Goal: Information Seeking & Learning: Learn about a topic

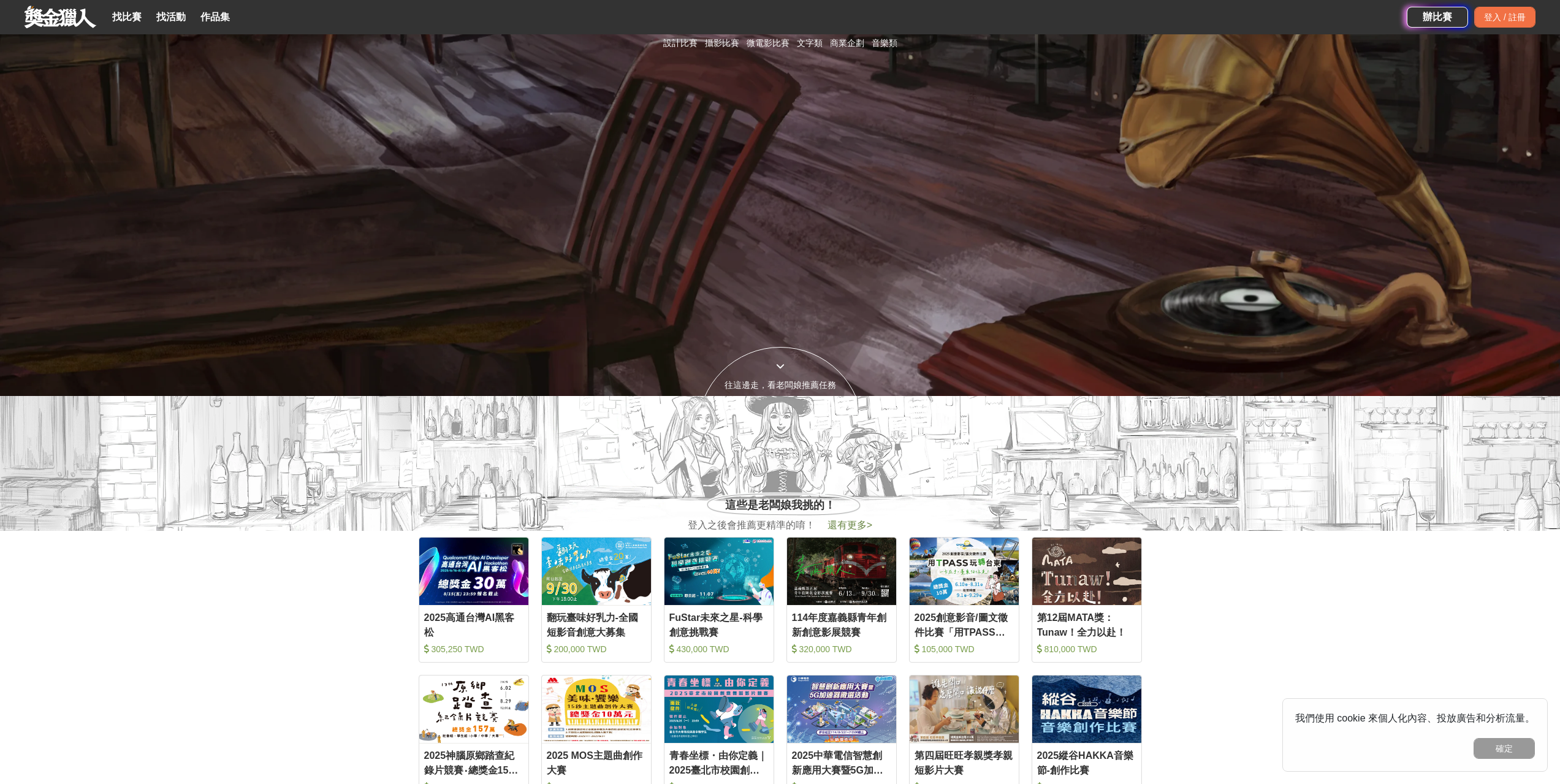
scroll to position [367, 0]
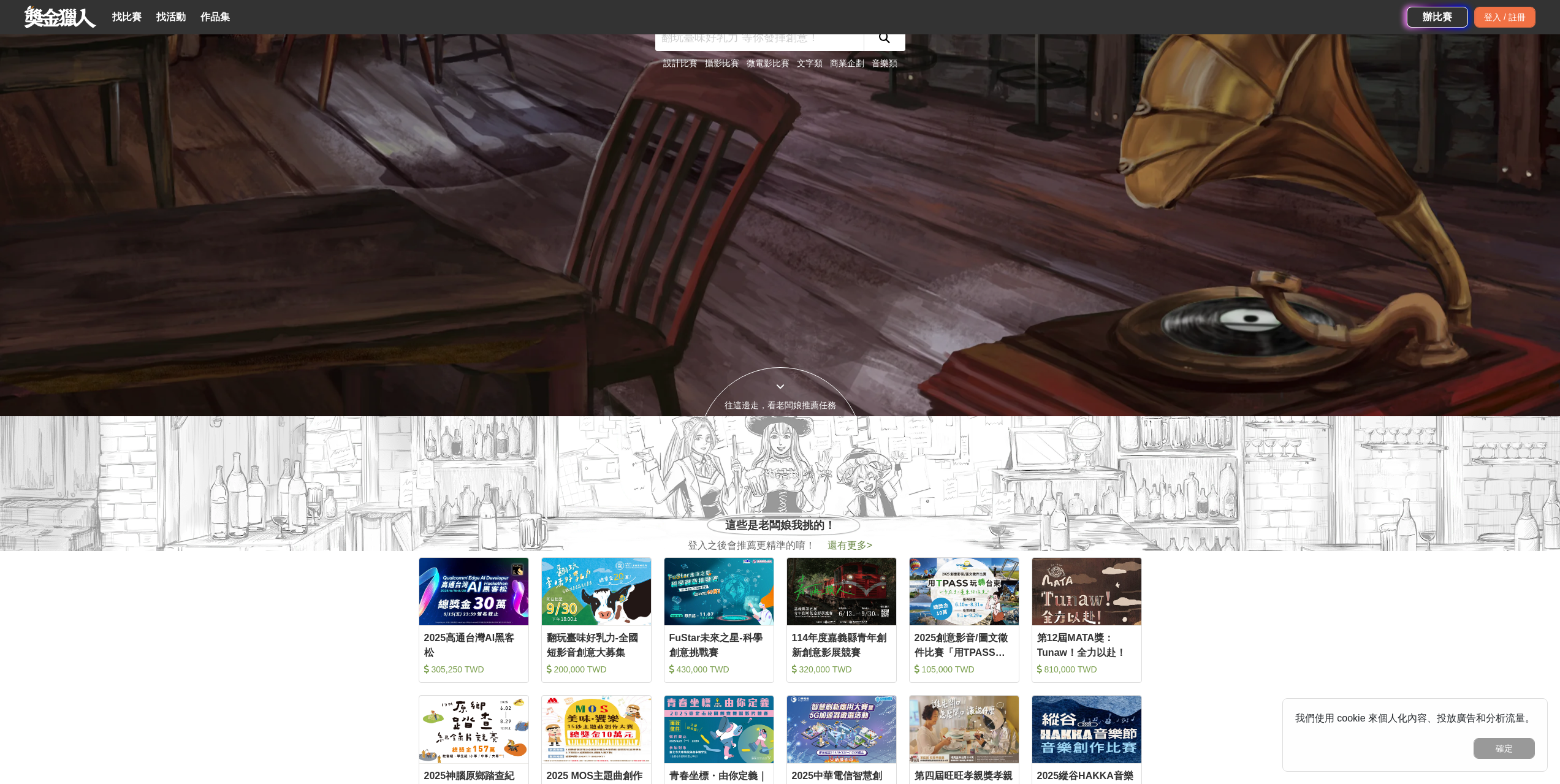
click at [689, 64] on link "設計比賽" at bounding box center [680, 63] width 34 height 10
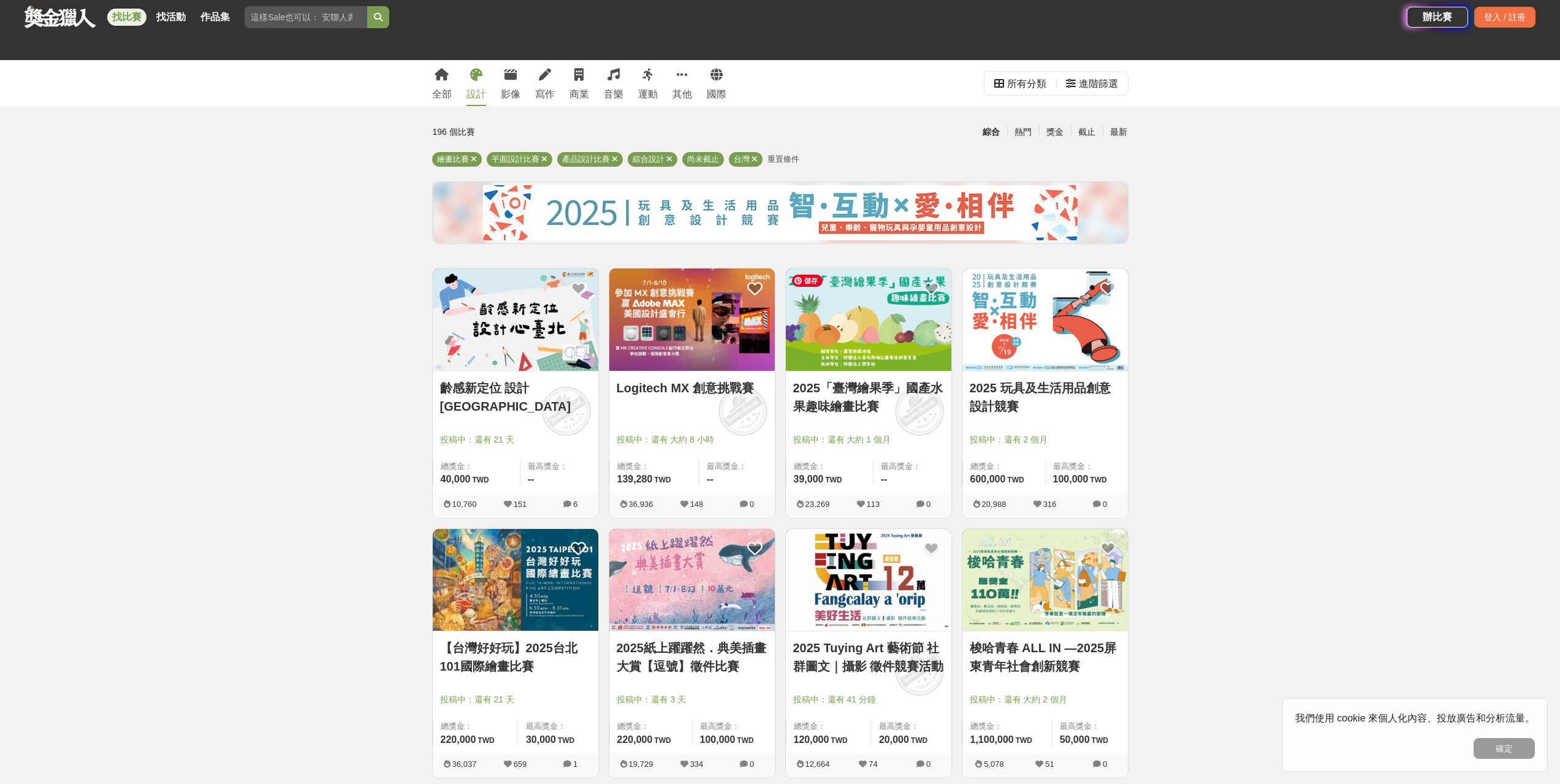
click at [861, 317] on img at bounding box center [868, 319] width 166 height 102
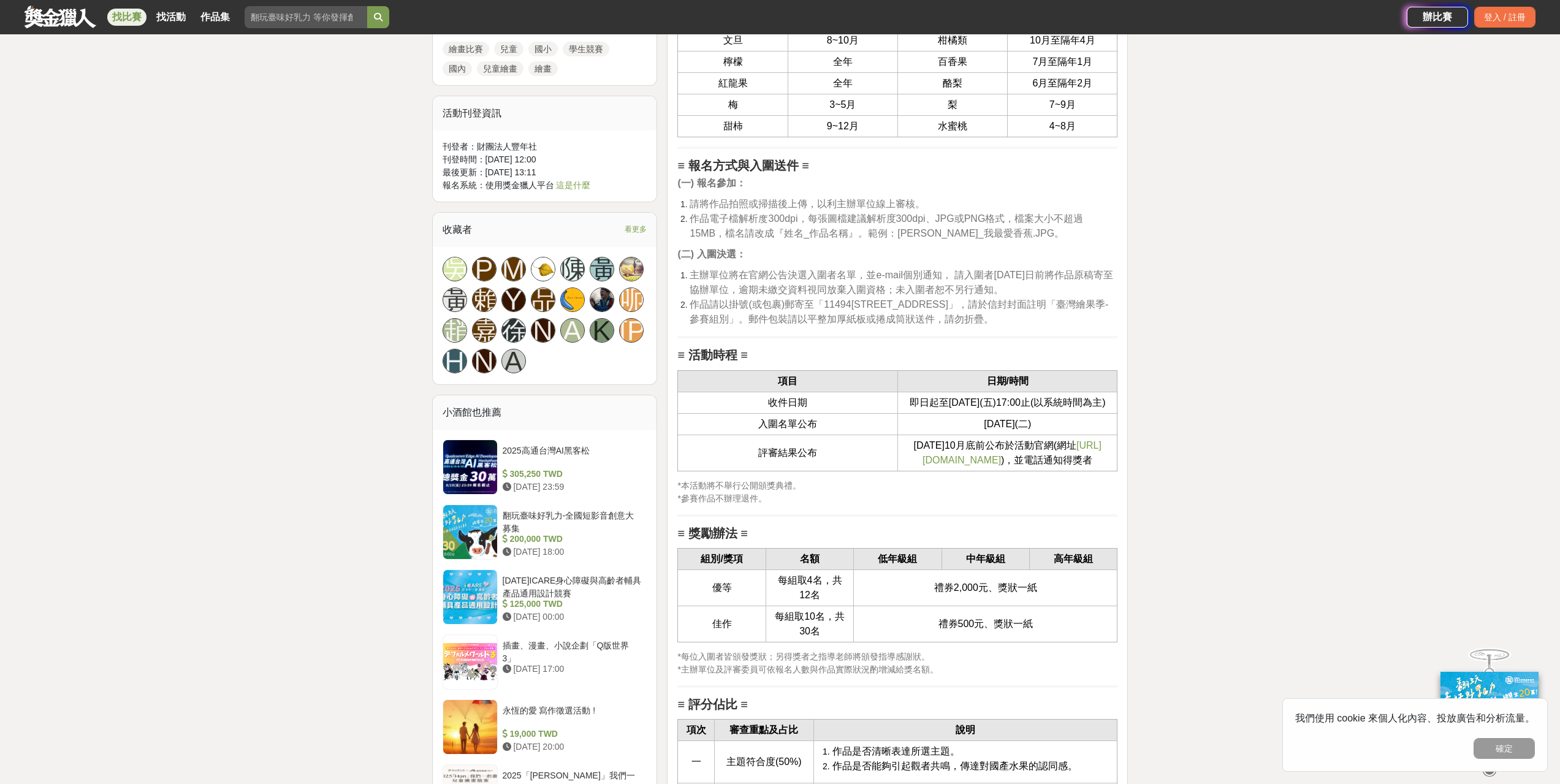
scroll to position [1103, 0]
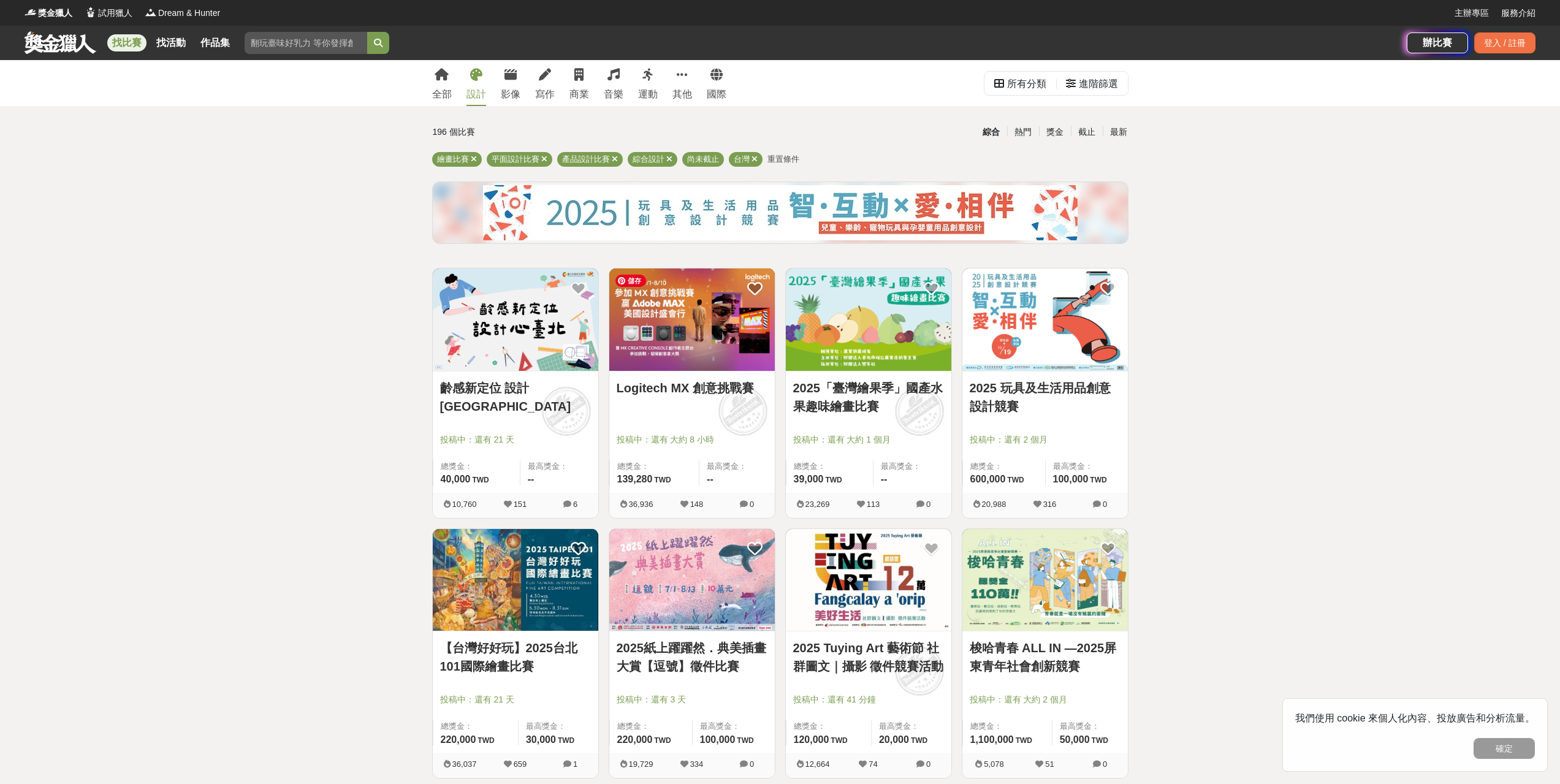
click at [703, 347] on img at bounding box center [692, 319] width 166 height 102
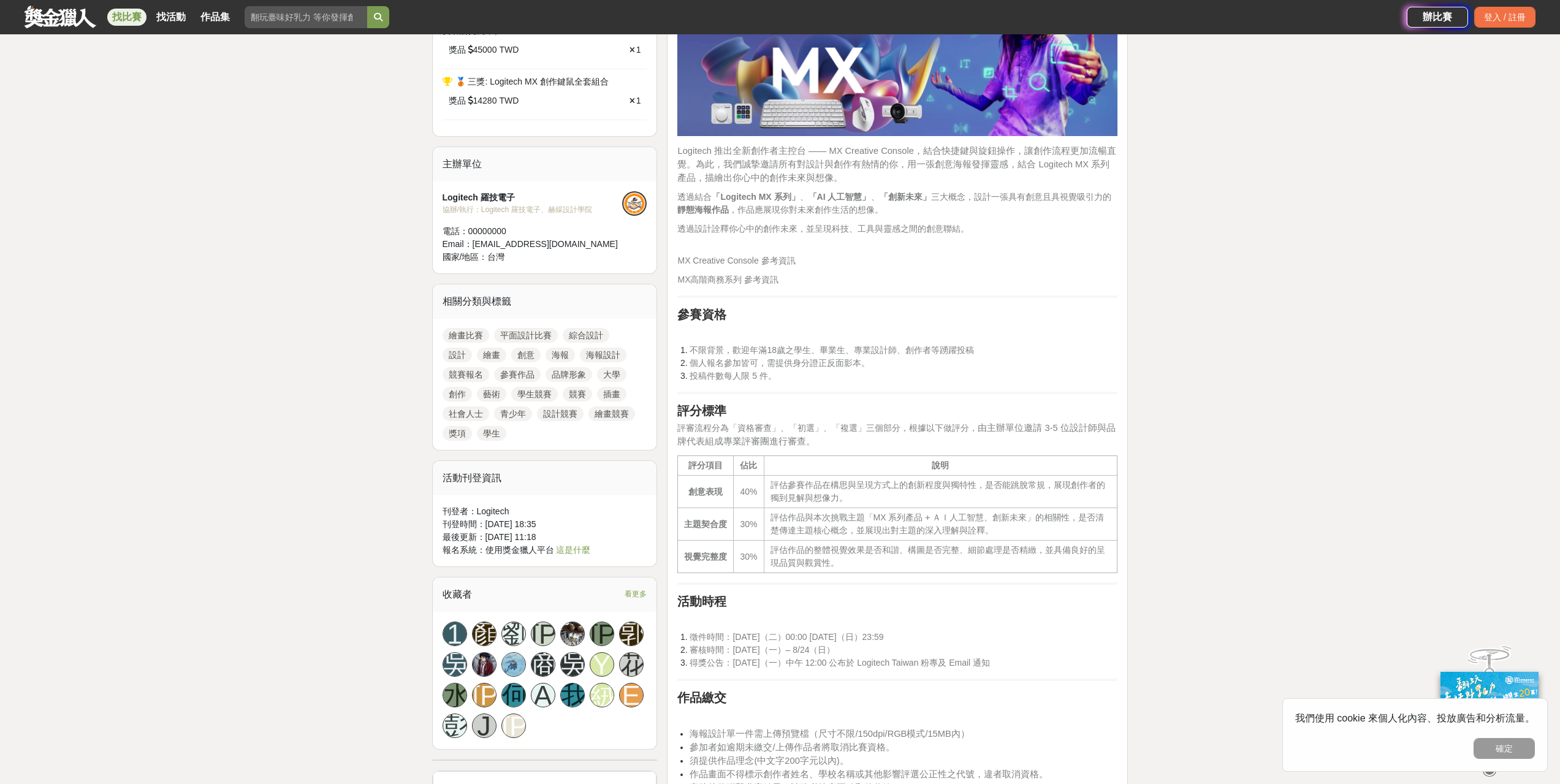
scroll to position [1286, 0]
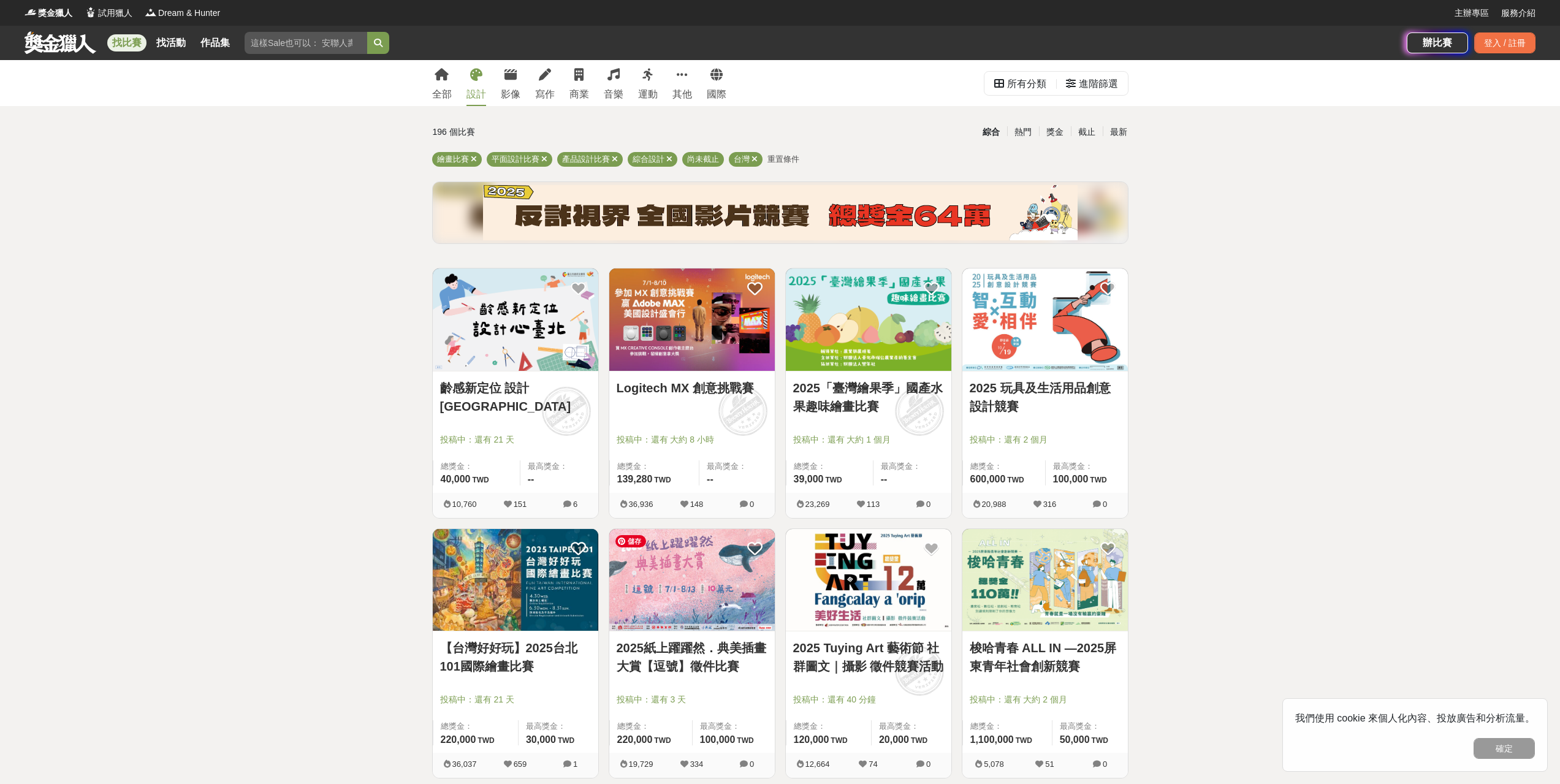
click at [738, 584] on img at bounding box center [692, 580] width 166 height 102
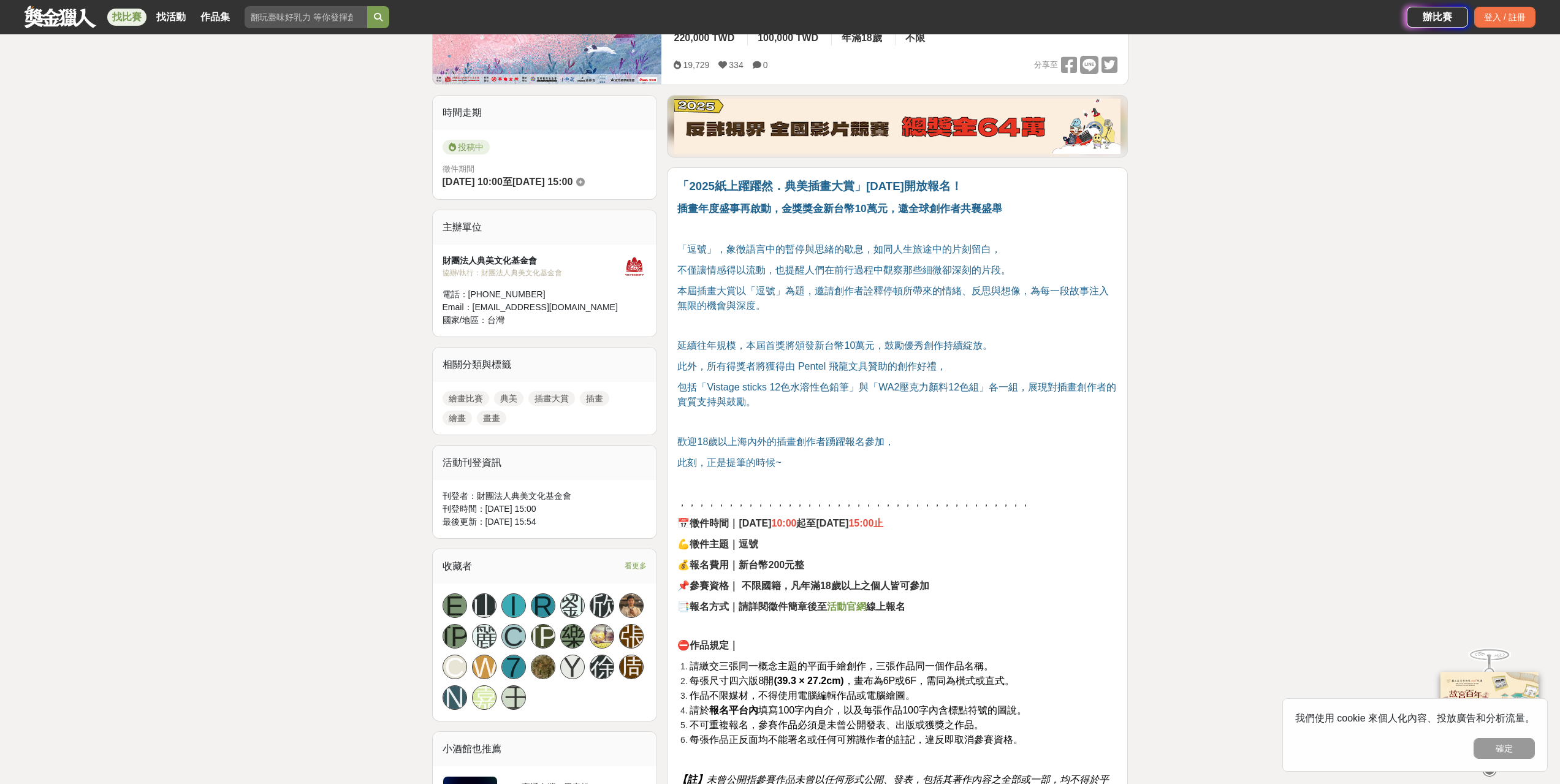
scroll to position [122, 0]
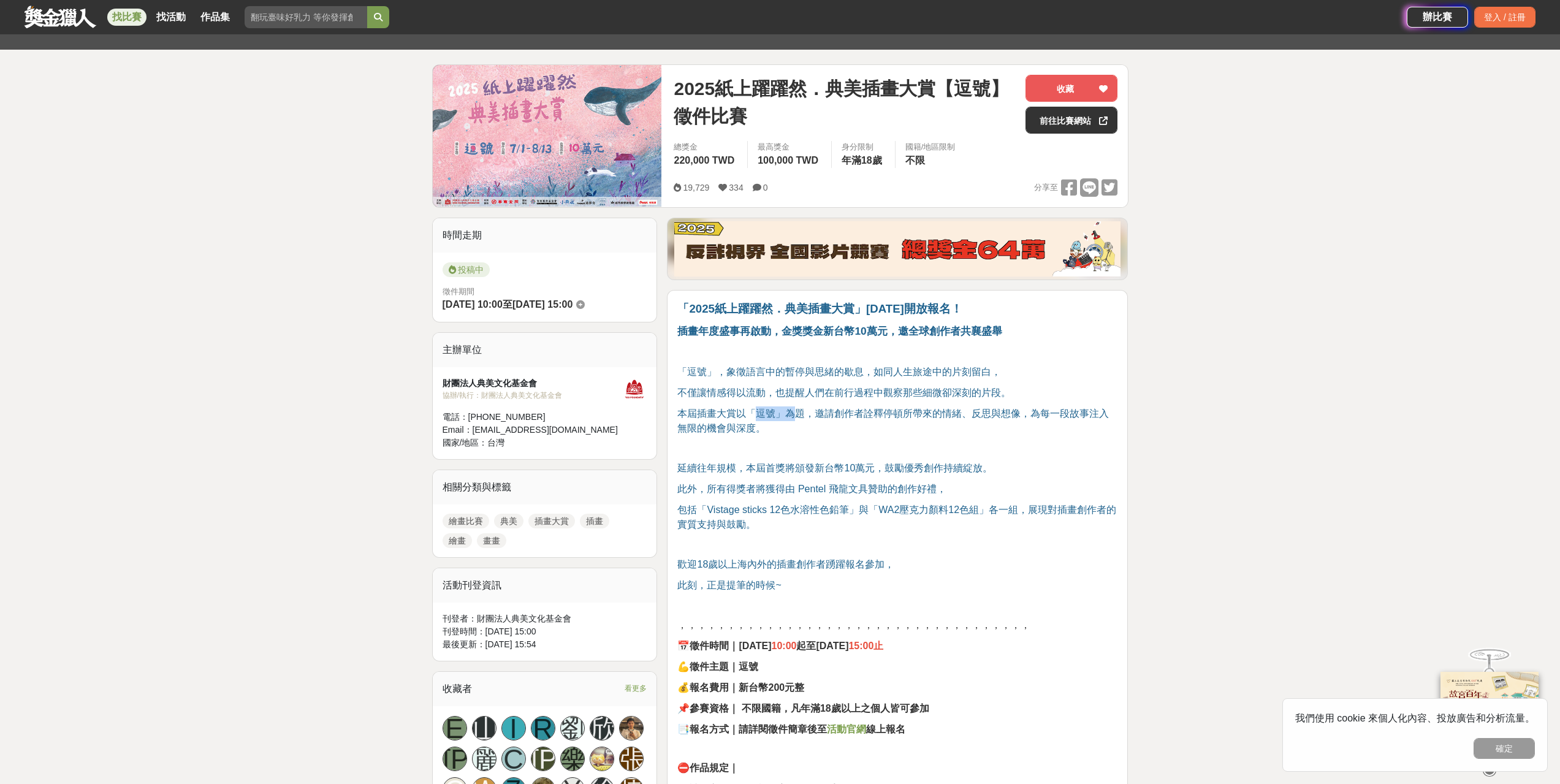
drag, startPoint x: 776, startPoint y: 413, endPoint x: 791, endPoint y: 409, distance: 15.5
click at [791, 409] on span "本屆插畫大賞以「逗號」為題，邀請創作者詮釋停頓所帶來的情緒、反思與想像，為每一段故事注入無限的機會與深度。" at bounding box center [893, 421] width 432 height 25
click at [770, 409] on span "本屆插畫大賞以「逗號」為題，邀請創作者詮釋停頓所帶來的情緒、反思與想像，為每一段故事注入無限的機會與深度。" at bounding box center [893, 421] width 432 height 25
drag, startPoint x: 757, startPoint y: 412, endPoint x: 775, endPoint y: 412, distance: 18.0
click at [775, 412] on span "本屆插畫大賞以「逗號」為題，邀請創作者詮釋停頓所帶來的情緒、反思與想像，為每一段故事注入無限的機會與深度。" at bounding box center [893, 421] width 432 height 25
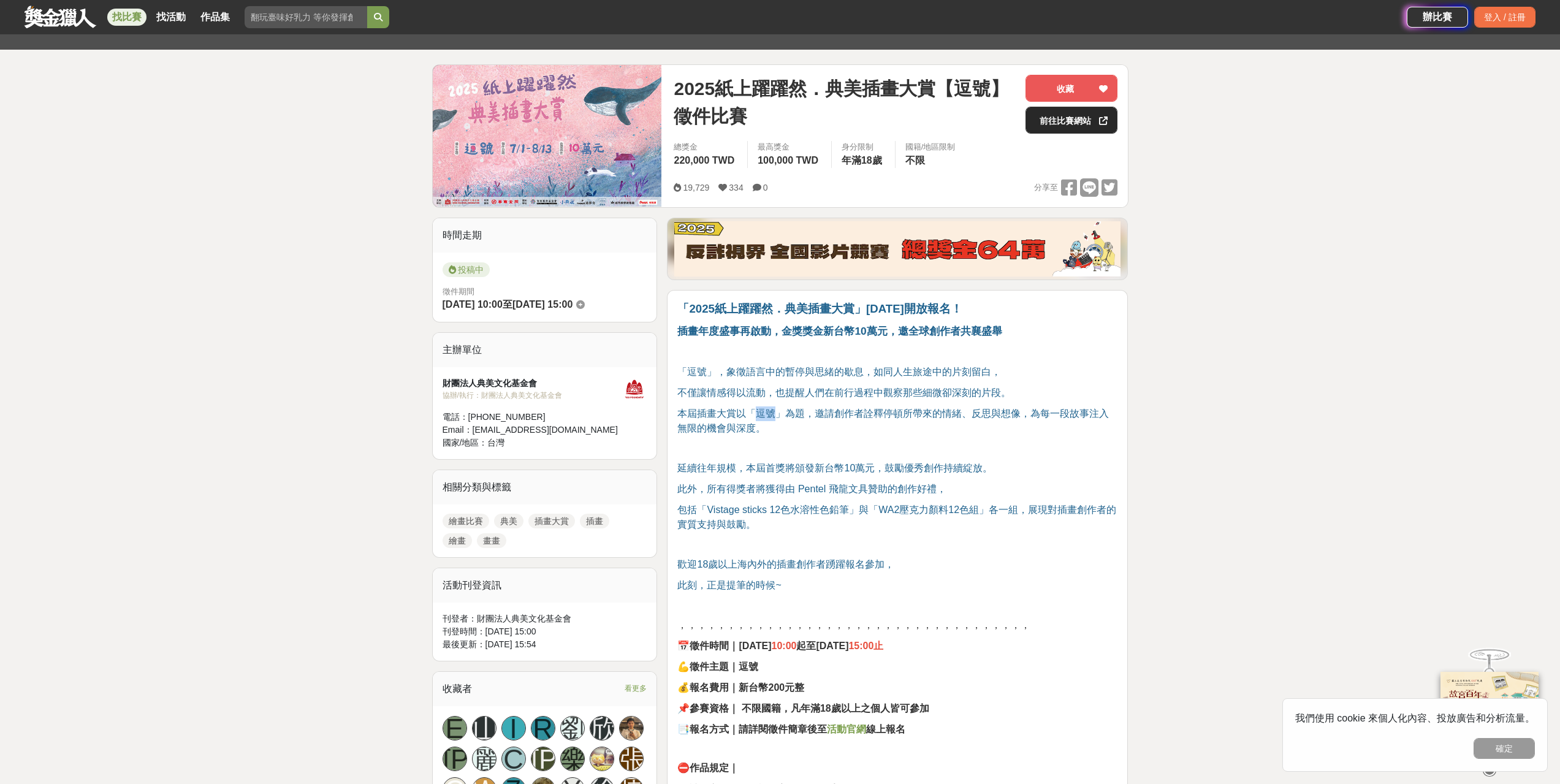
click at [1088, 121] on link "前往比賽網站" at bounding box center [1071, 120] width 92 height 27
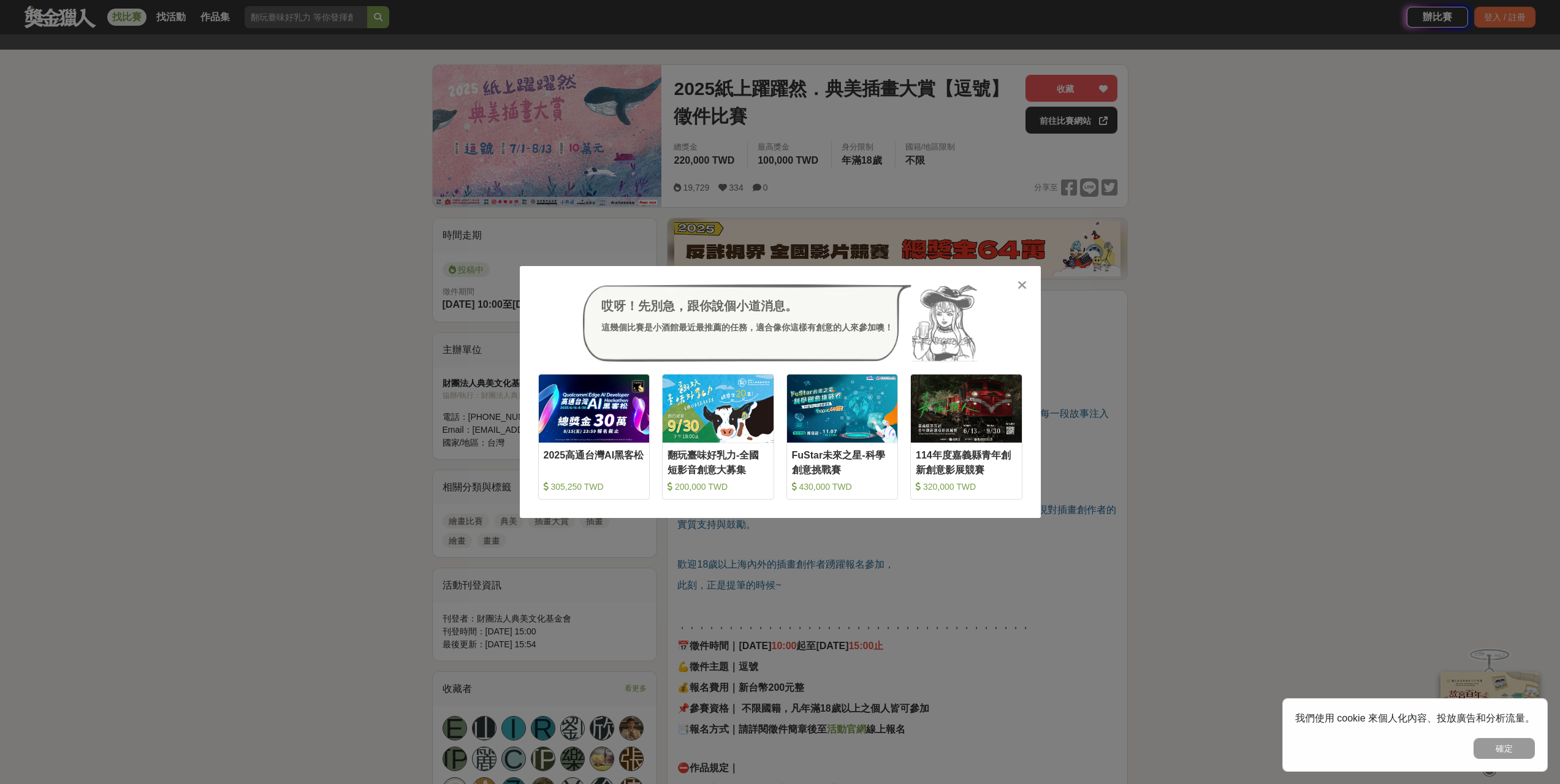
click at [305, 390] on div "哎呀！先別急，跟你說個小道消息。 這幾個比賽是小酒館最近最推薦的任務，適合像你這樣有創意的人來參加噢！ 收藏 2025高通台灣AI黑客松 305,250 TW…" at bounding box center [780, 392] width 1560 height 784
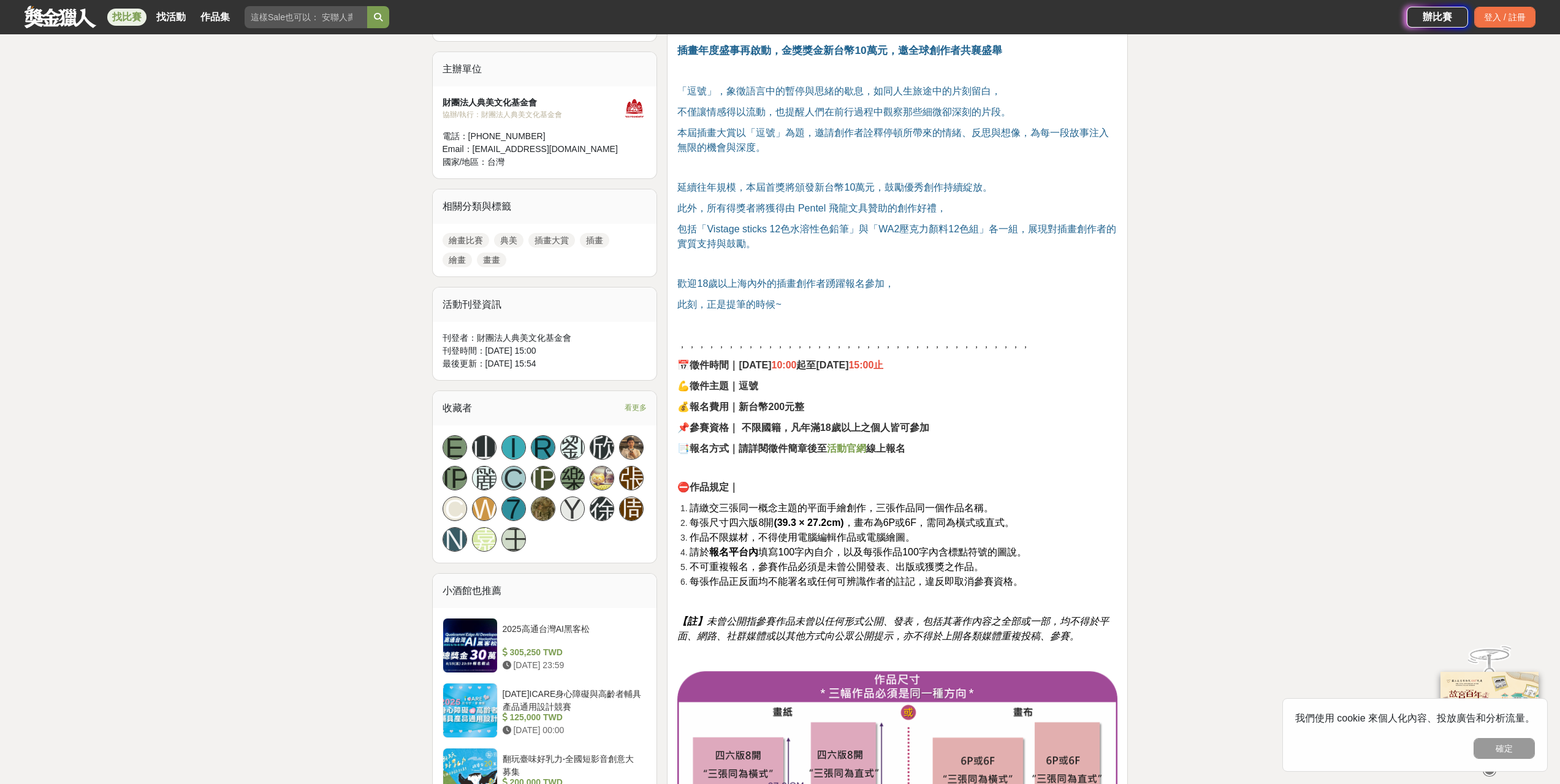
scroll to position [429, 0]
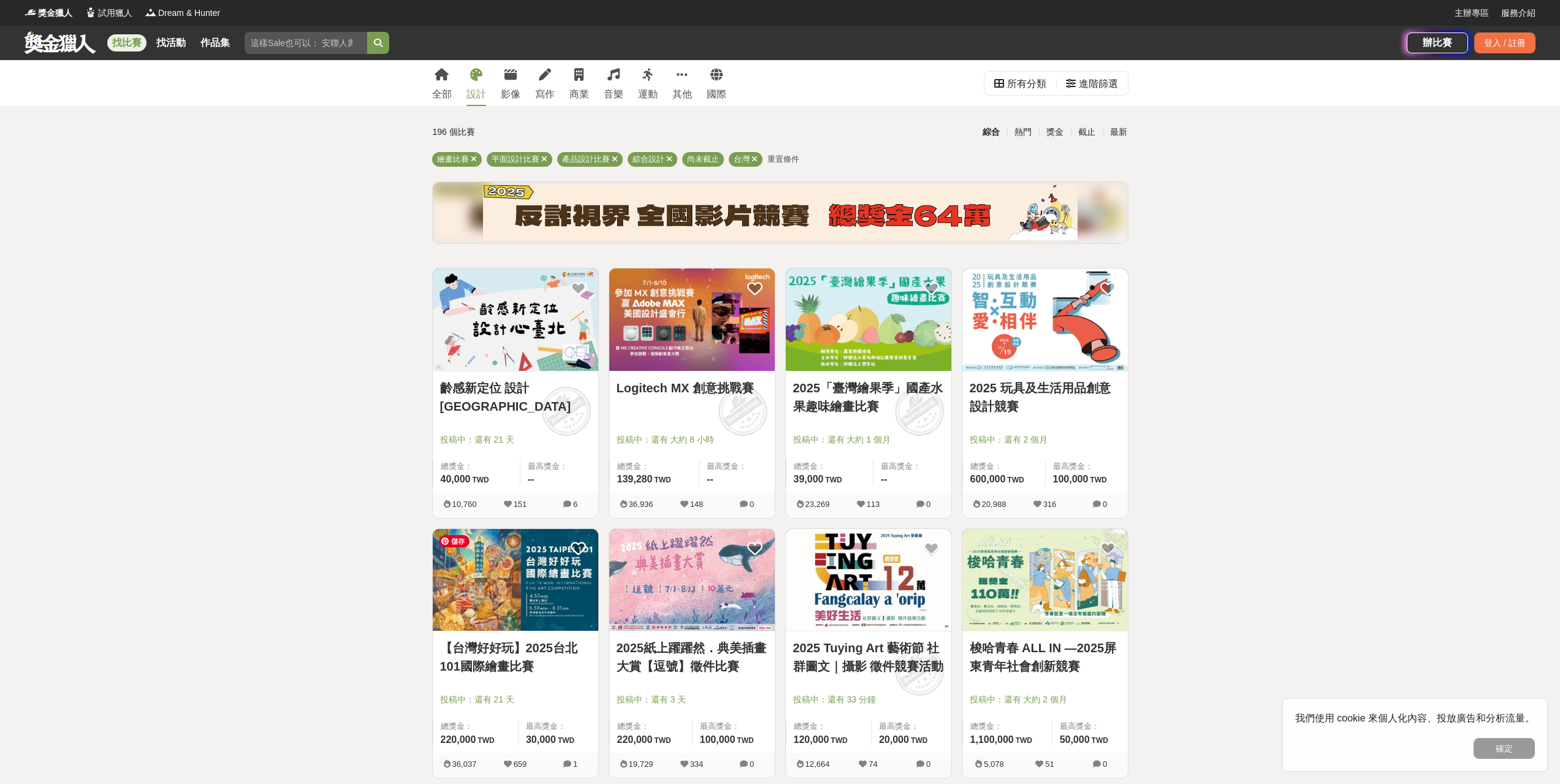
click at [505, 594] on img at bounding box center [515, 580] width 166 height 102
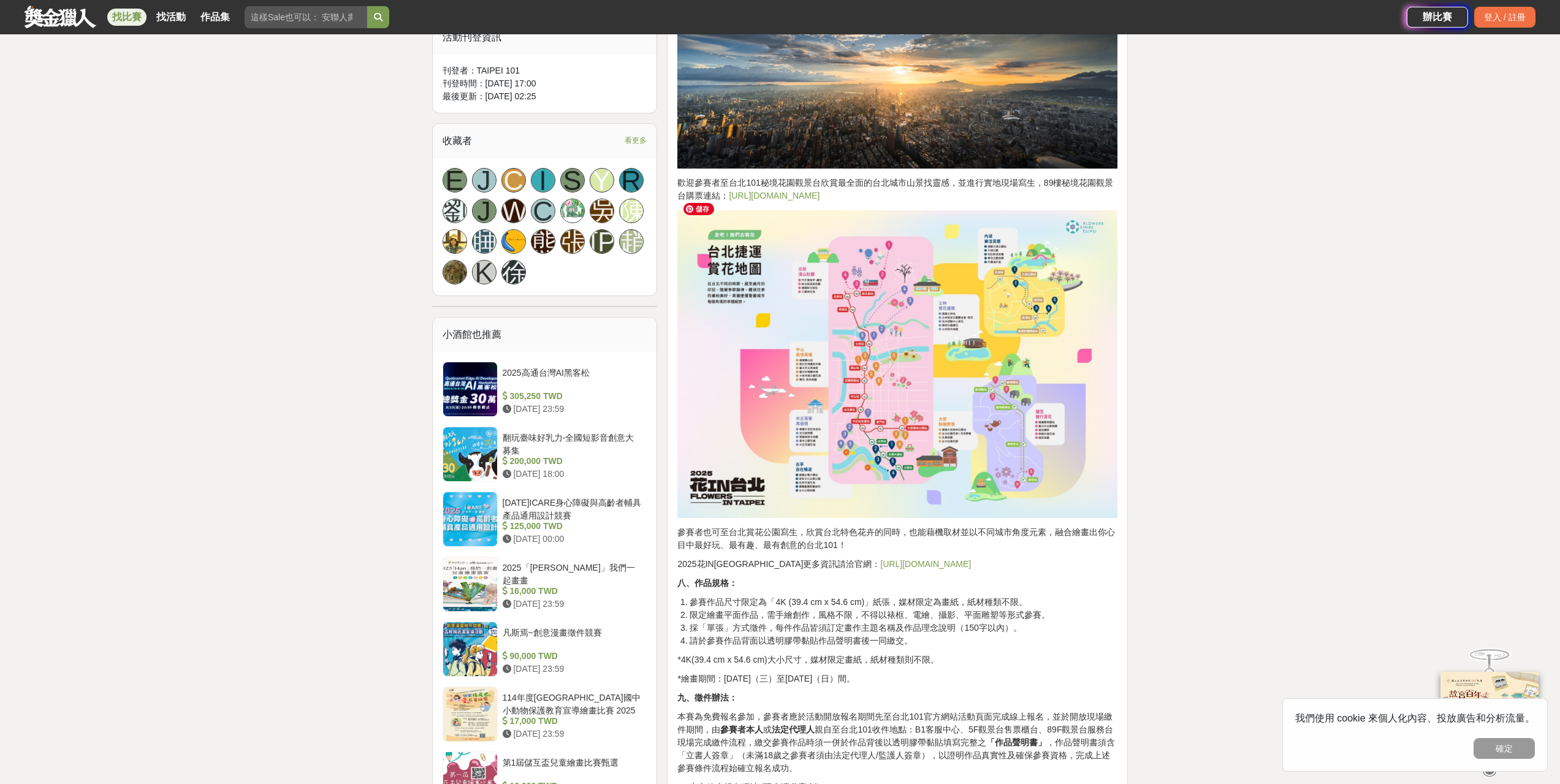
scroll to position [919, 0]
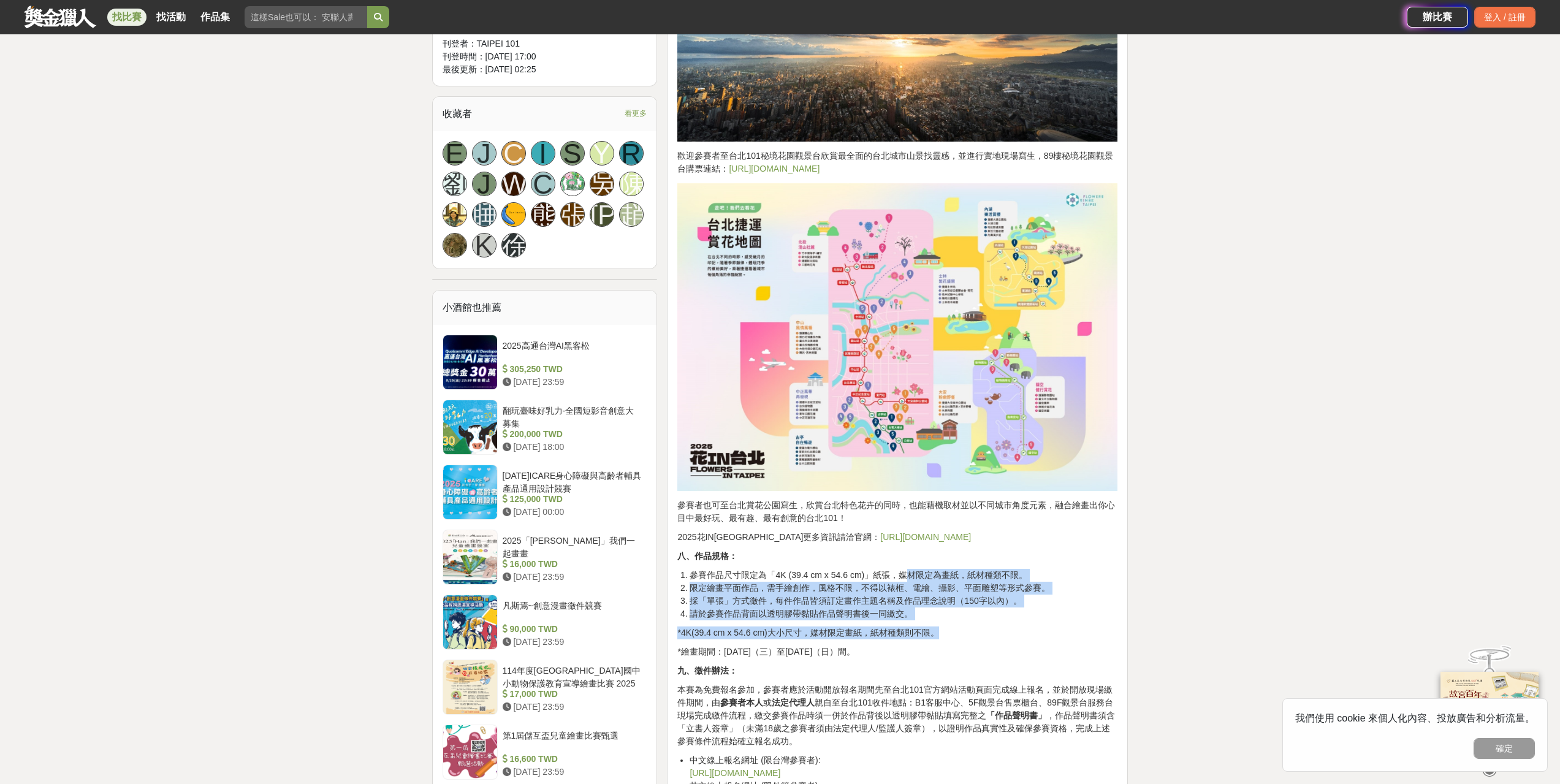
drag, startPoint x: 909, startPoint y: 563, endPoint x: 972, endPoint y: 611, distance: 79.2
click at [972, 611] on div "一、活動宗旨： 2025【台灣好好玩】台北101國際繪畫比賽旨在推廣台灣各縣市觀光，從台北及台北101出發，宣傳在地自然資源、風景名勝、道地美食、人文藝術之美…" at bounding box center [898, 656] width 440 height 2305
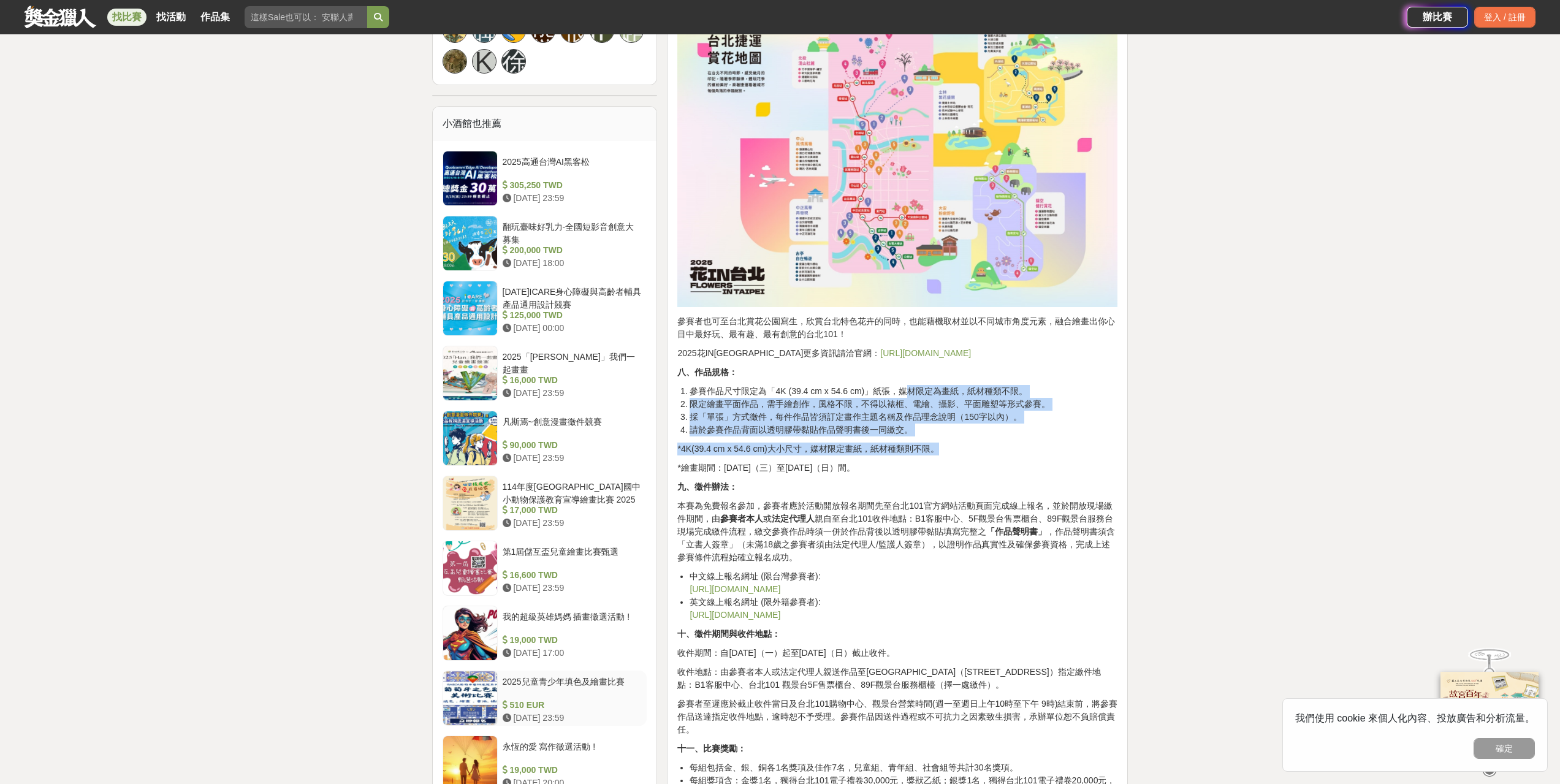
click at [606, 675] on div "2025兒童青少年填色及繪畫比賽" at bounding box center [572, 687] width 140 height 23
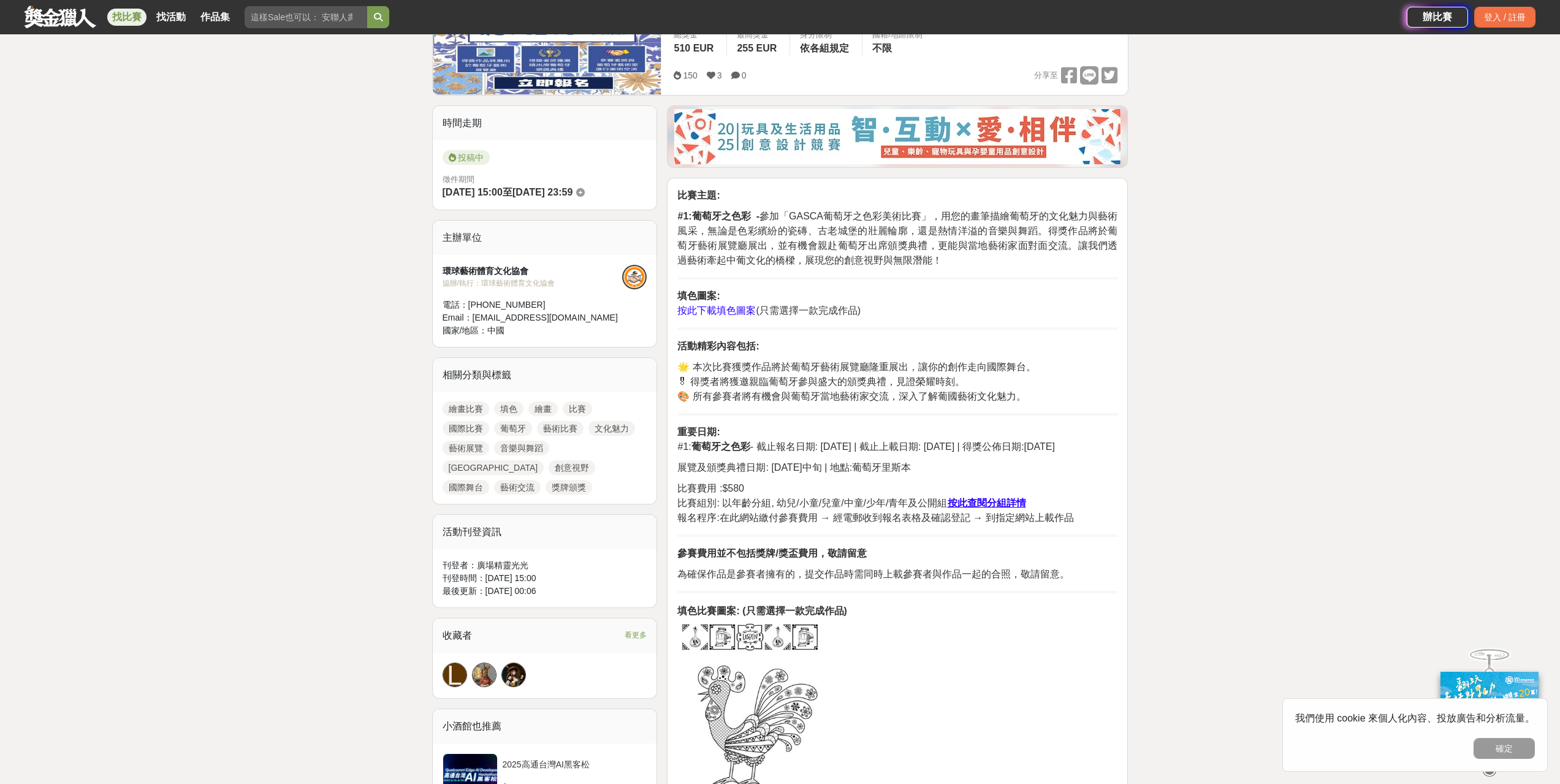
scroll to position [307, 0]
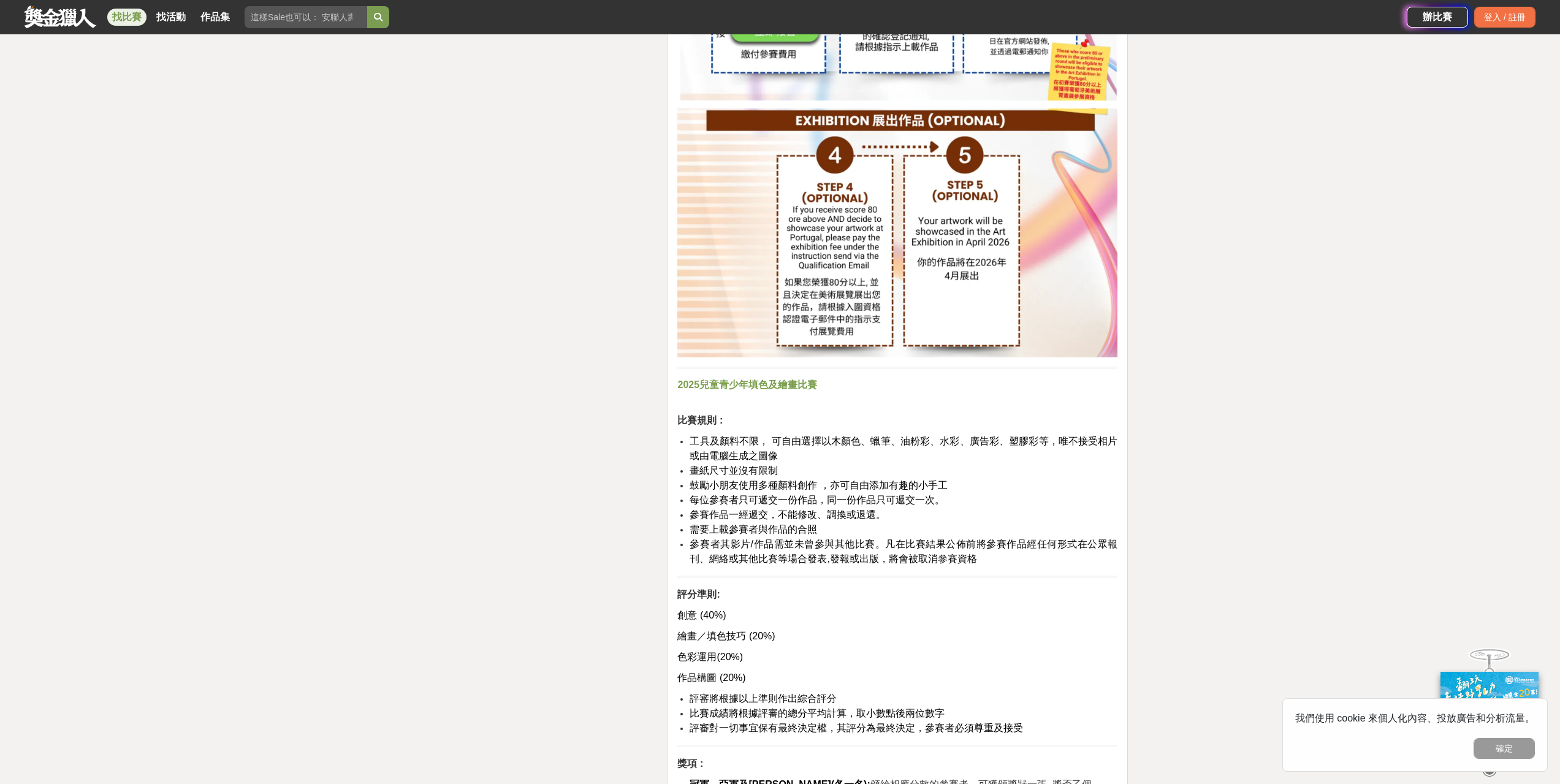
scroll to position [3922, 0]
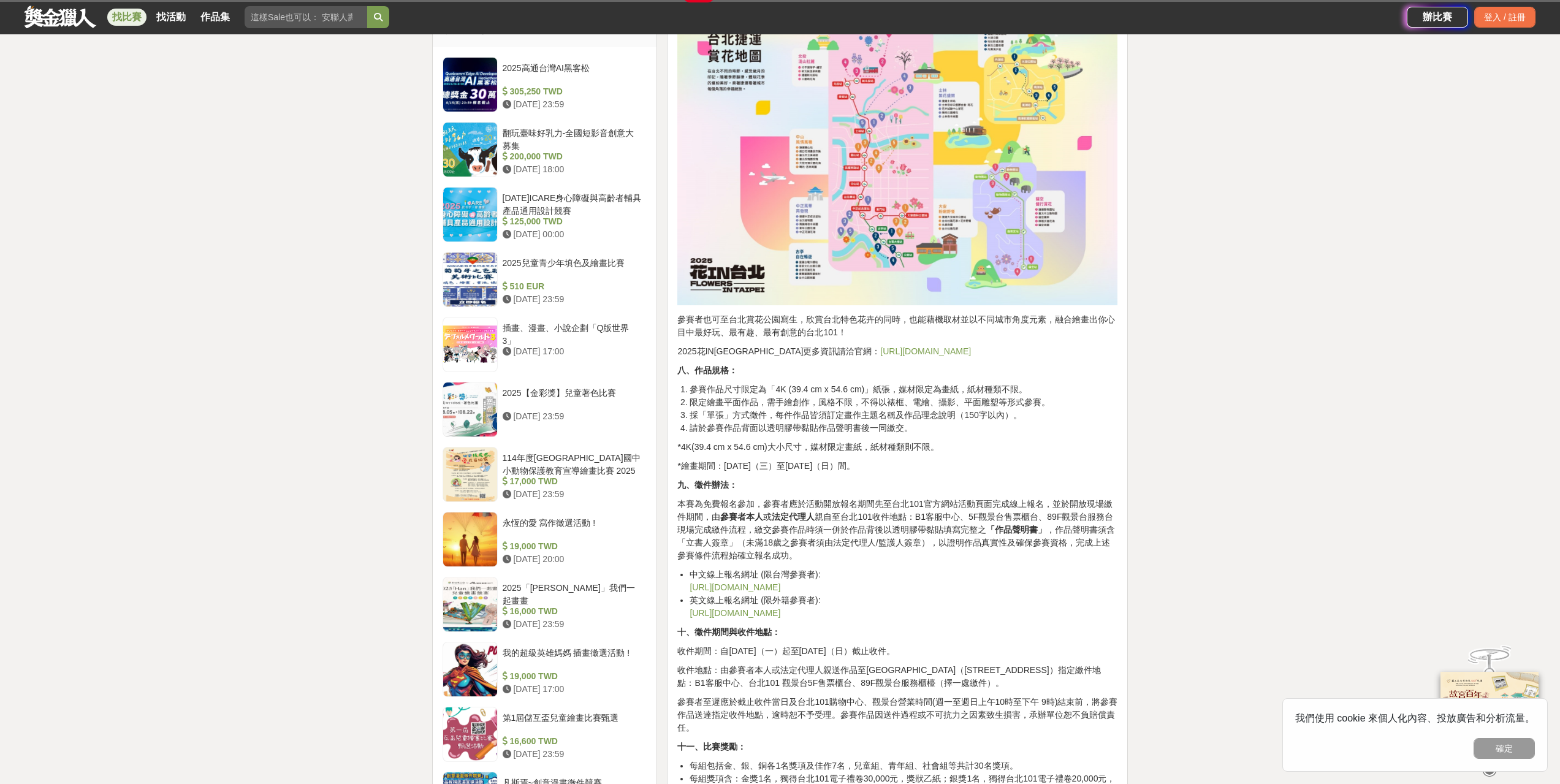
scroll to position [1103, 0]
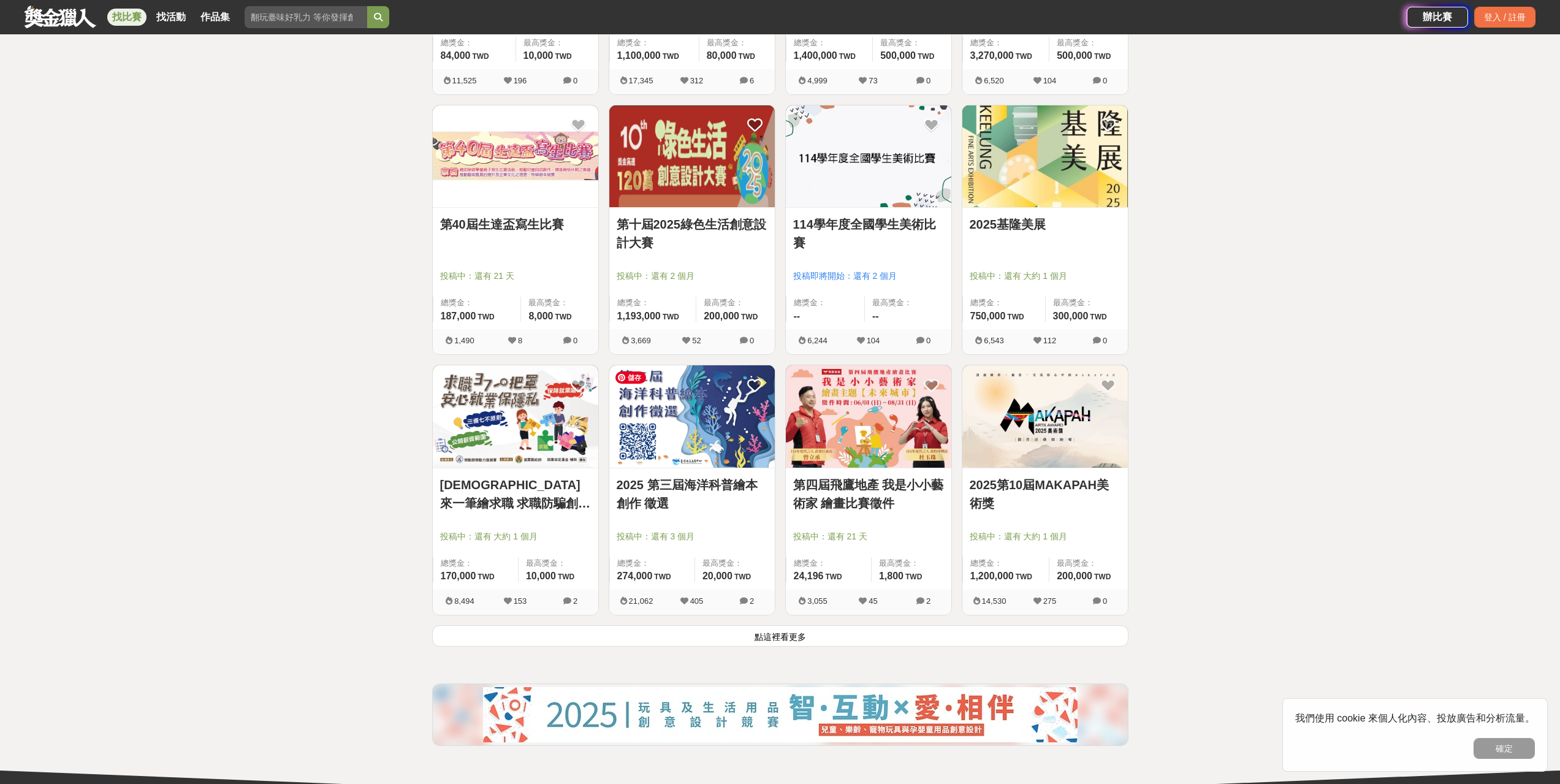
scroll to position [1226, 0]
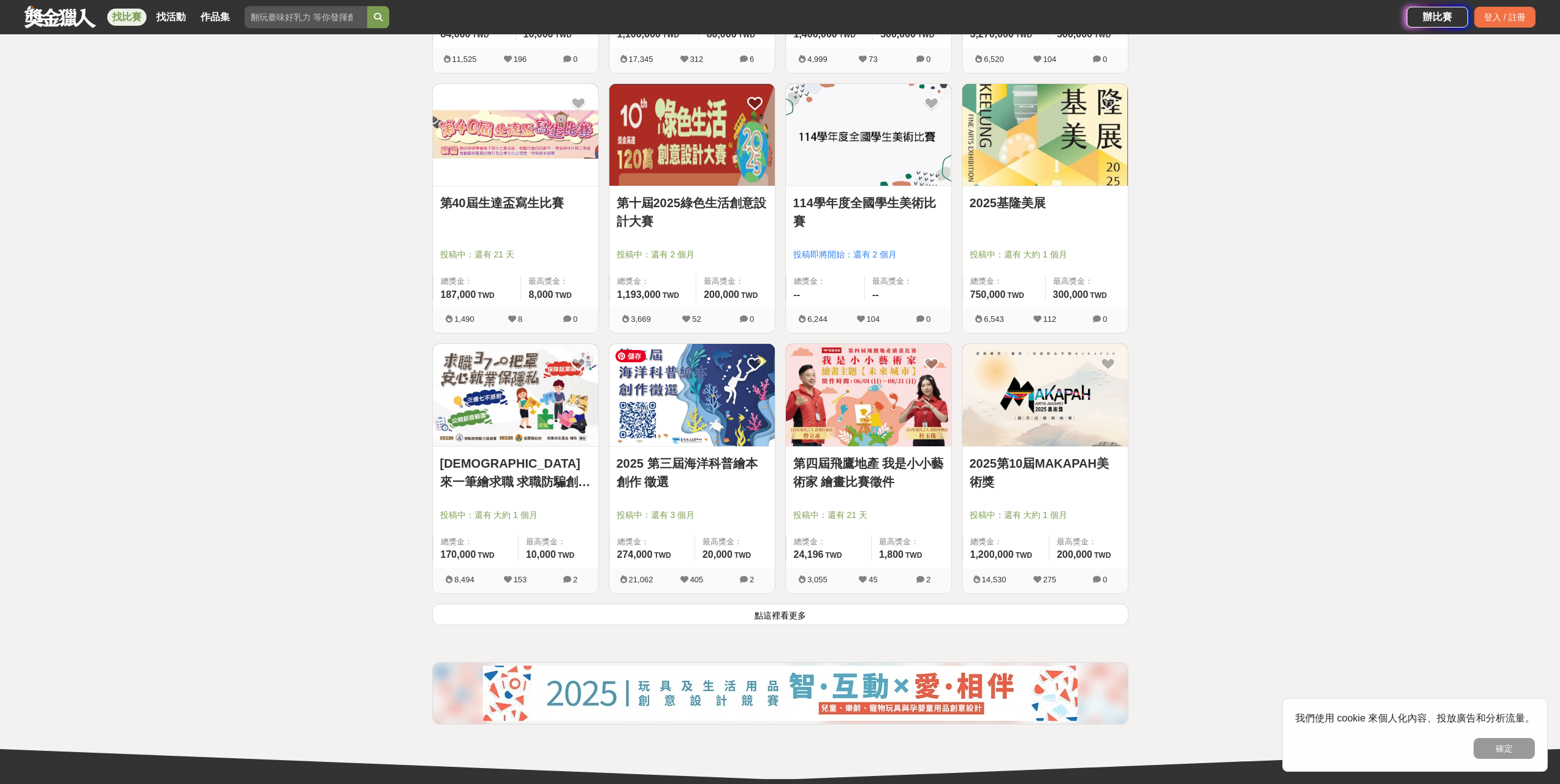
click at [732, 434] on img at bounding box center [692, 395] width 166 height 102
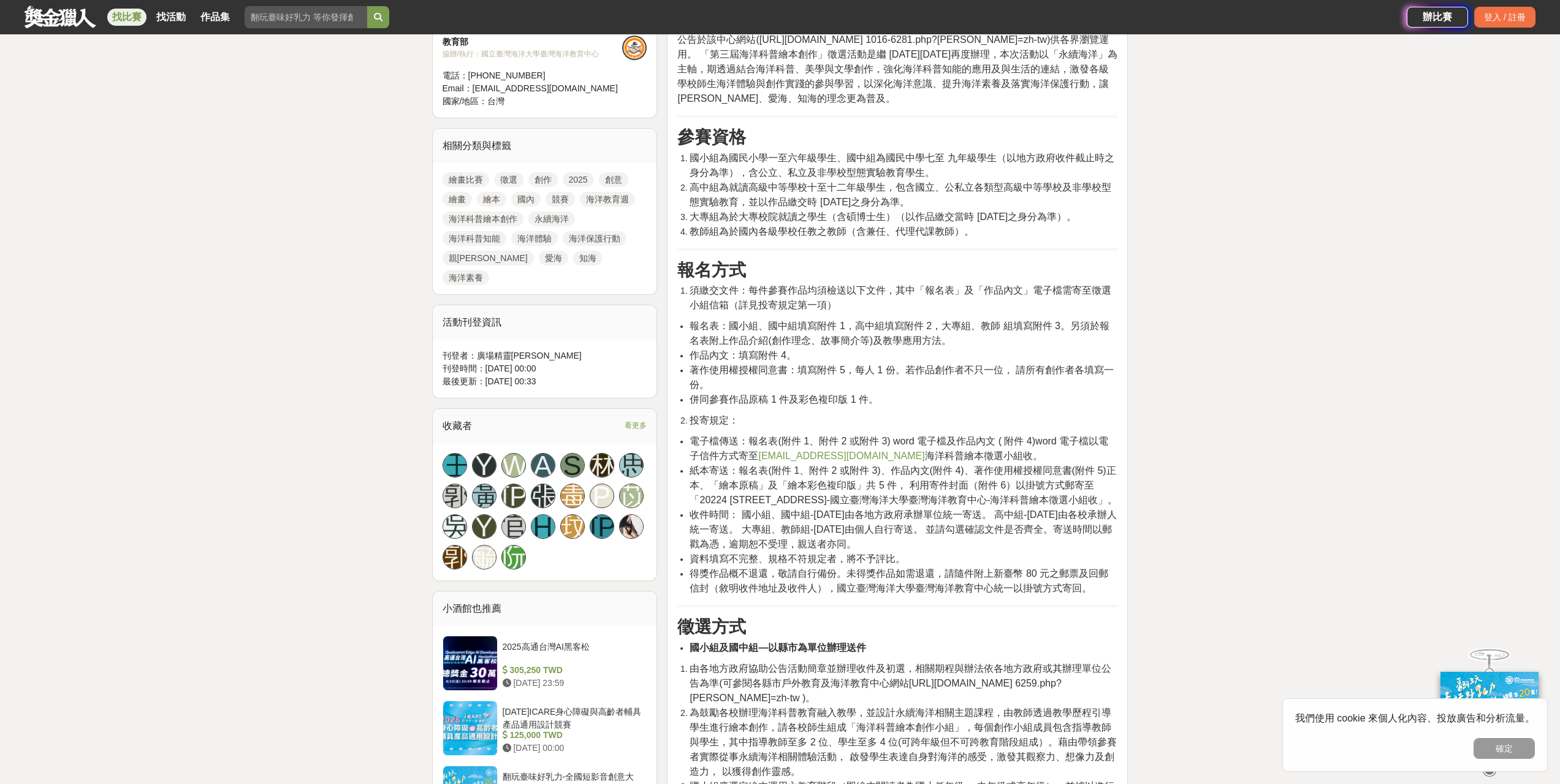
scroll to position [552, 0]
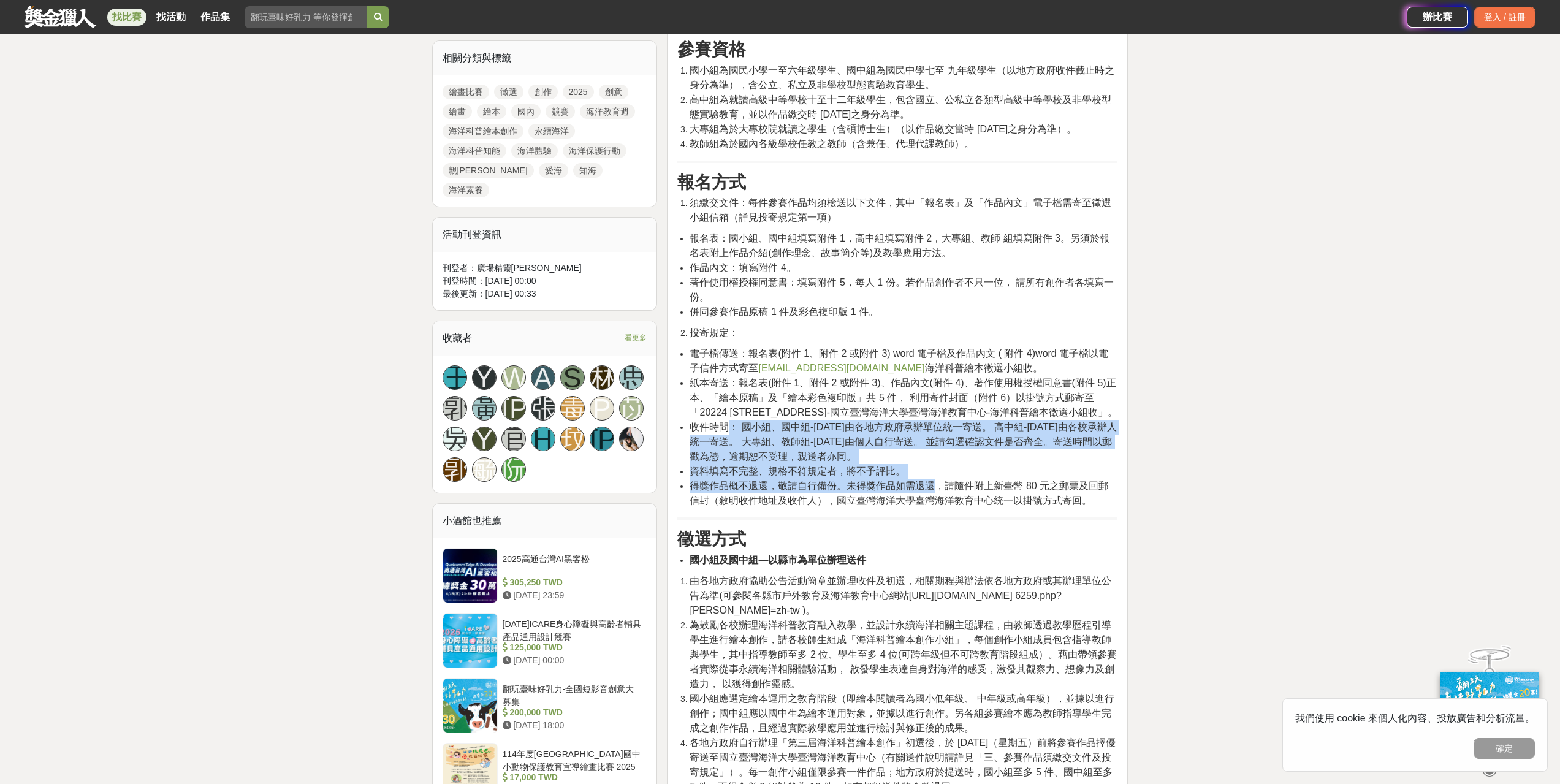
drag, startPoint x: 742, startPoint y: 448, endPoint x: 939, endPoint y: 495, distance: 202.5
click at [939, 495] on ul "電子檔傳送：報名表(附件 1、附件 2 或附件 3) word 電子檔及作品內文 ( 附件 4)word 電子檔以電子信件方式寄至 marineeducati…" at bounding box center [898, 427] width 440 height 162
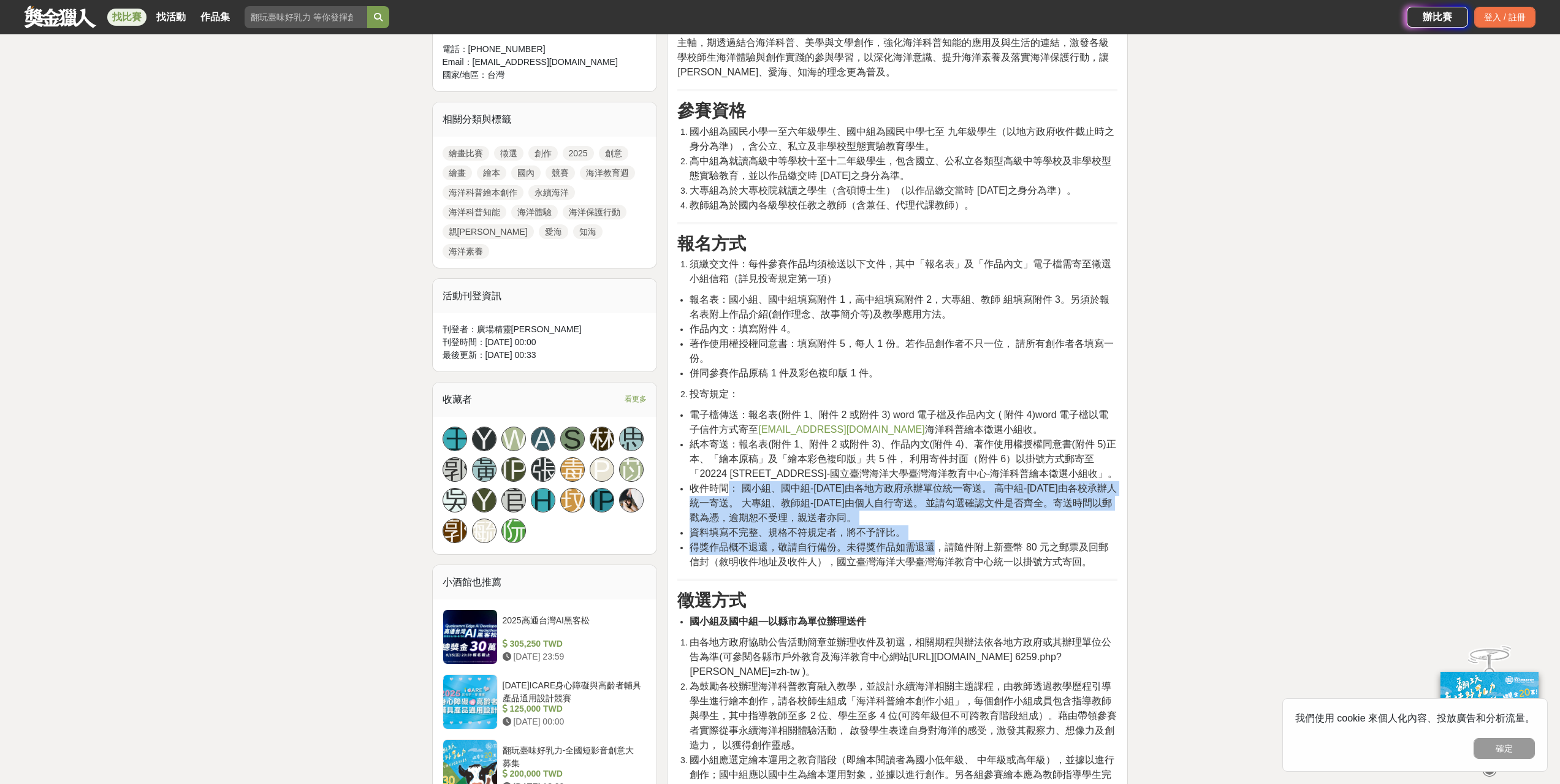
scroll to position [307, 0]
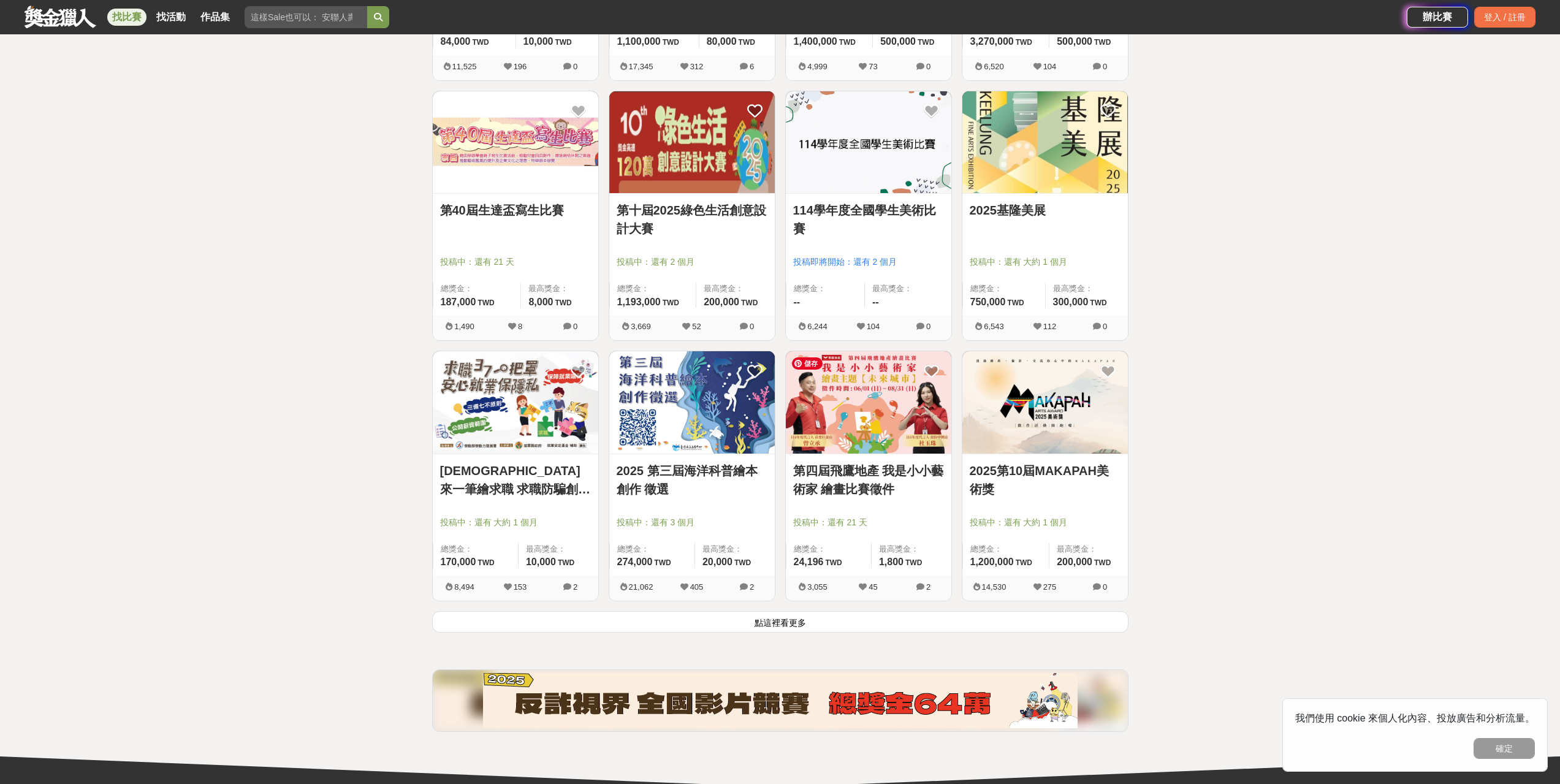
scroll to position [1226, 0]
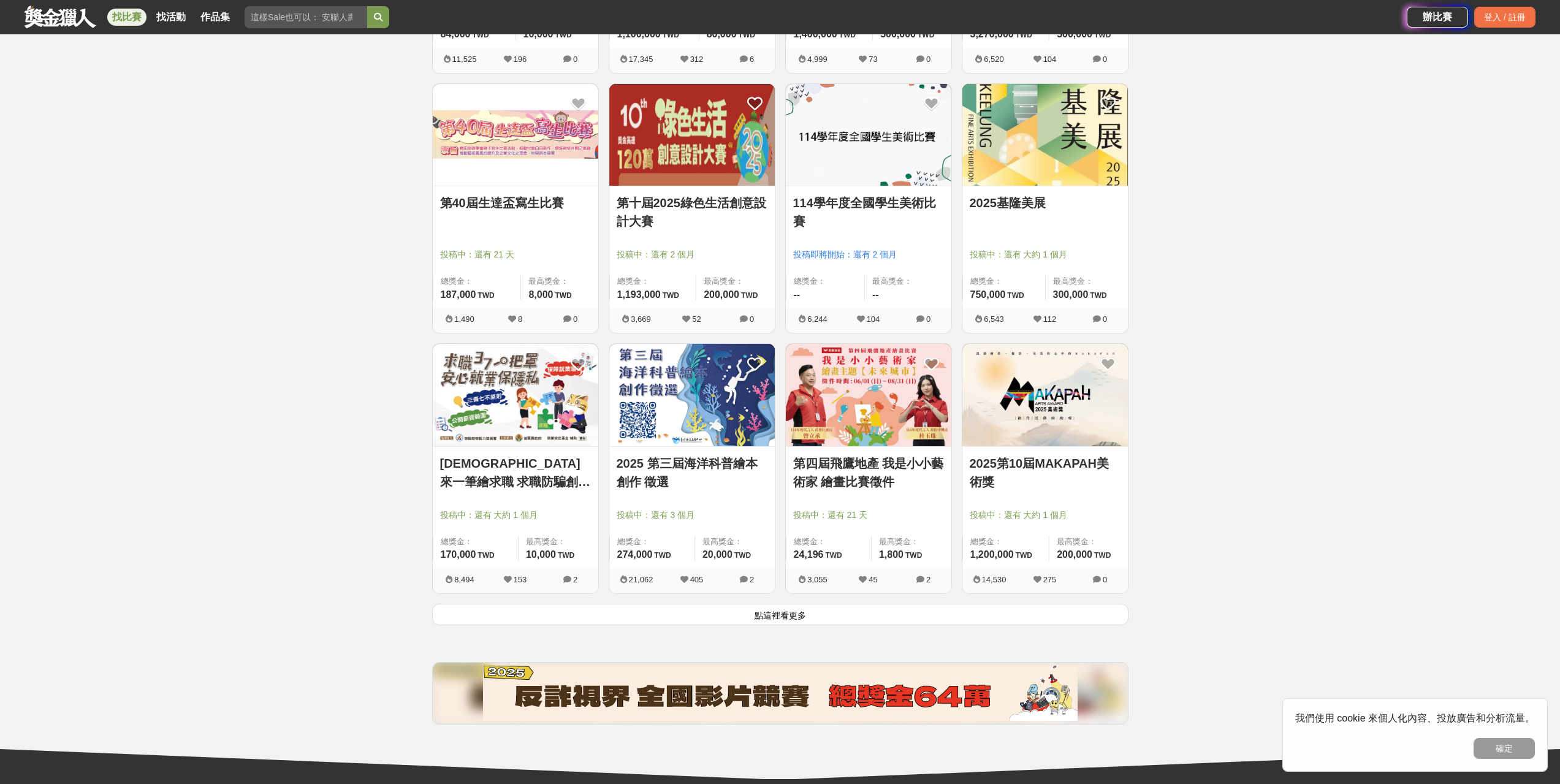
click at [784, 619] on button "點這裡看更多" at bounding box center [779, 614] width 696 height 22
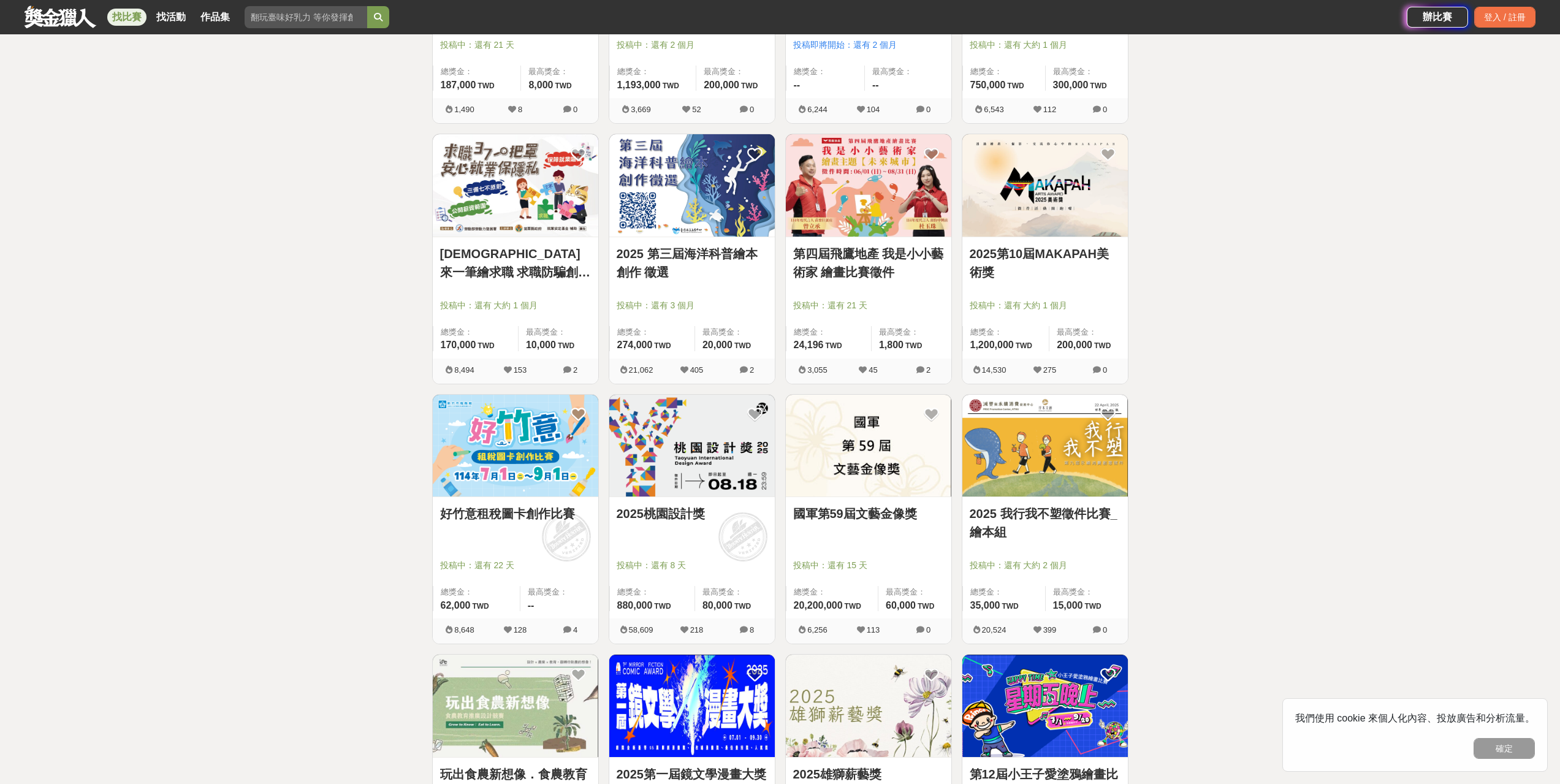
scroll to position [1471, 0]
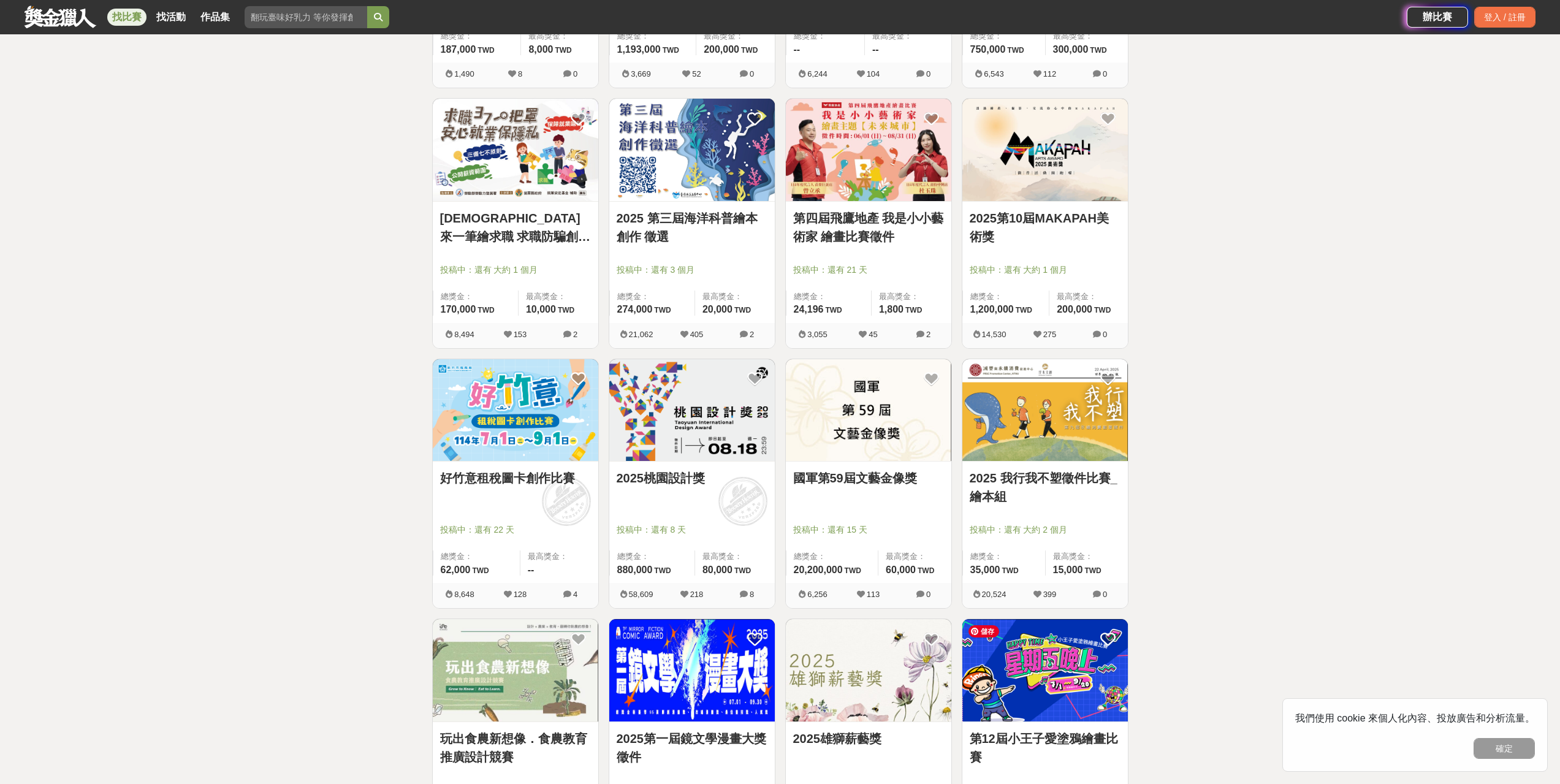
click at [1046, 696] on img at bounding box center [1045, 670] width 166 height 102
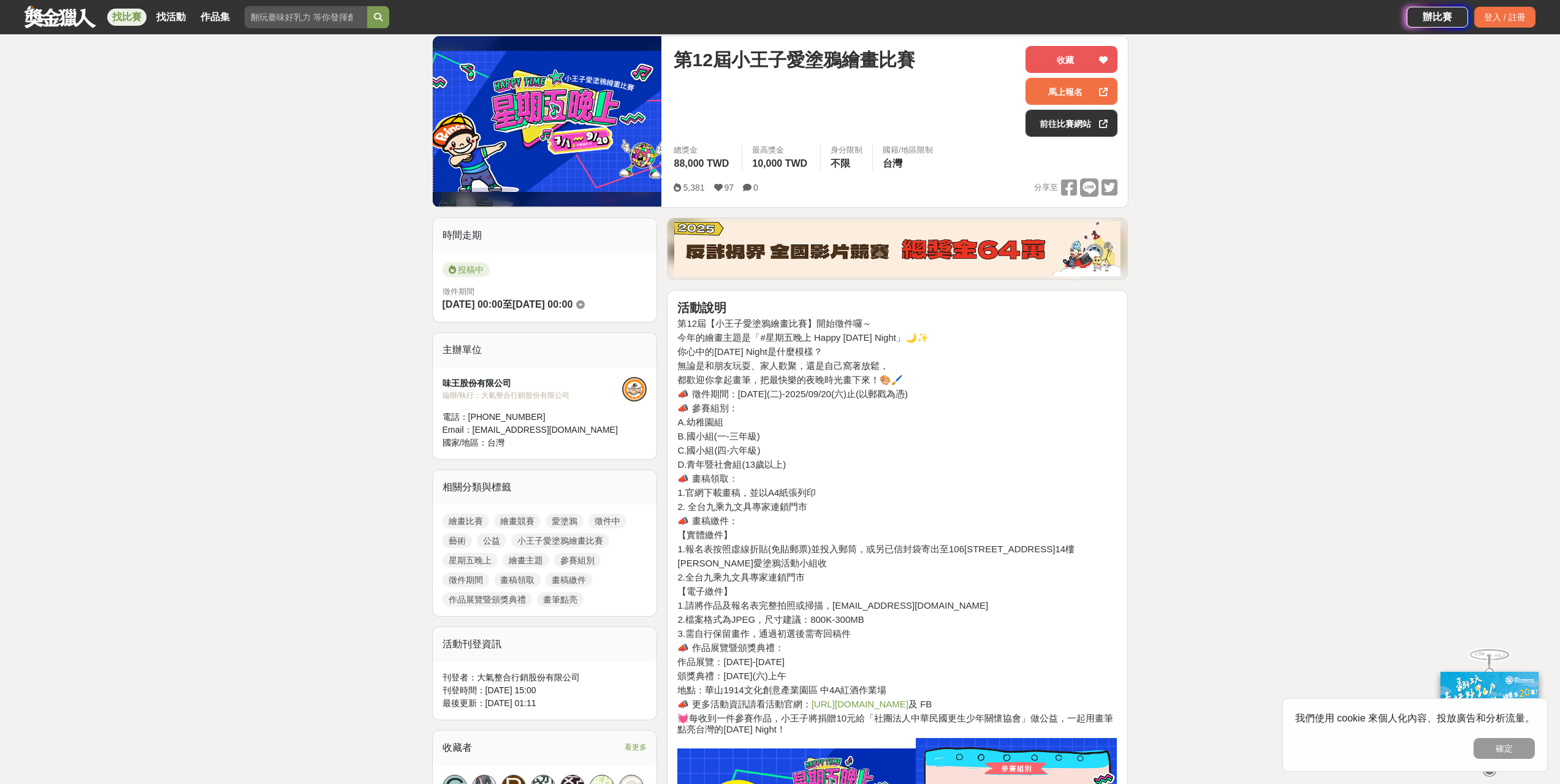
scroll to position [62, 0]
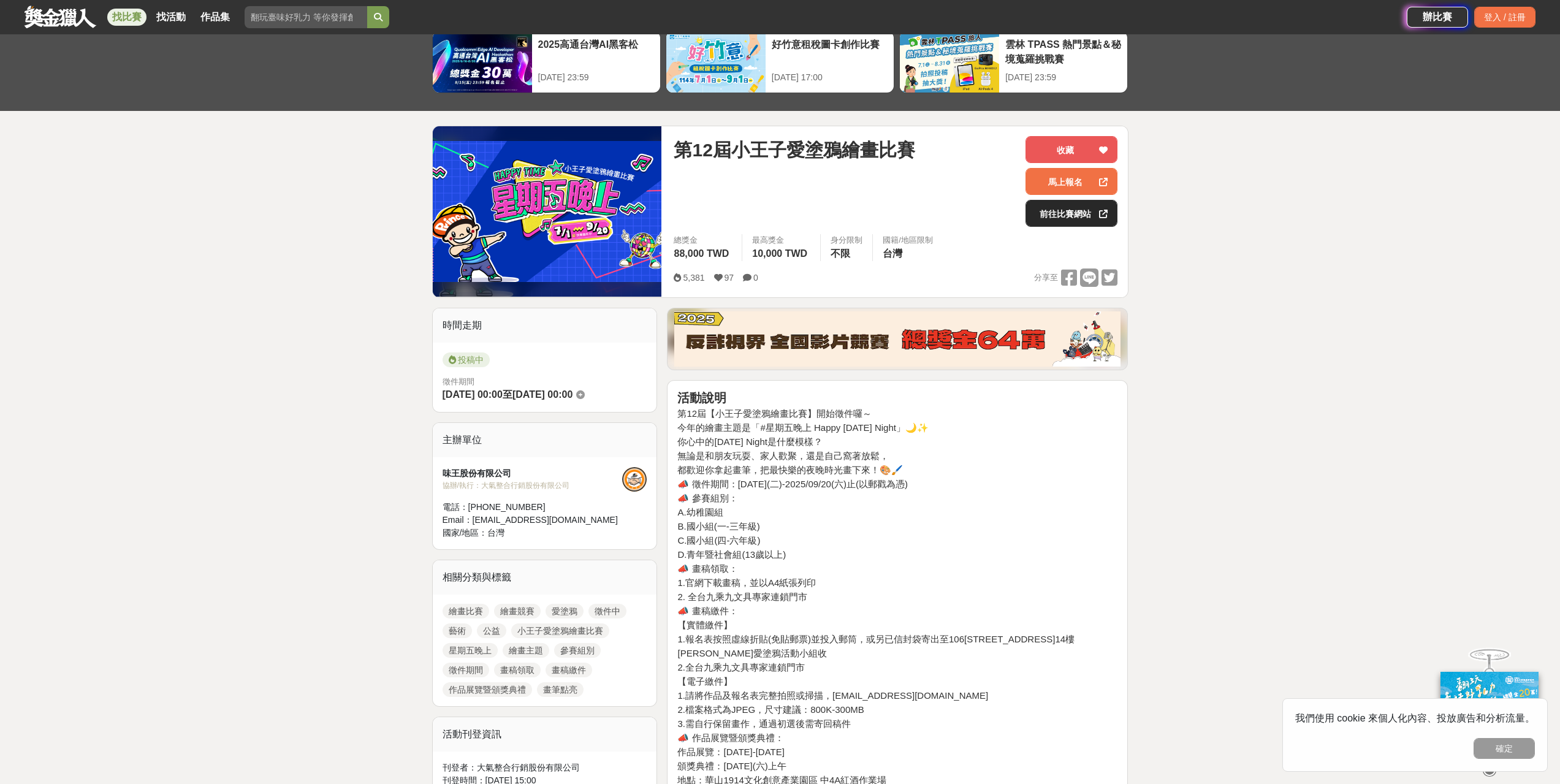
click at [1078, 207] on link "前往比賽網站" at bounding box center [1071, 213] width 92 height 27
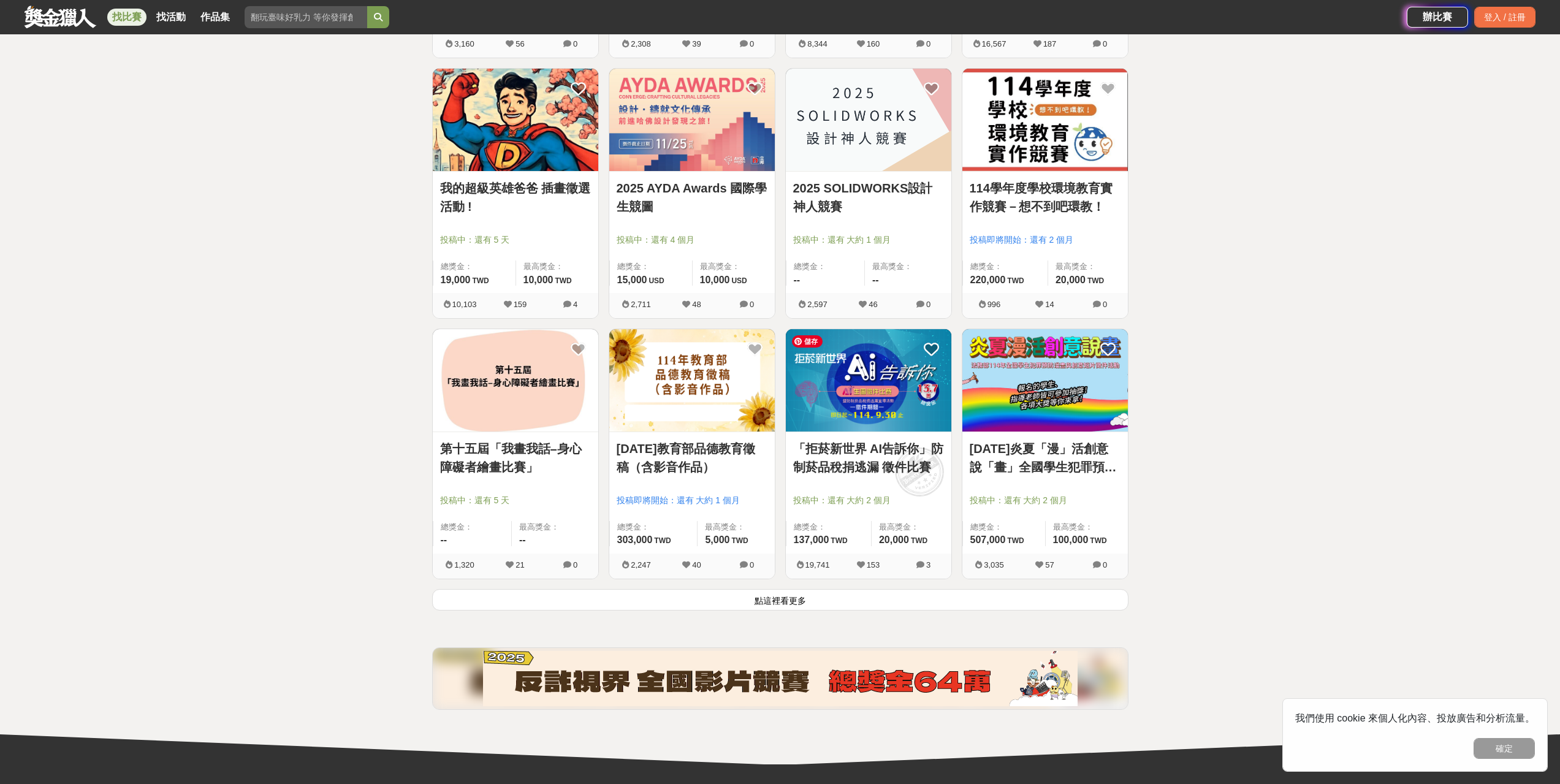
scroll to position [2880, 0]
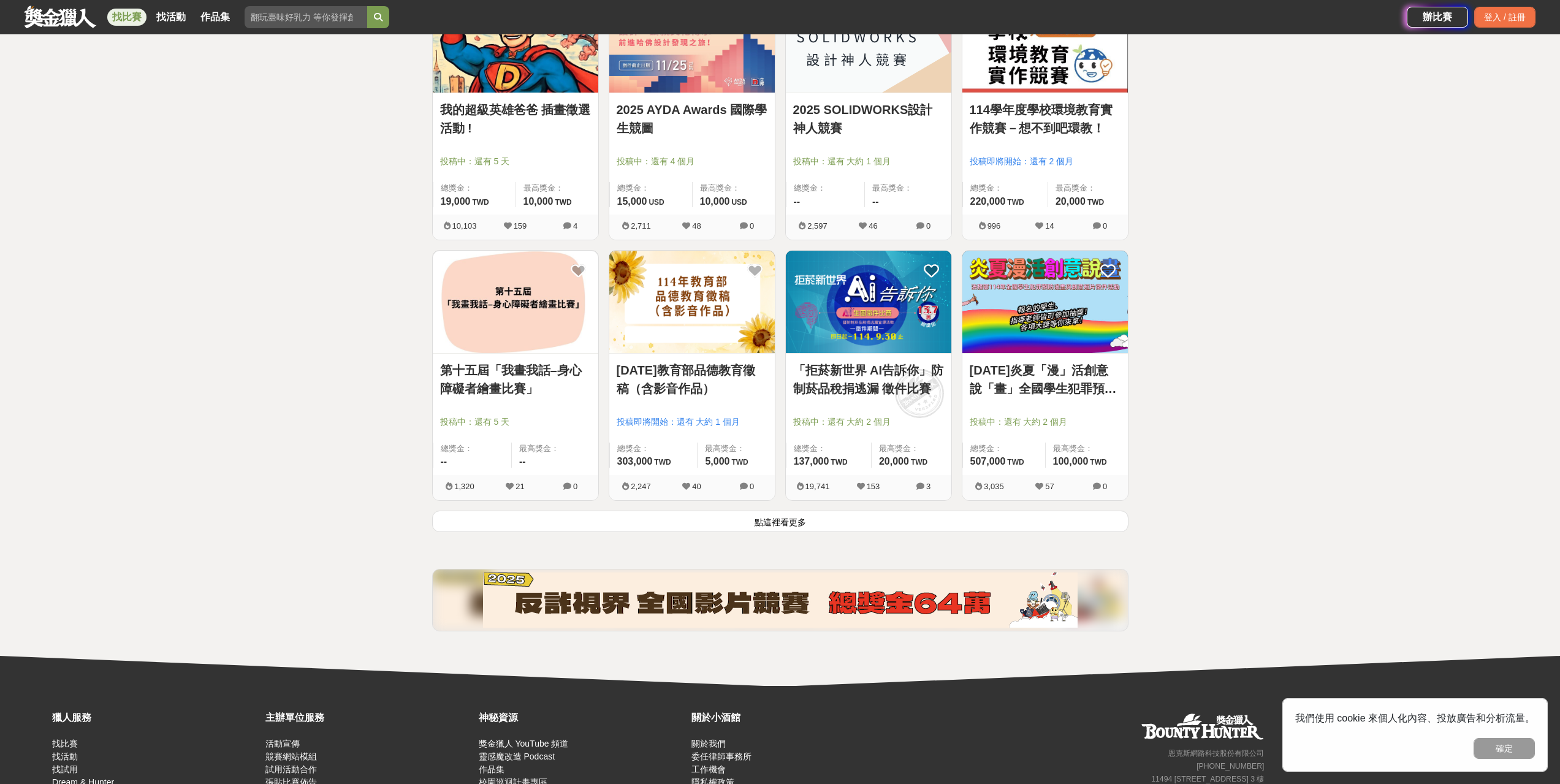
click at [802, 523] on button "點這裡看更多" at bounding box center [779, 522] width 696 height 22
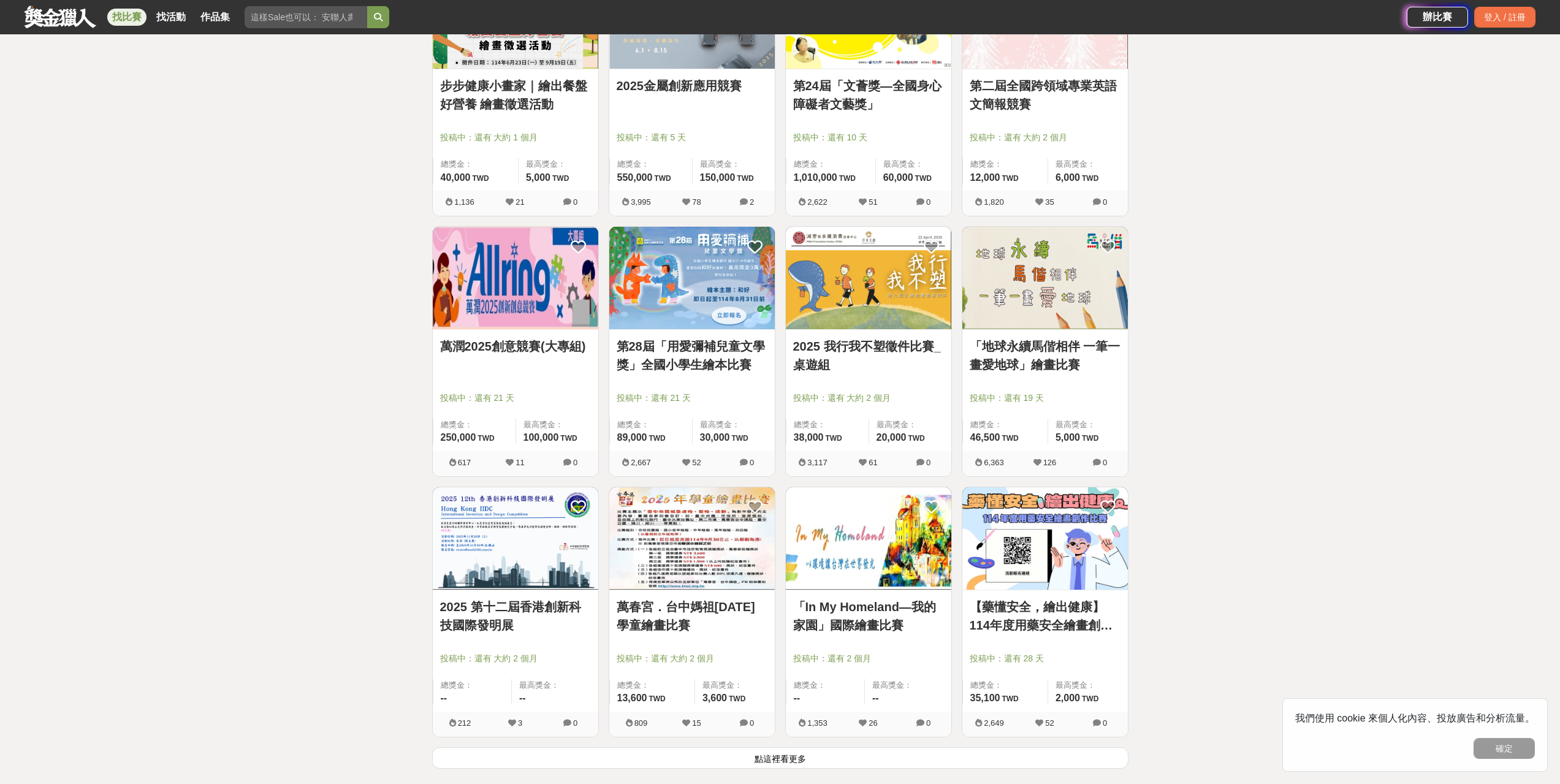
scroll to position [4228, 0]
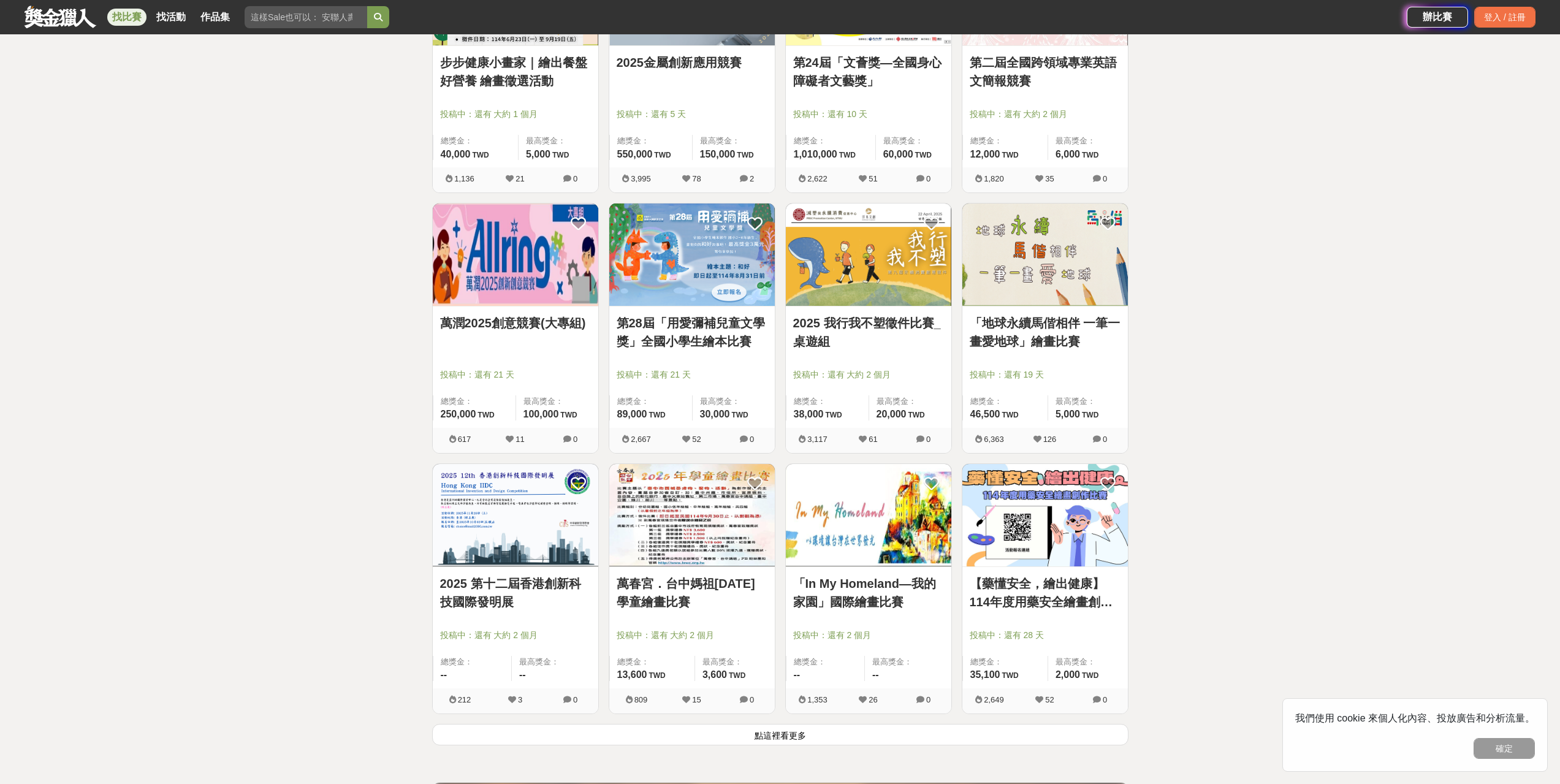
click at [821, 738] on button "點這裡看更多" at bounding box center [779, 735] width 696 height 22
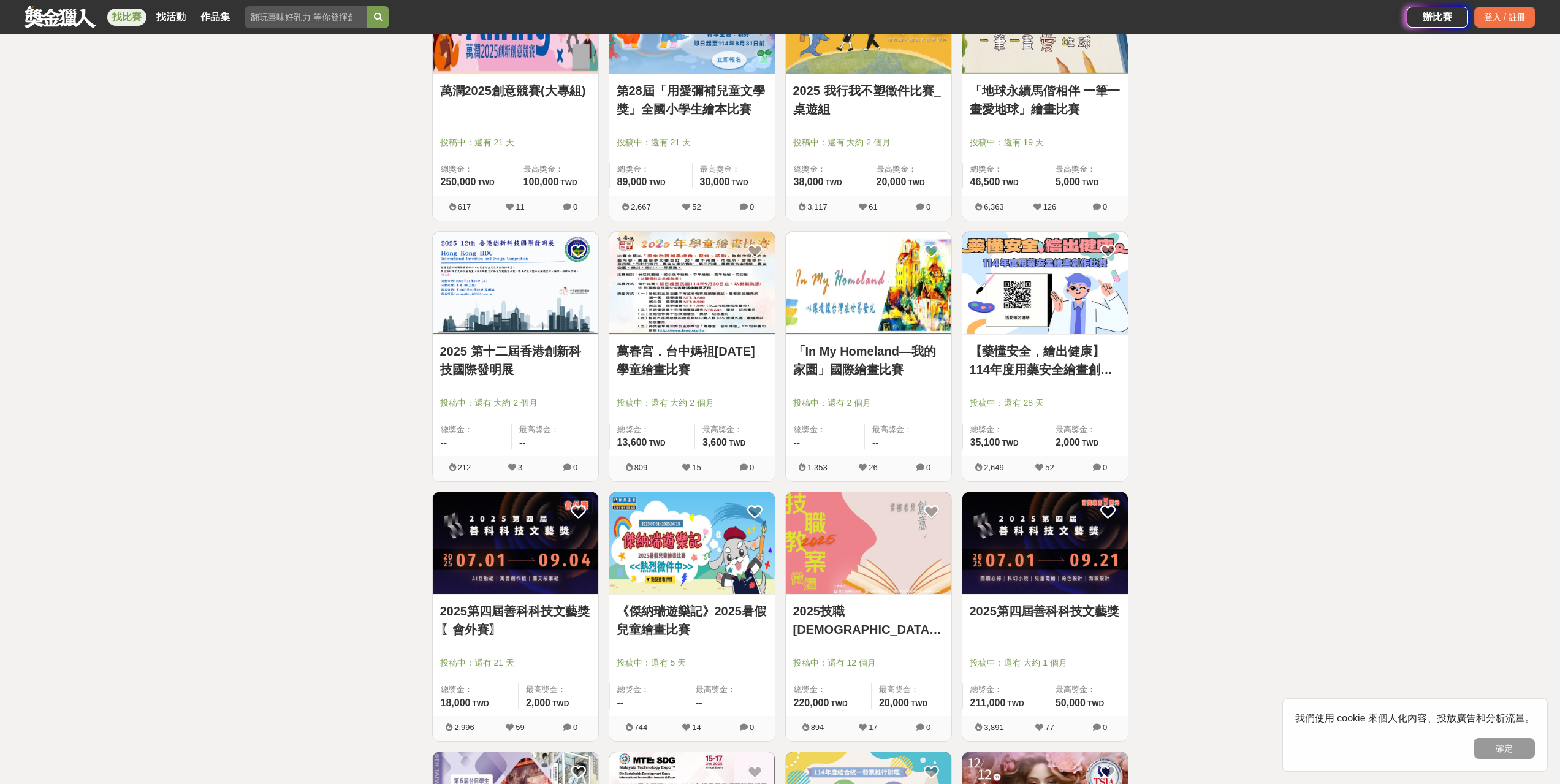
scroll to position [4473, 0]
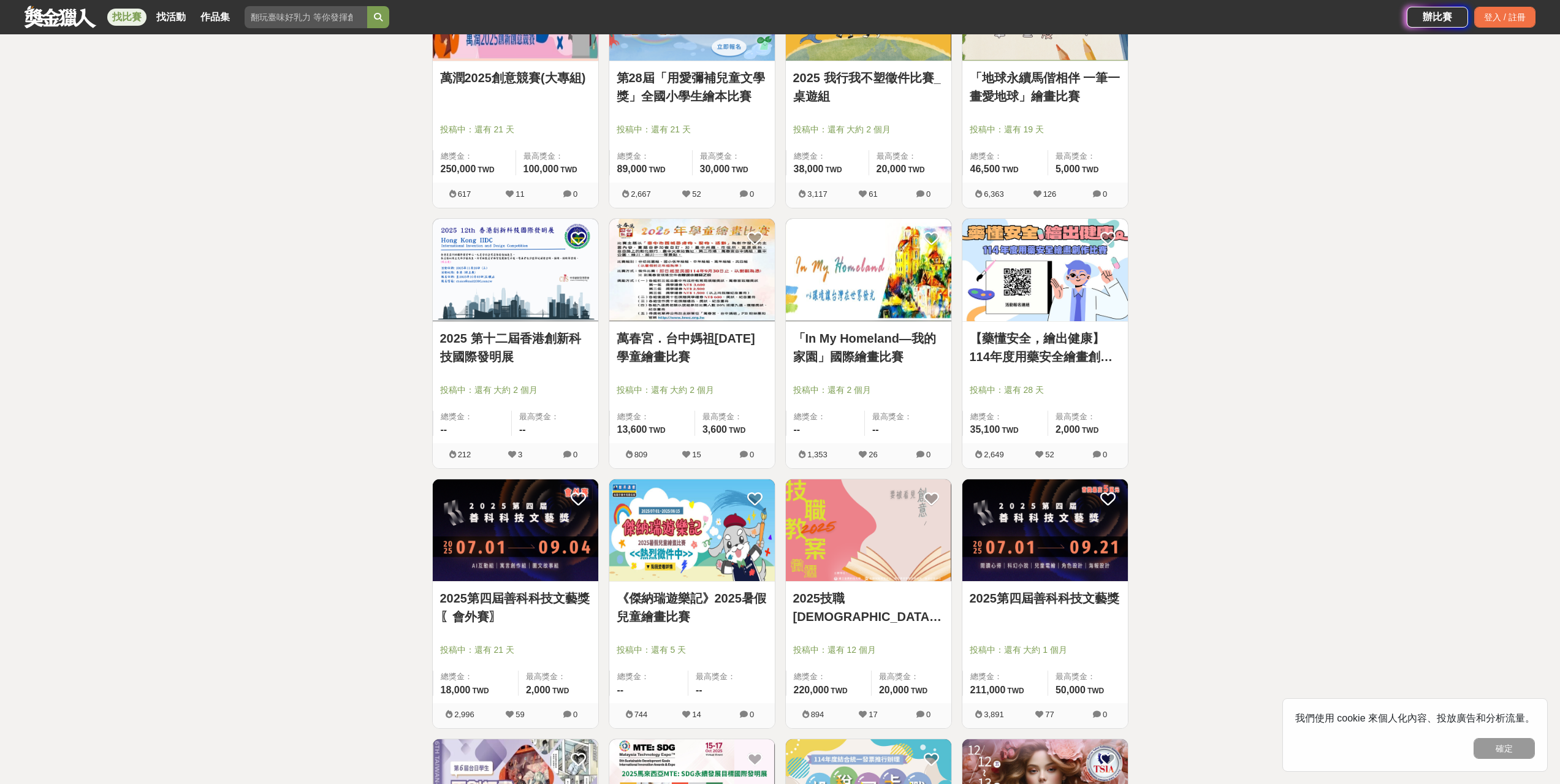
drag, startPoint x: 698, startPoint y: 587, endPoint x: 684, endPoint y: 598, distance: 17.8
drag, startPoint x: 684, startPoint y: 598, endPoint x: 661, endPoint y: 597, distance: 23.0
click at [661, 597] on link "《傑納瑞遊樂記》2025暑假兒童繪畫比賽" at bounding box center [692, 607] width 151 height 37
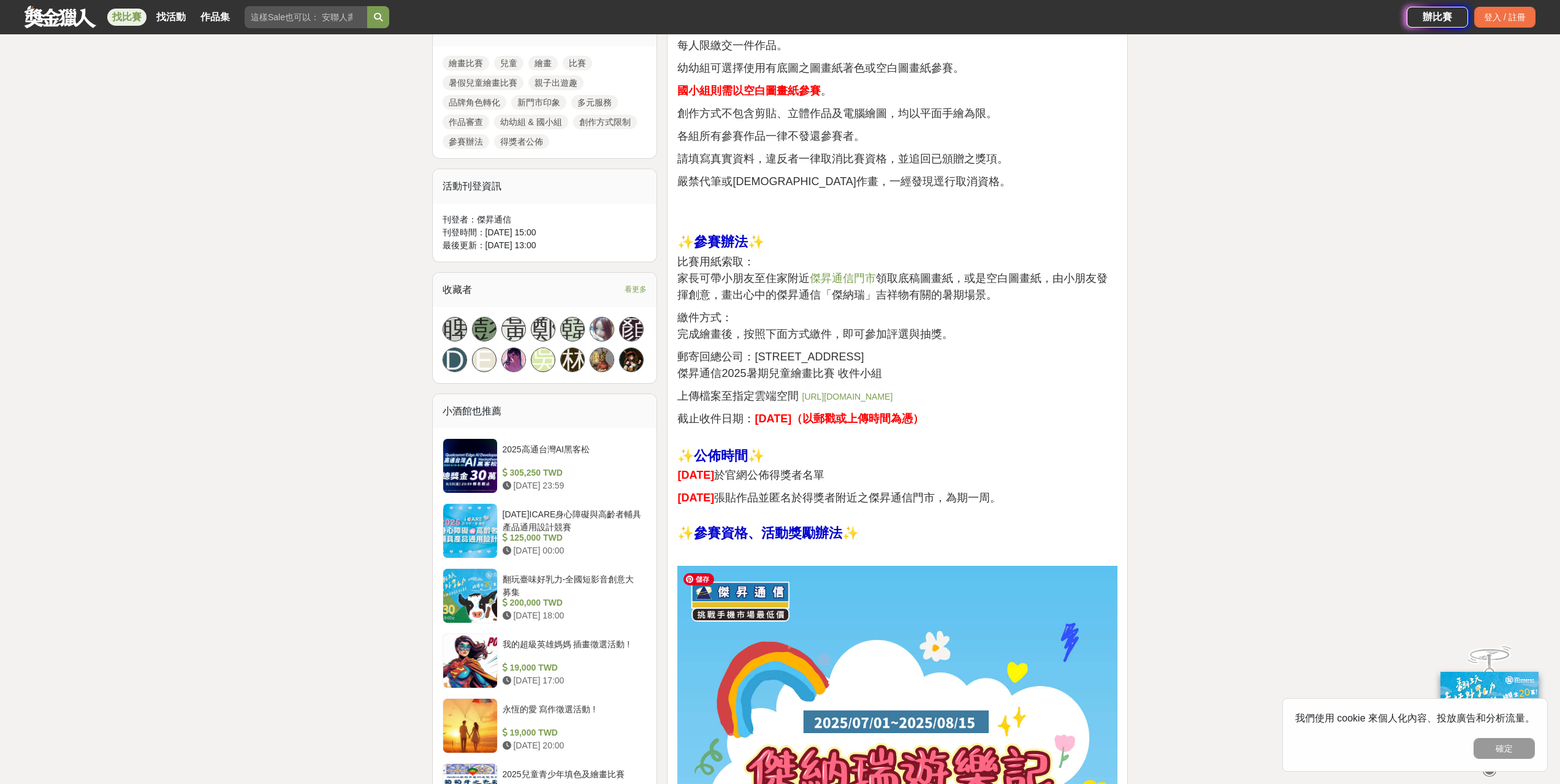
scroll to position [490, 0]
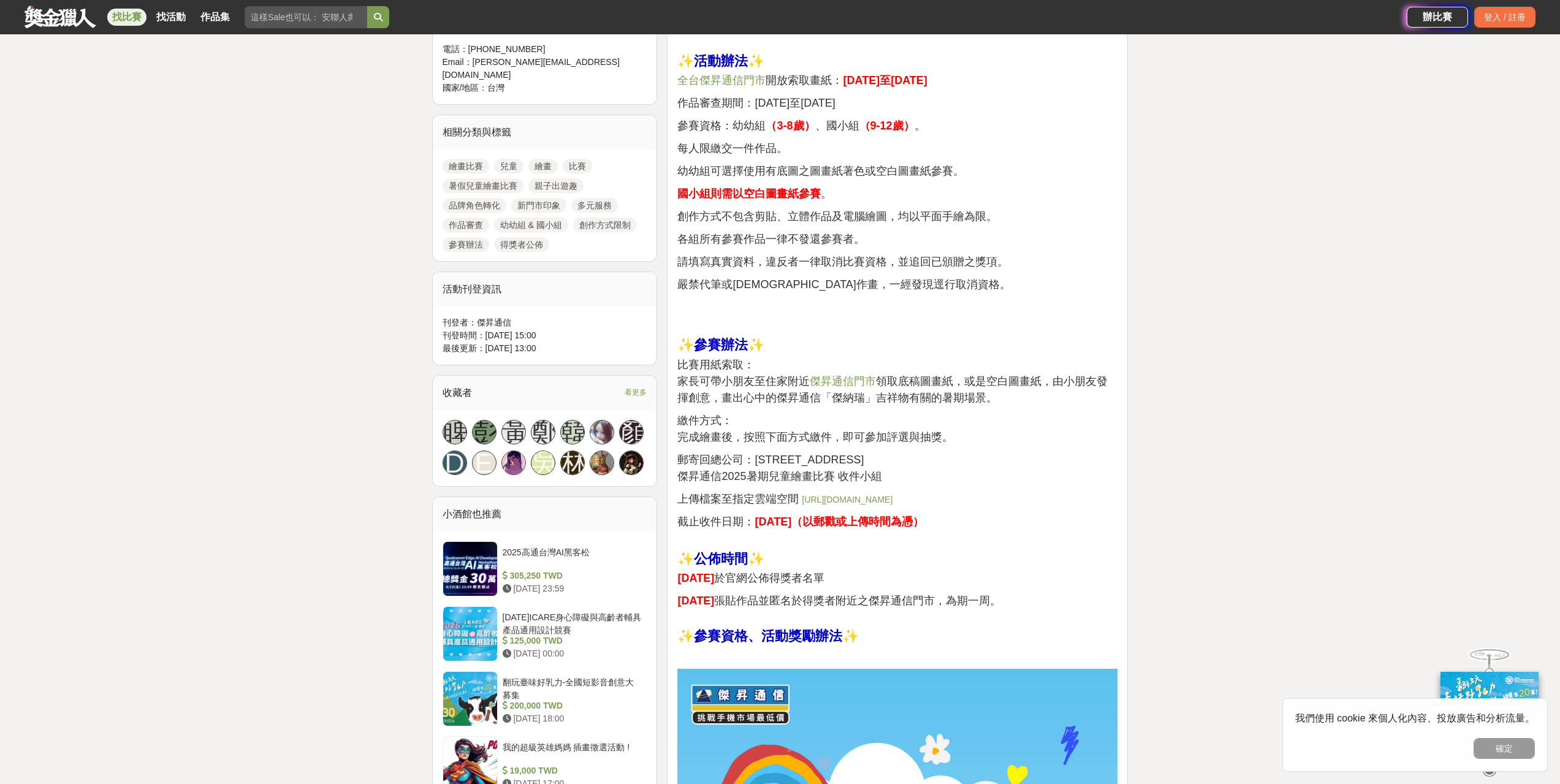
click at [872, 502] on link "https://forms.gle/CnjTLLii7MuUpLP59" at bounding box center [848, 500] width 91 height 10
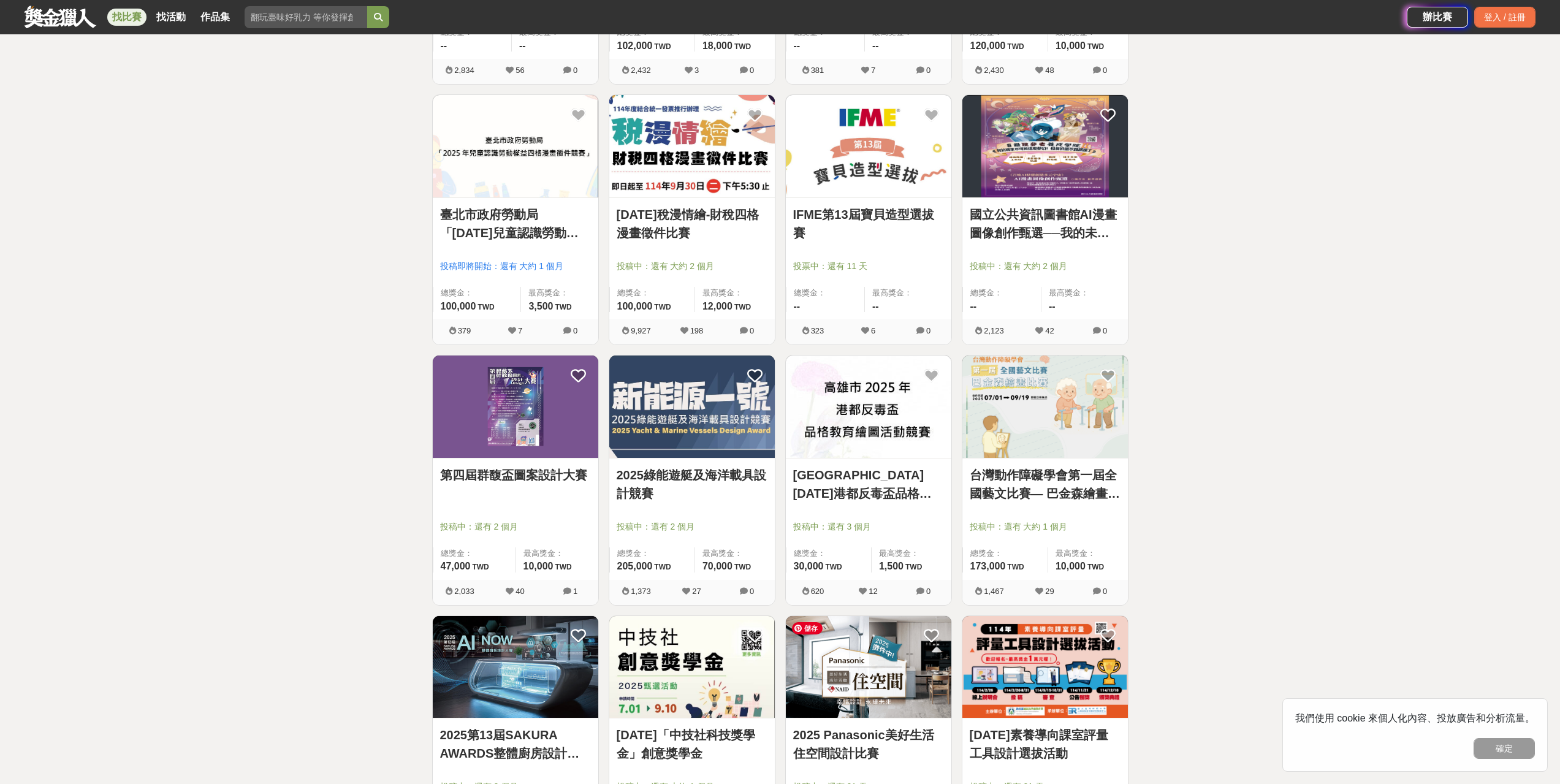
scroll to position [5760, 0]
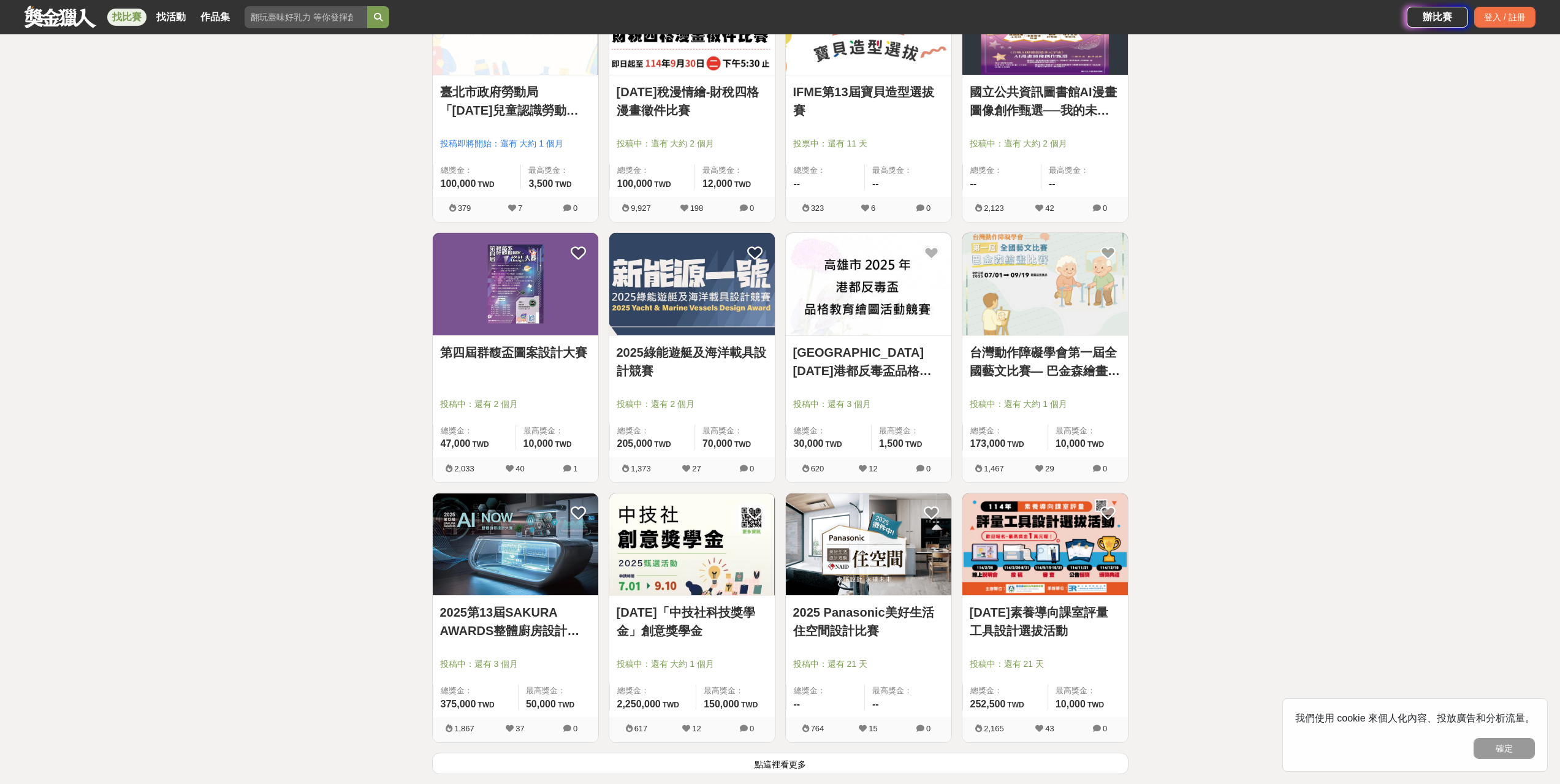
click at [784, 762] on button "點這裡看更多" at bounding box center [779, 763] width 696 height 22
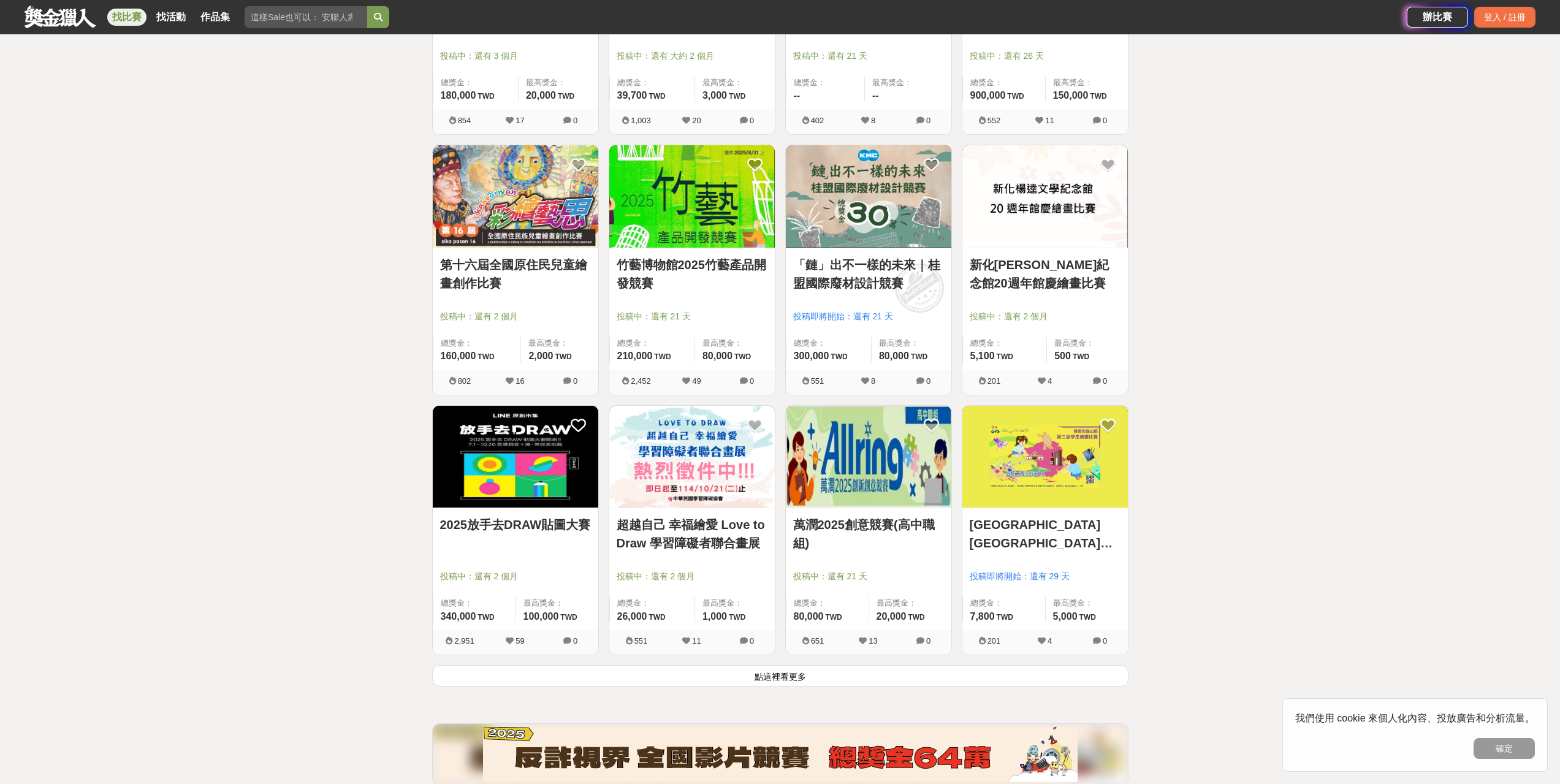
scroll to position [7475, 0]
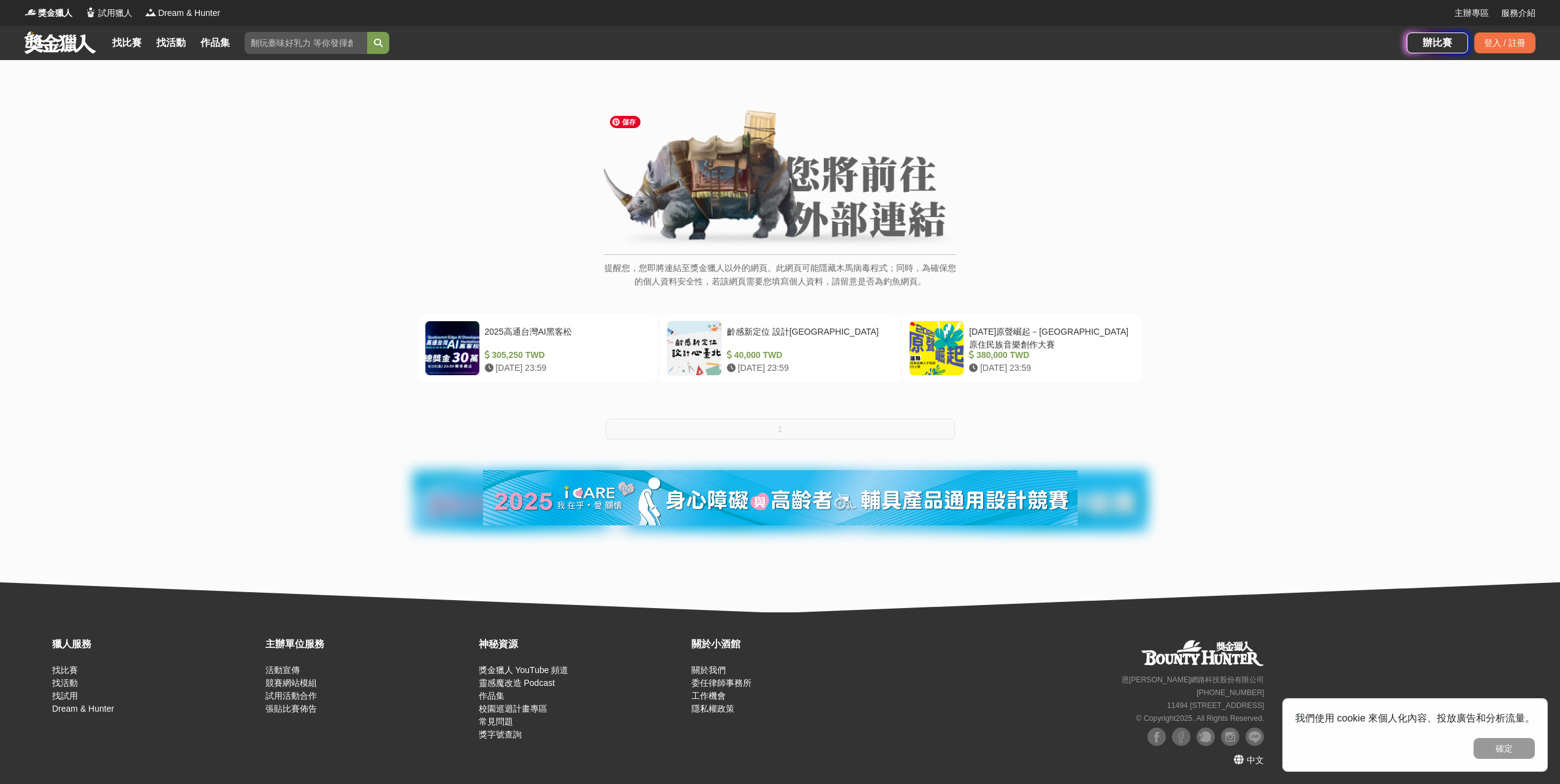
click at [758, 229] on img at bounding box center [779, 179] width 352 height 138
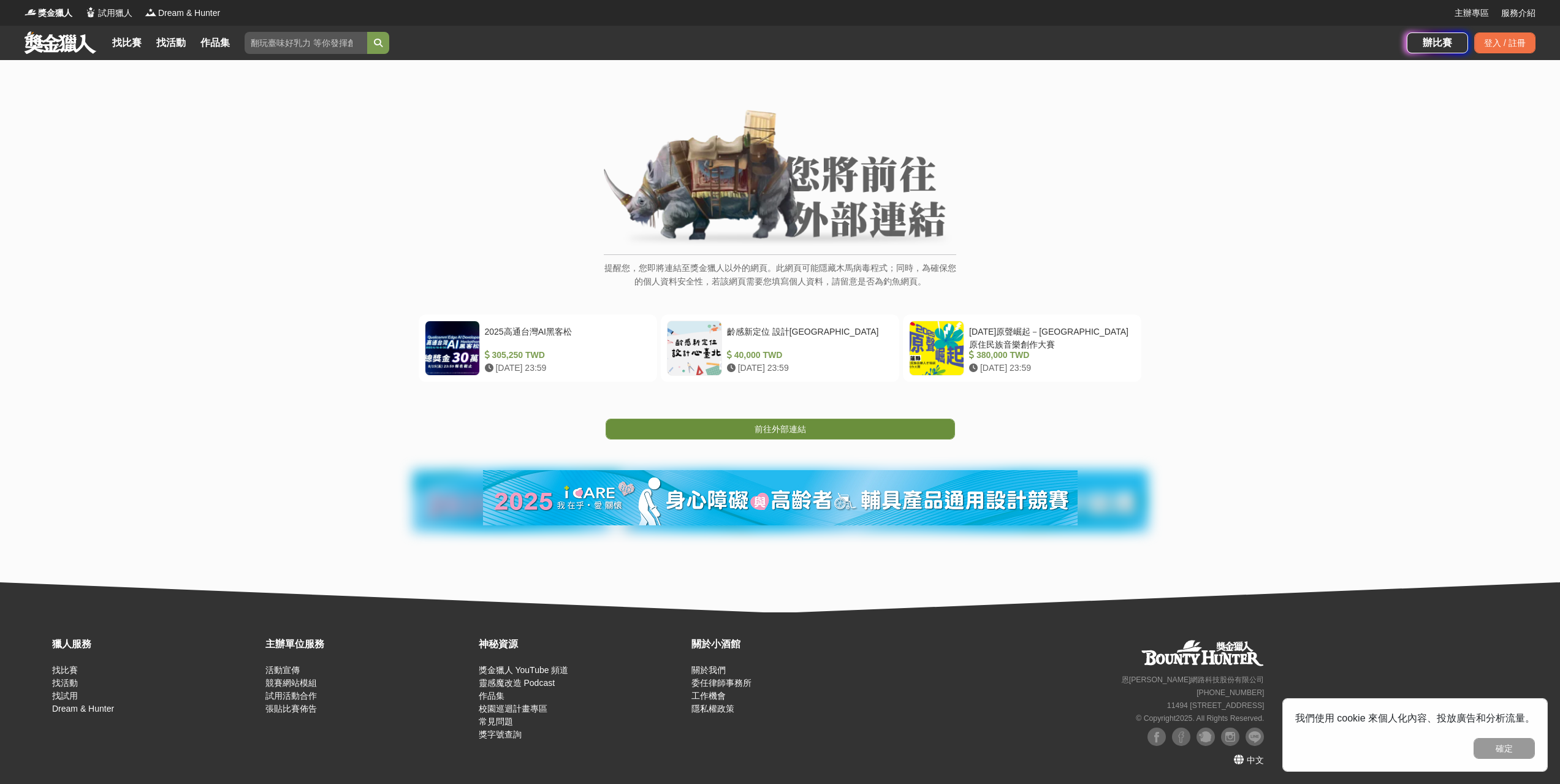
click at [802, 430] on span "前往外部連結" at bounding box center [780, 429] width 52 height 10
click at [792, 425] on span "前往外部連結" at bounding box center [780, 429] width 52 height 10
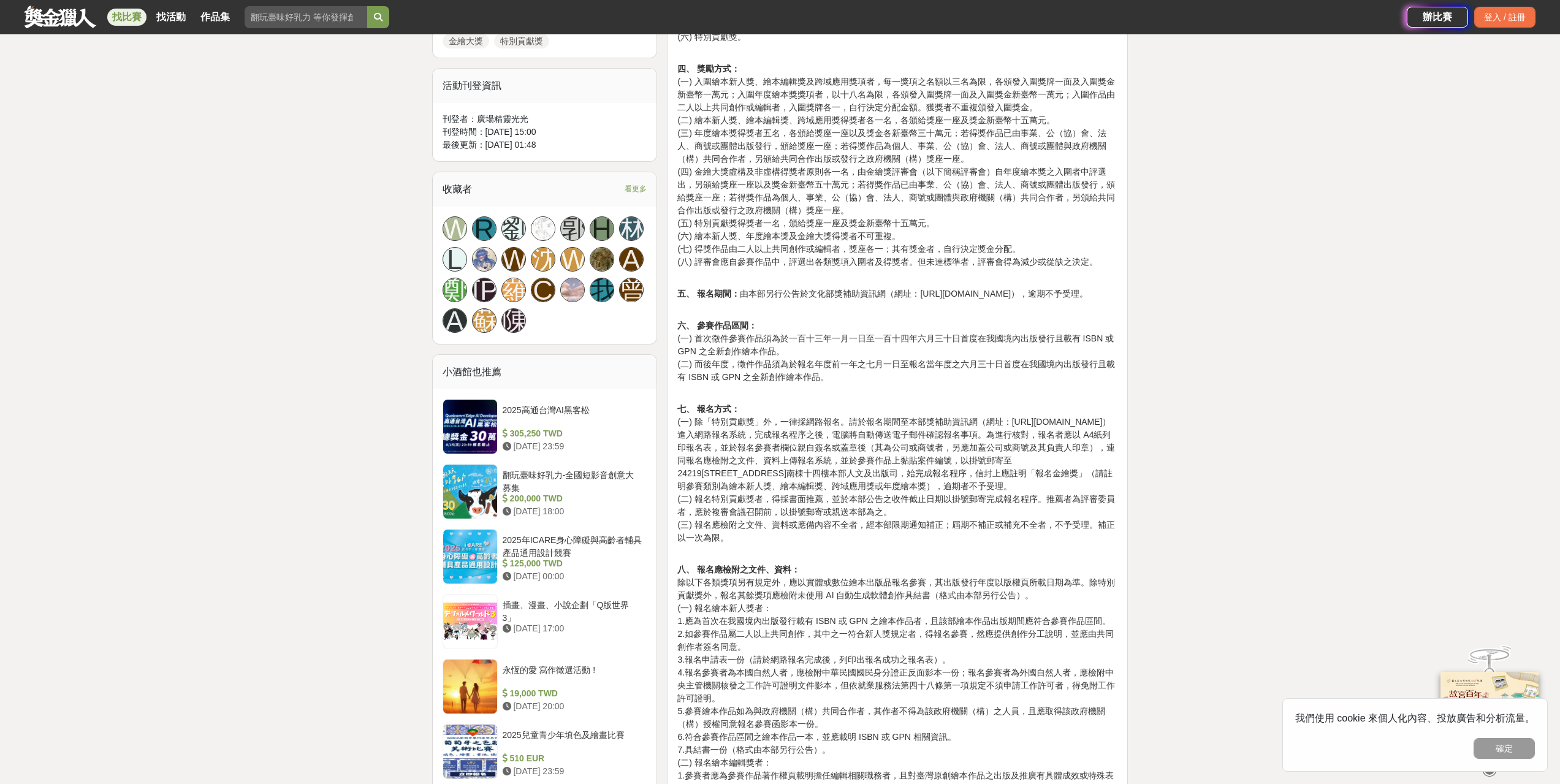
scroll to position [674, 0]
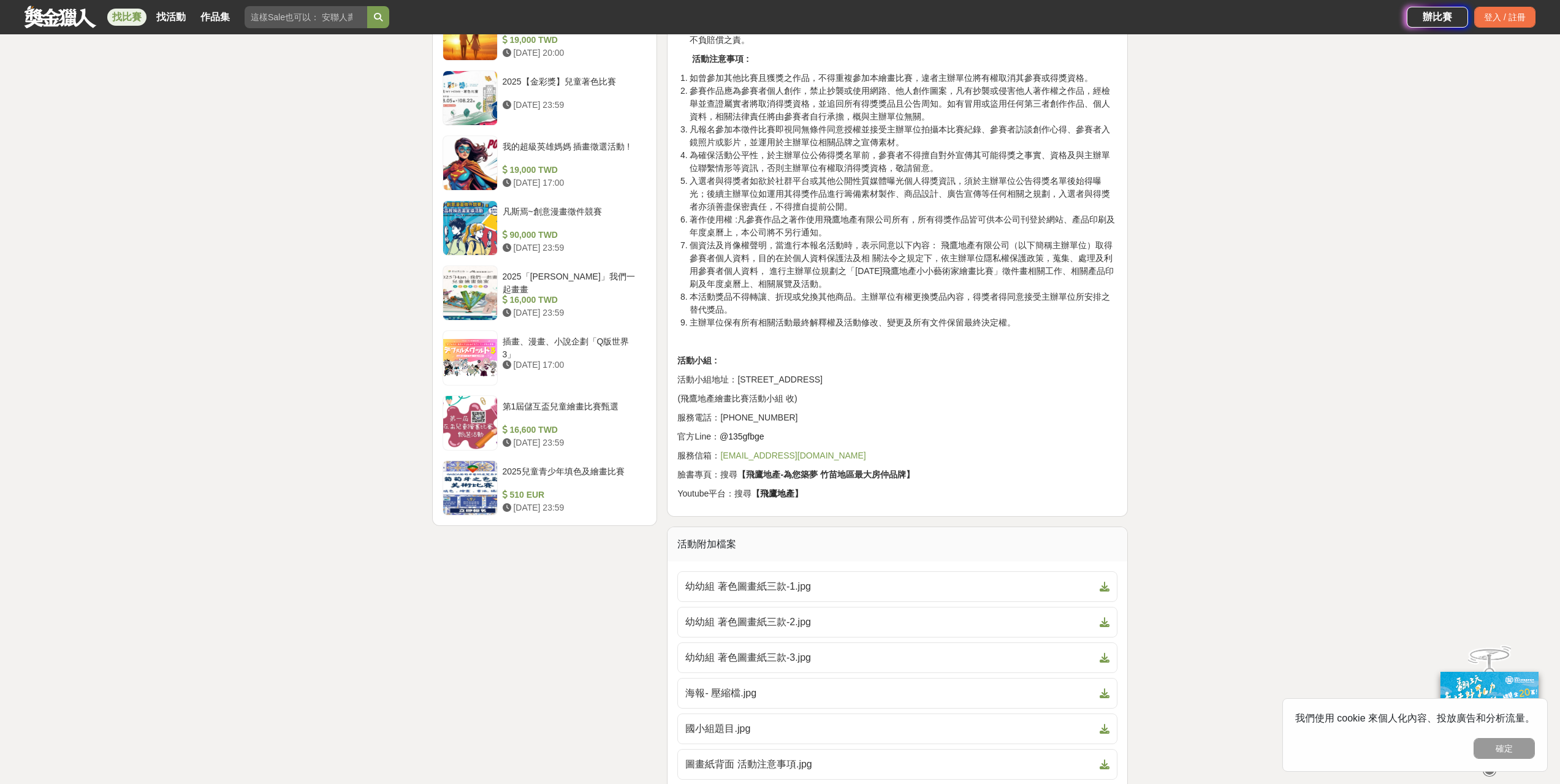
scroll to position [1593, 0]
click at [801, 587] on span "幼幼組 著色圖畫紙三款-1.jpg" at bounding box center [889, 586] width 409 height 15
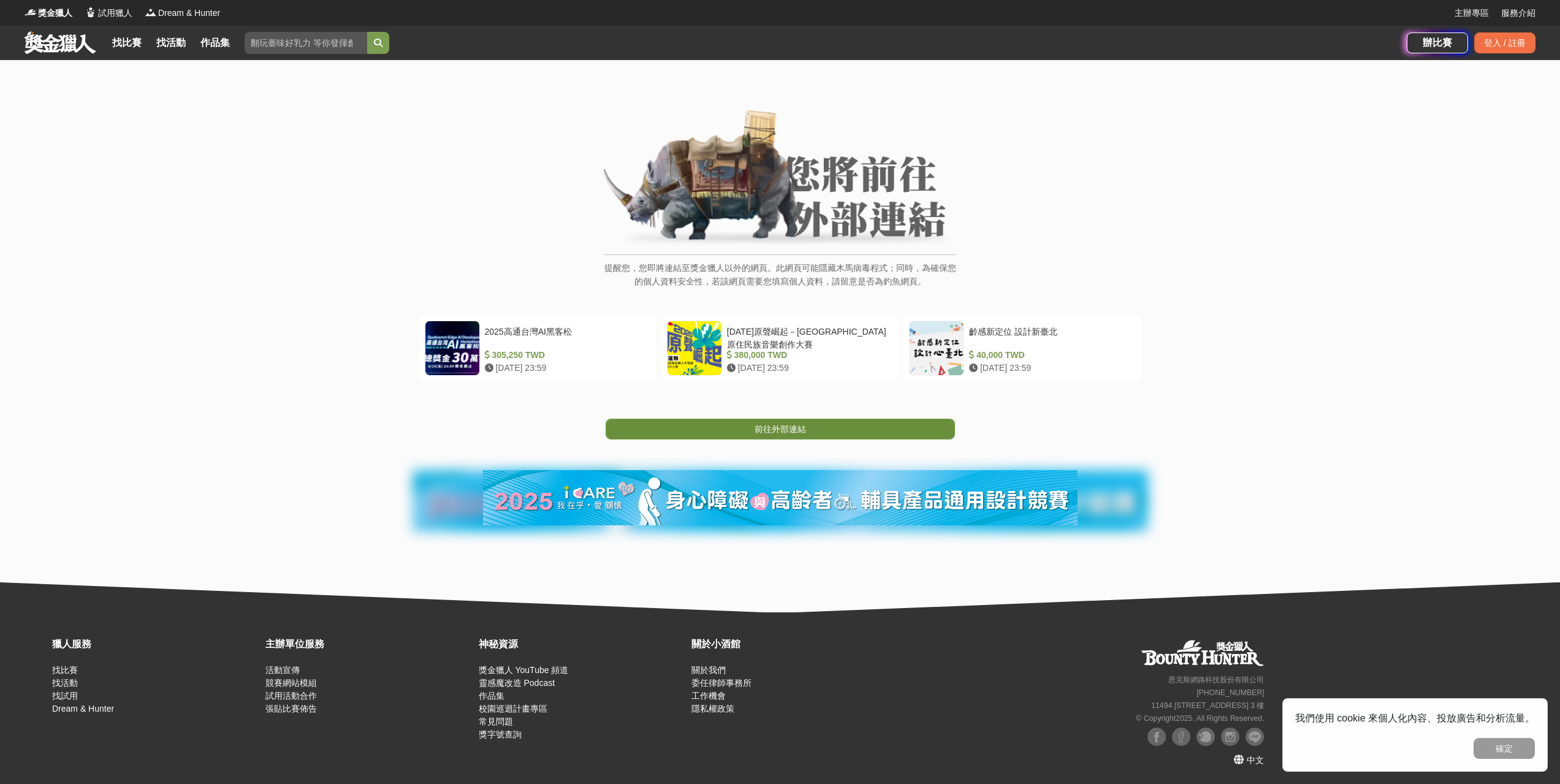
click at [780, 430] on span "前往外部連結" at bounding box center [780, 429] width 52 height 10
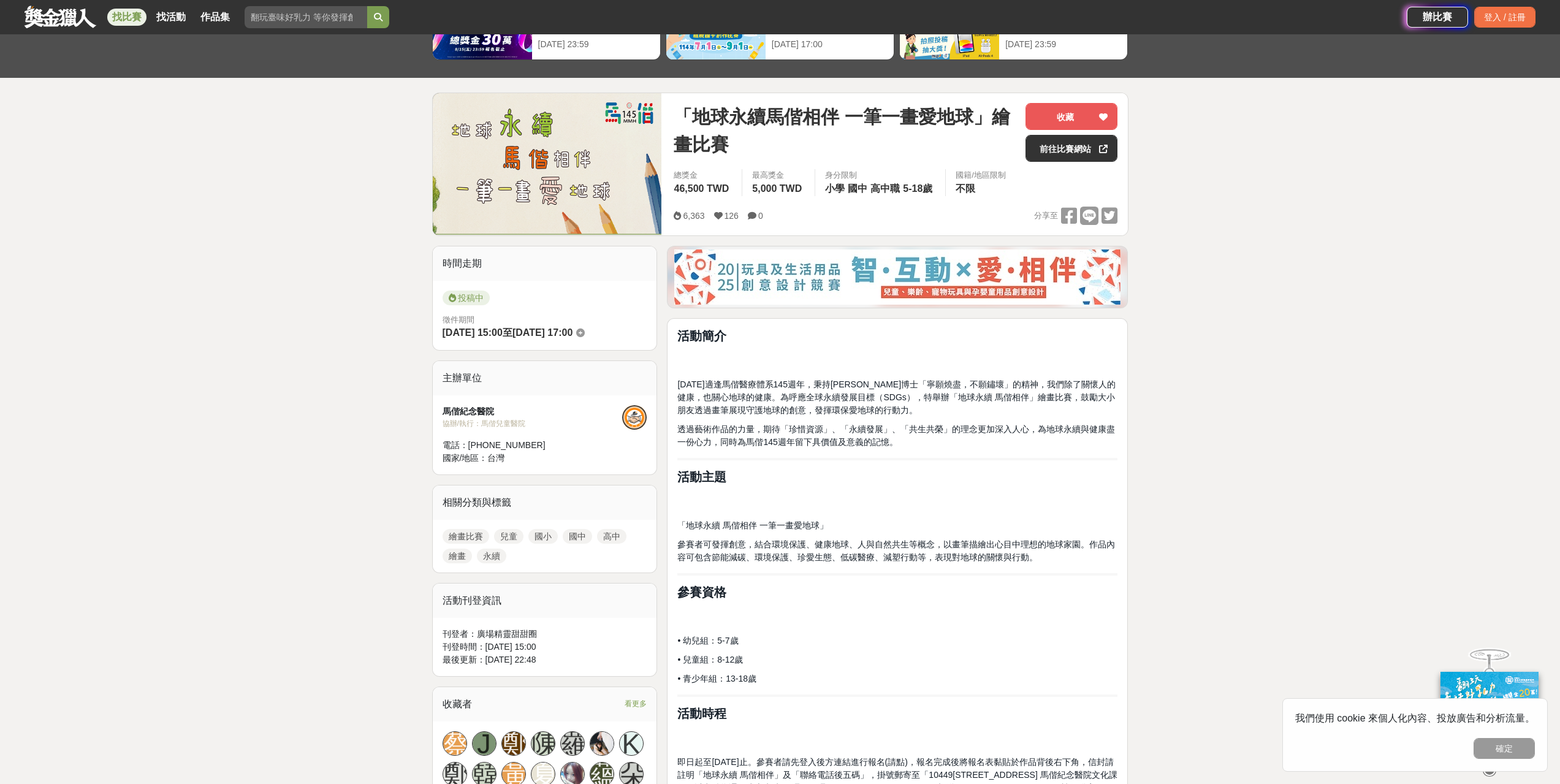
scroll to position [184, 0]
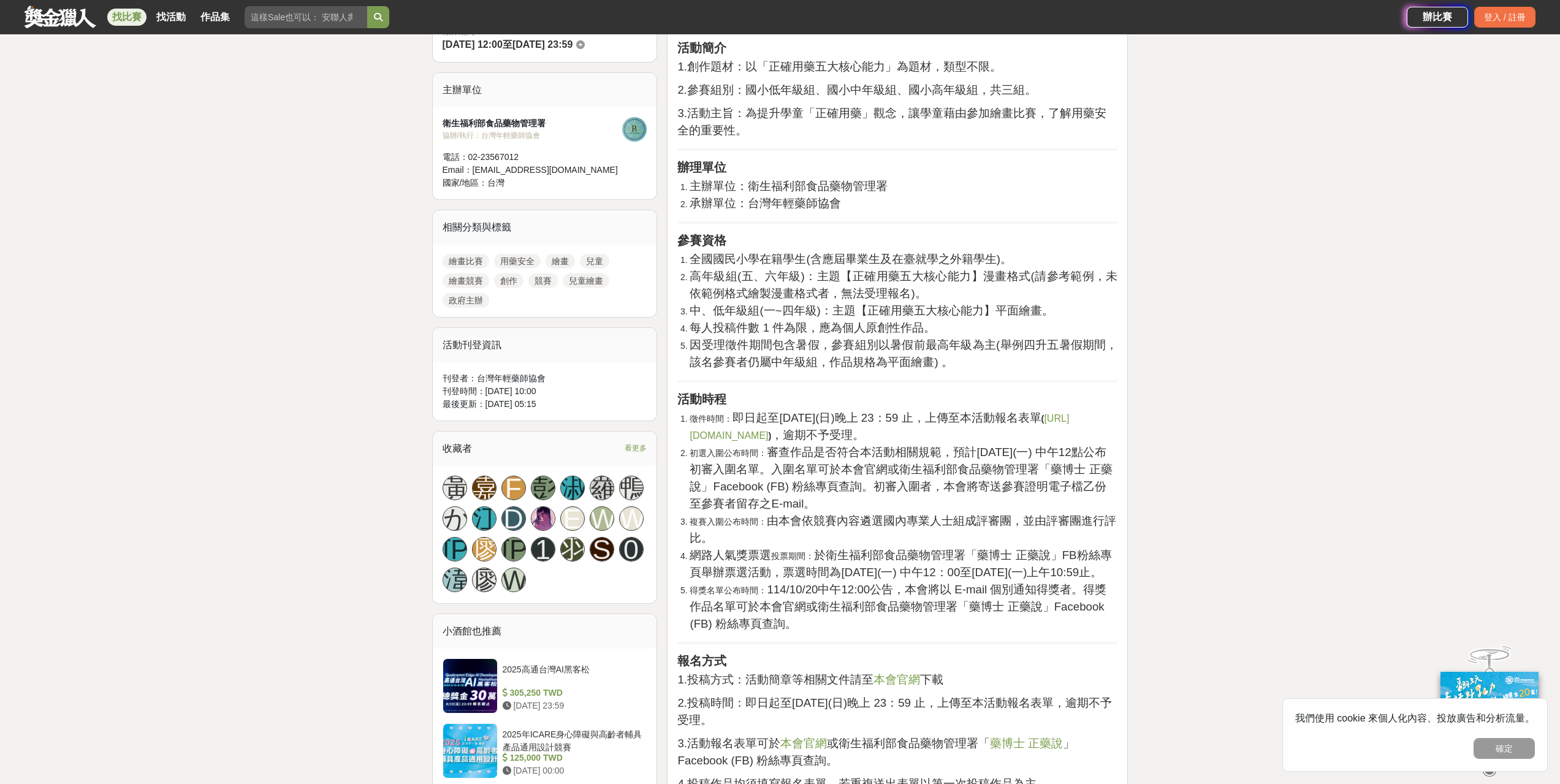
scroll to position [307, 0]
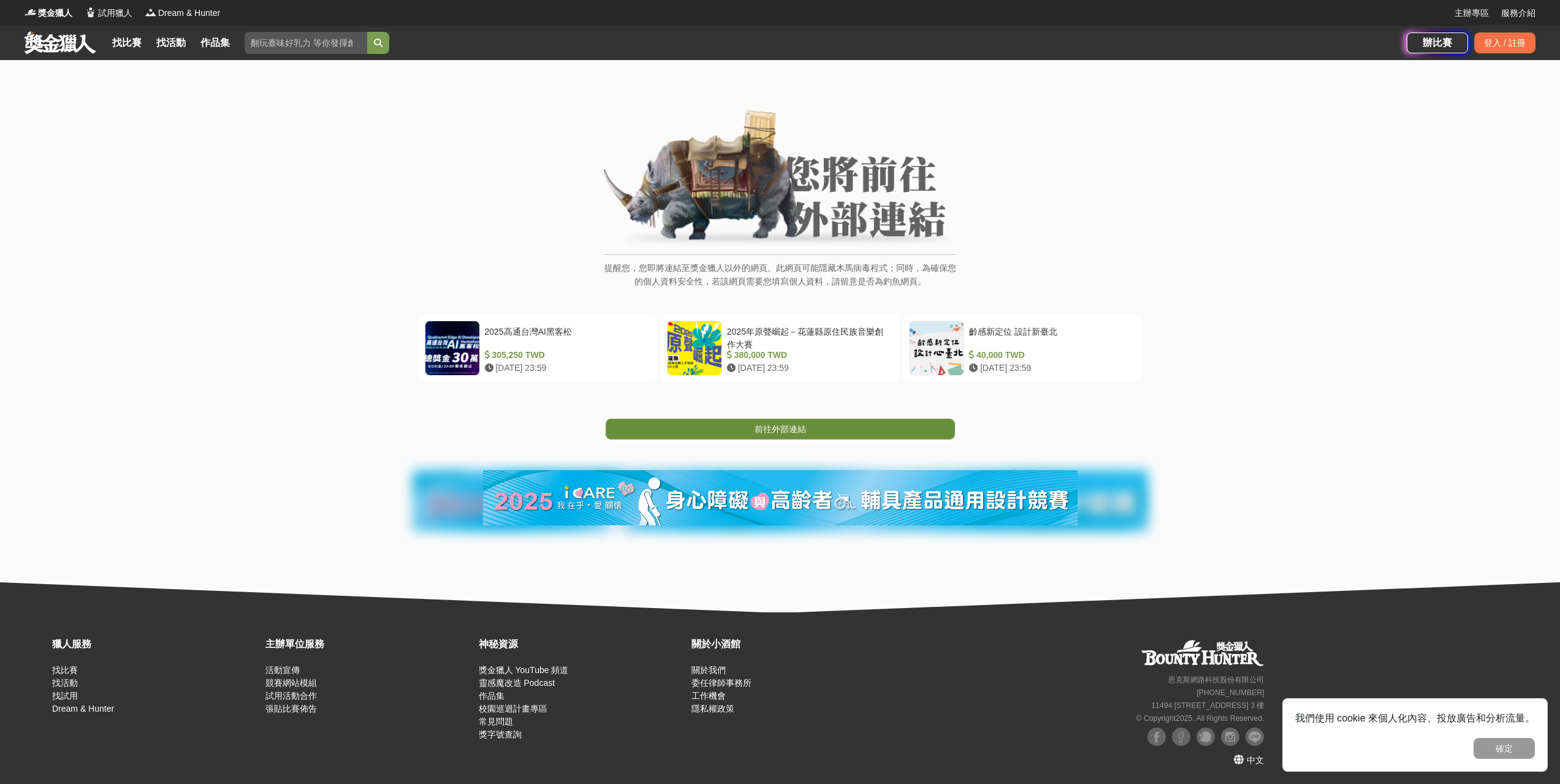
click at [780, 432] on span "前往外部連結" at bounding box center [780, 429] width 52 height 10
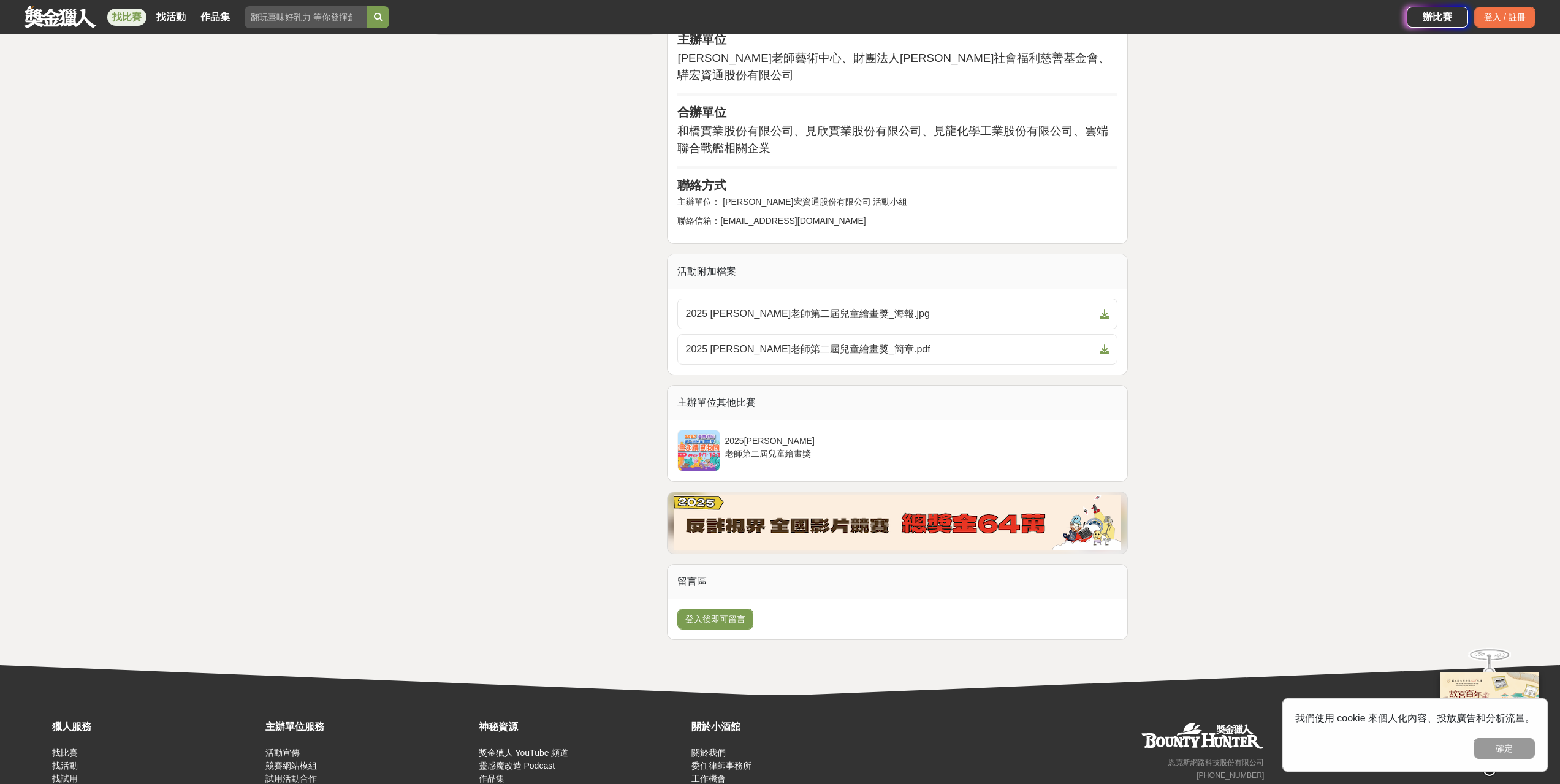
scroll to position [2244, 0]
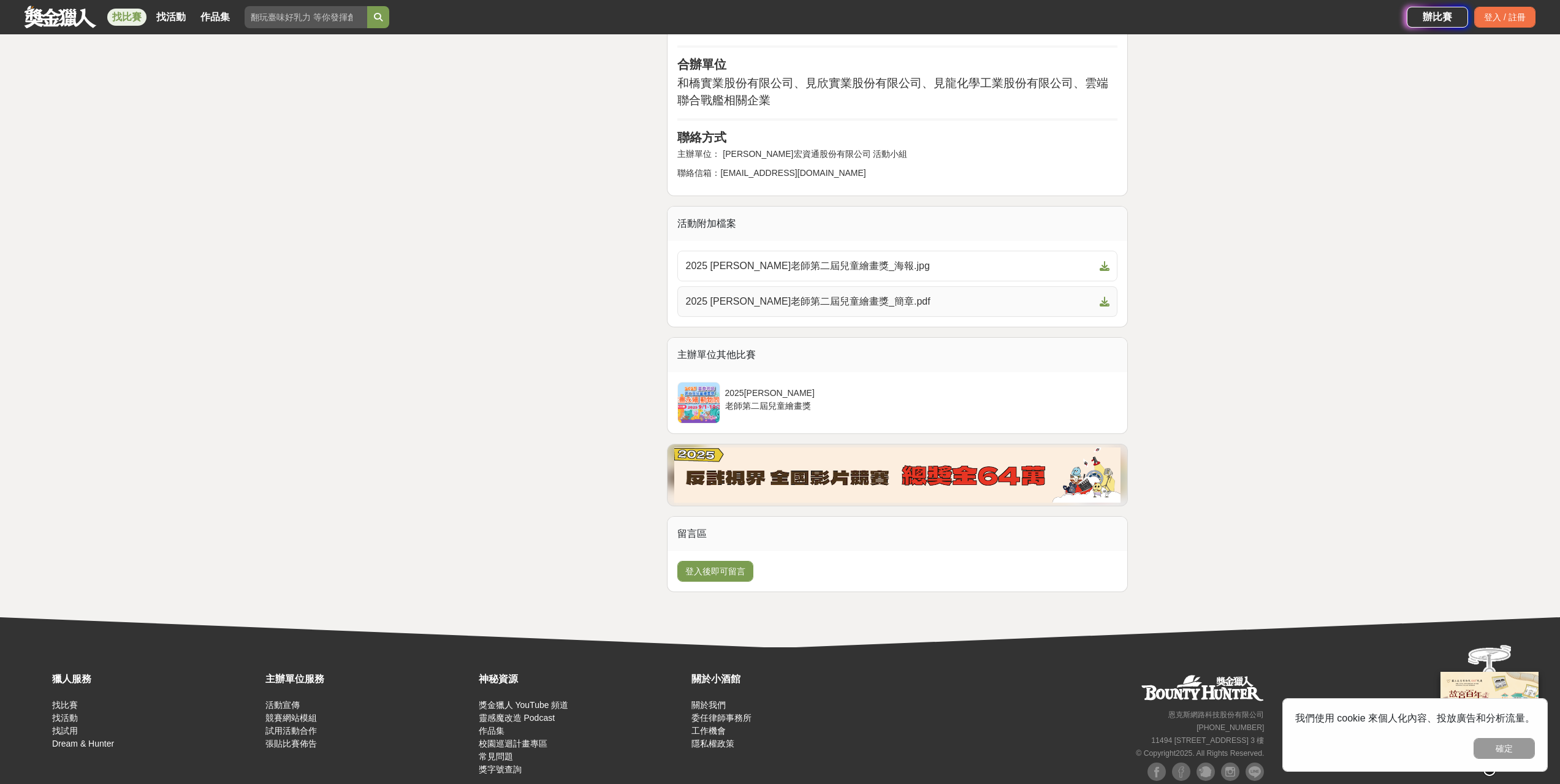
click at [842, 294] on span "2025 黃香老師第二屆兒童繪畫獎_簡章.pdf" at bounding box center [889, 302] width 409 height 15
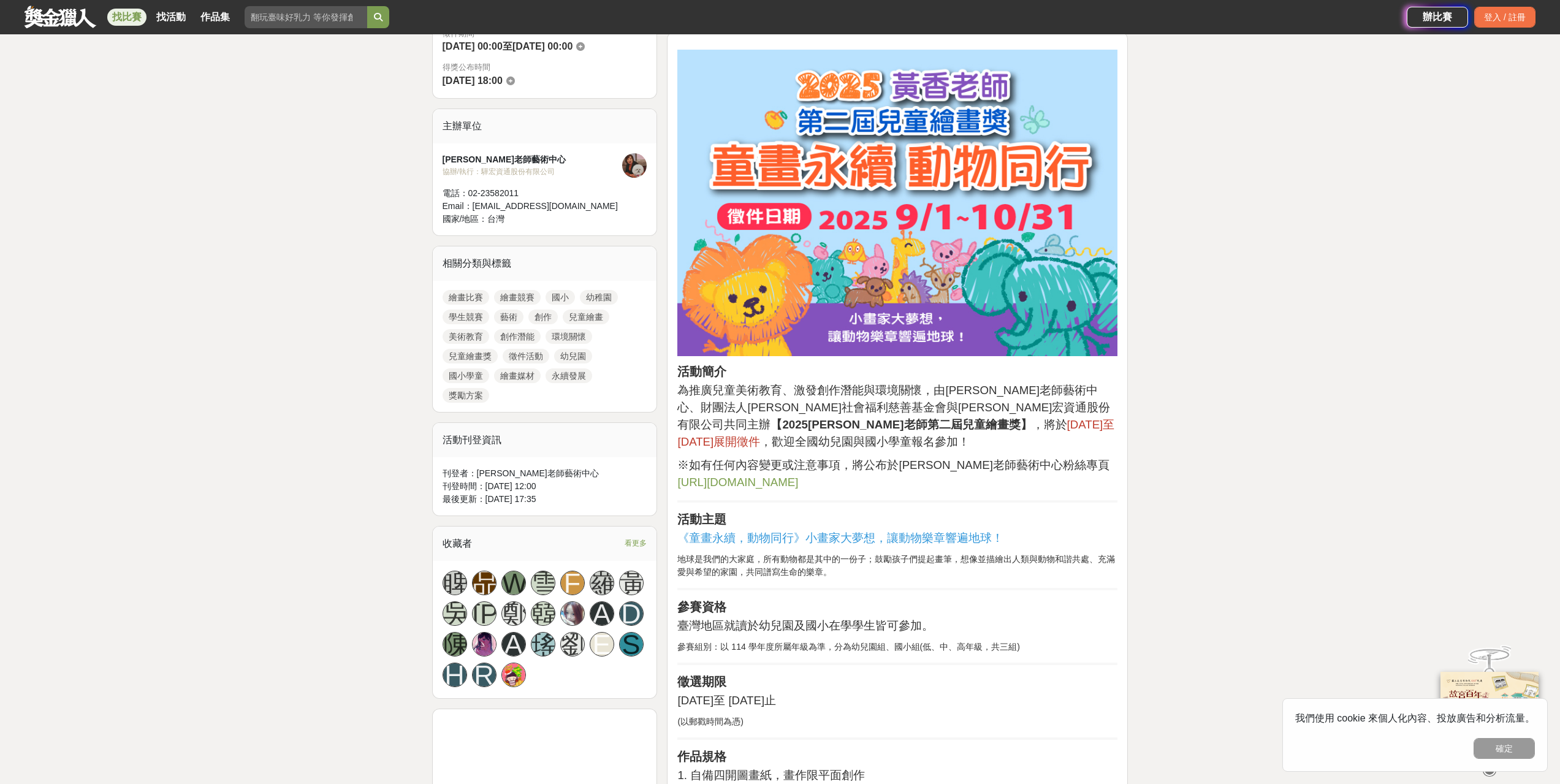
scroll to position [344, 0]
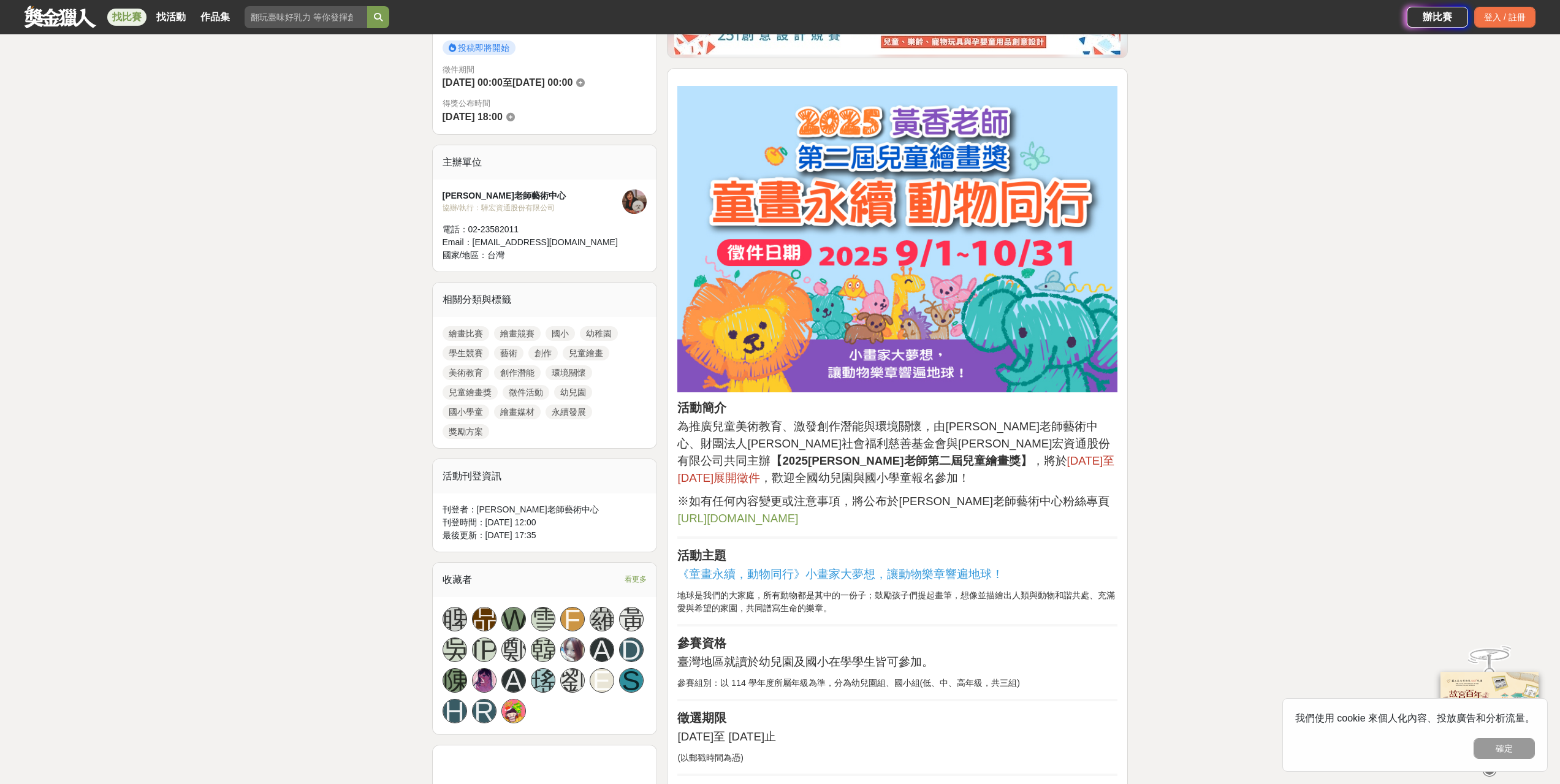
click at [798, 512] on span "https://www.facebook.com/H.H.ArtCenter" at bounding box center [738, 517] width 121 height 12
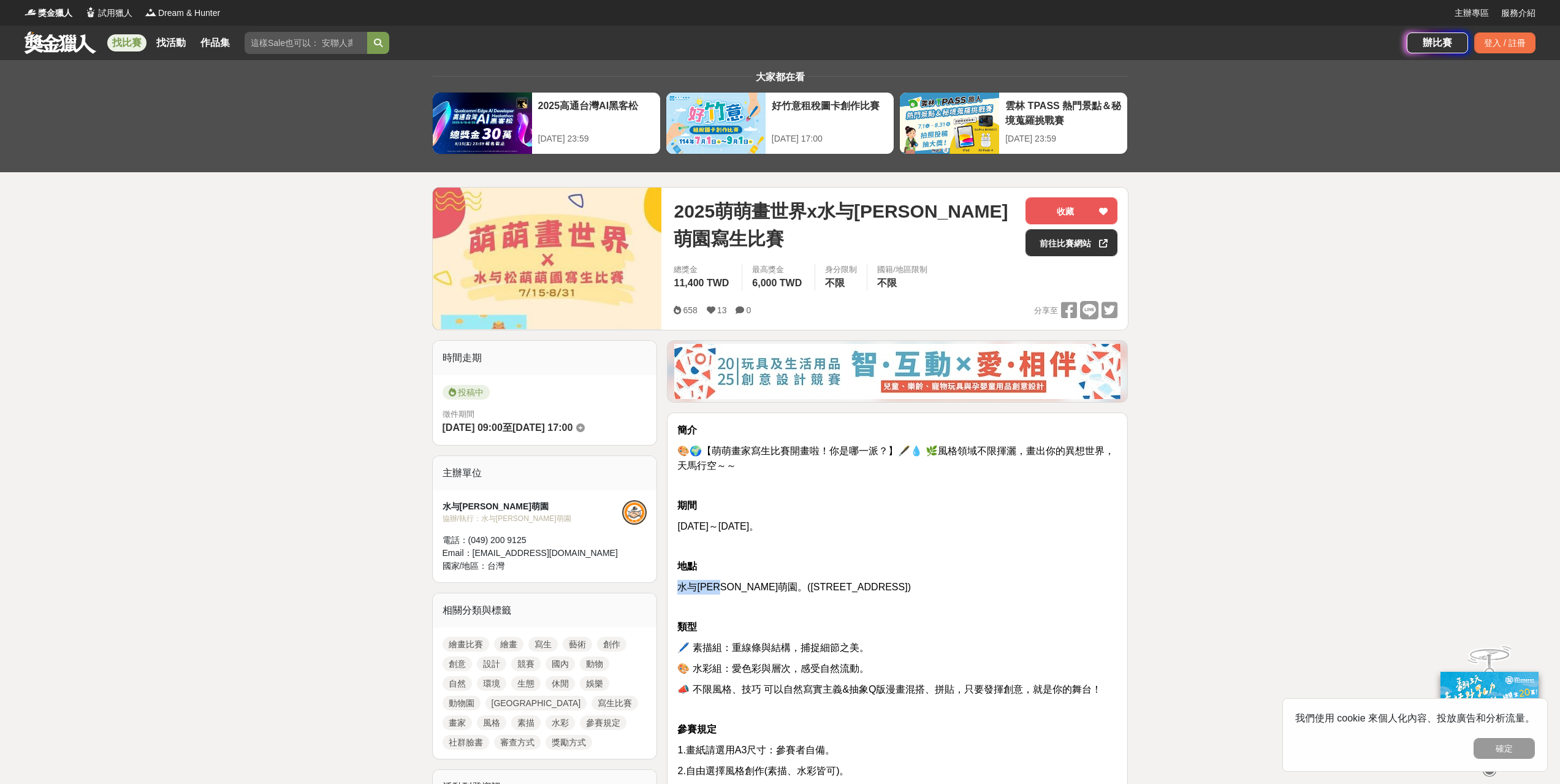
drag, startPoint x: 680, startPoint y: 589, endPoint x: 735, endPoint y: 591, distance: 55.0
click at [735, 591] on span "水与松萌萌園。(南投縣埔里鎮南村路9-7號)" at bounding box center [794, 587] width 233 height 11
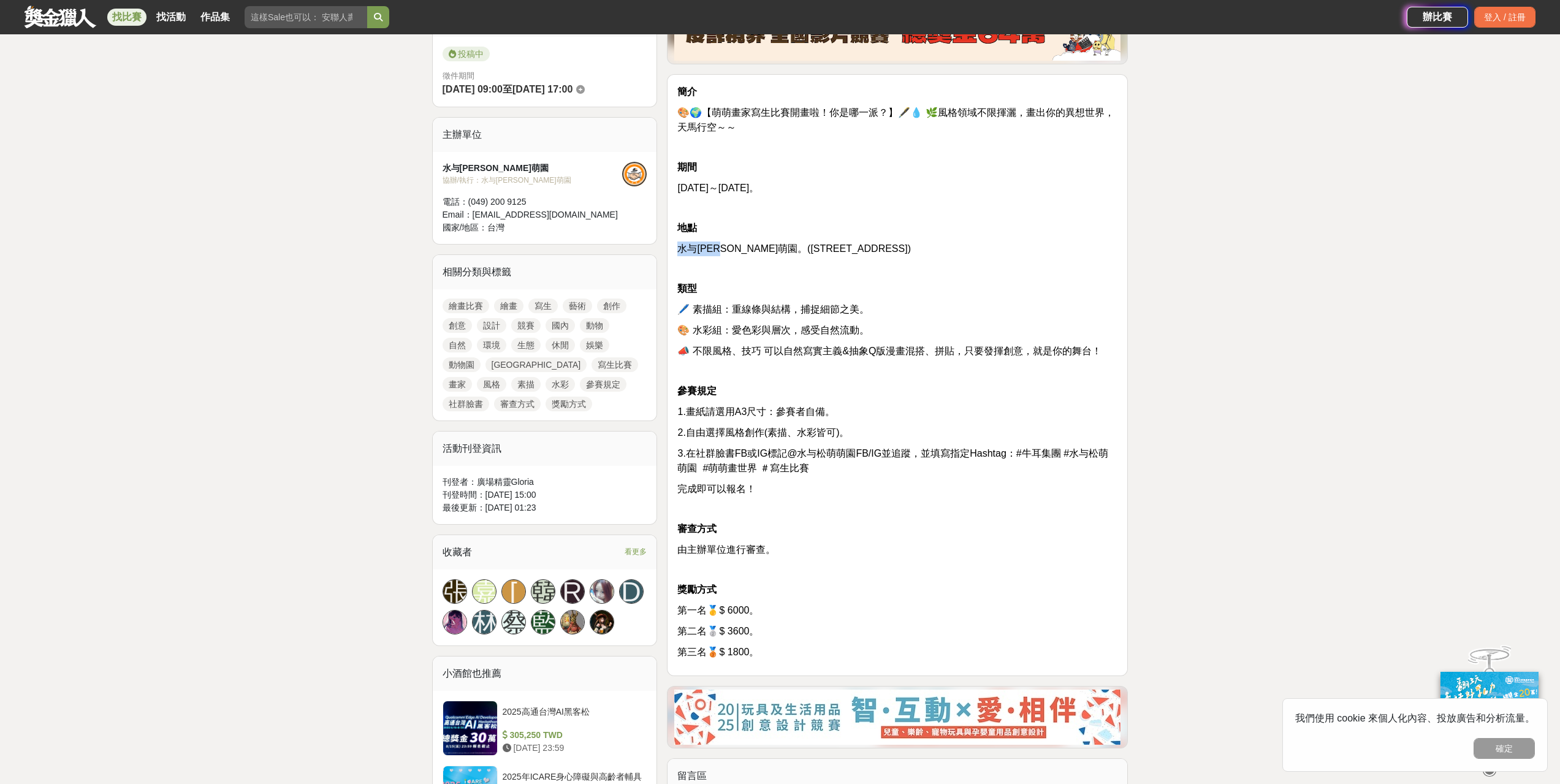
scroll to position [245, 0]
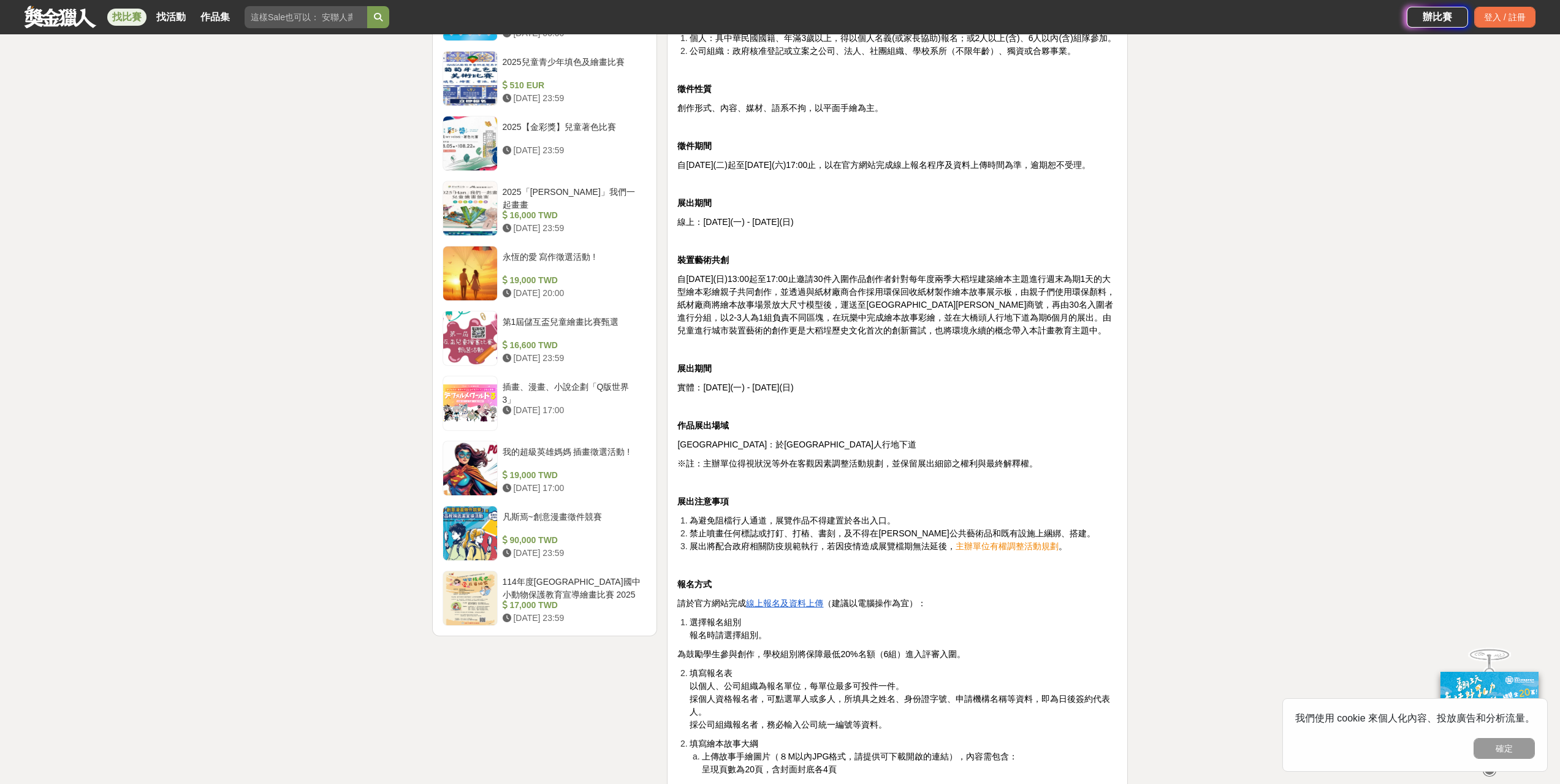
scroll to position [1226, 0]
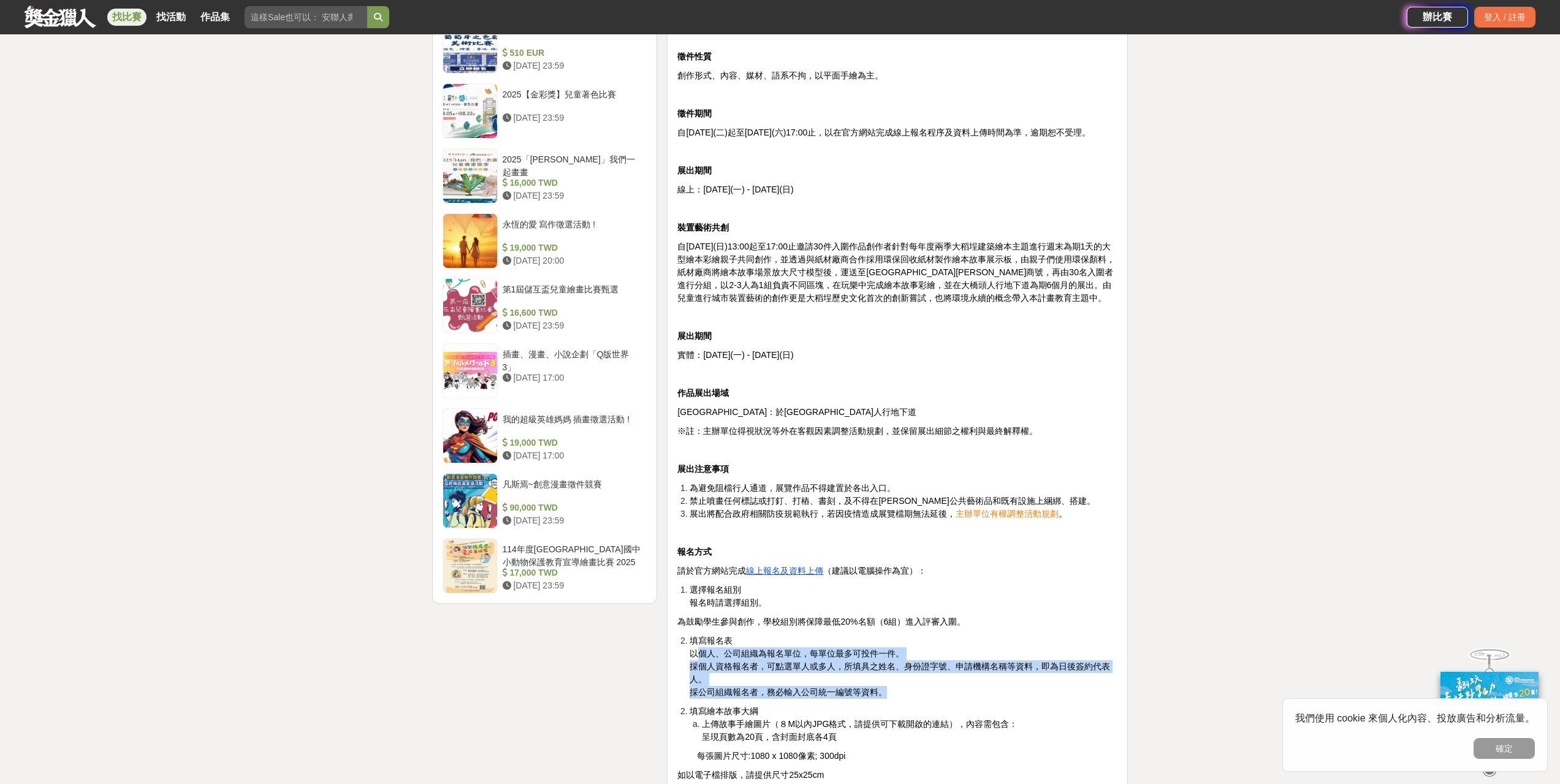
drag, startPoint x: 762, startPoint y: 656, endPoint x: 972, endPoint y: 699, distance: 214.4
click at [972, 699] on div "關於「稻埕繪本賞」 繪本創作者必看！稻埕繪本賞邀你來說臺北城歷史文化的故事 不分年齡，發揮你的獨特想像力，正式出版補助等你來 2025稻埕繪本賞，出版補助徵件…" at bounding box center [898, 697] width 440 height 2999
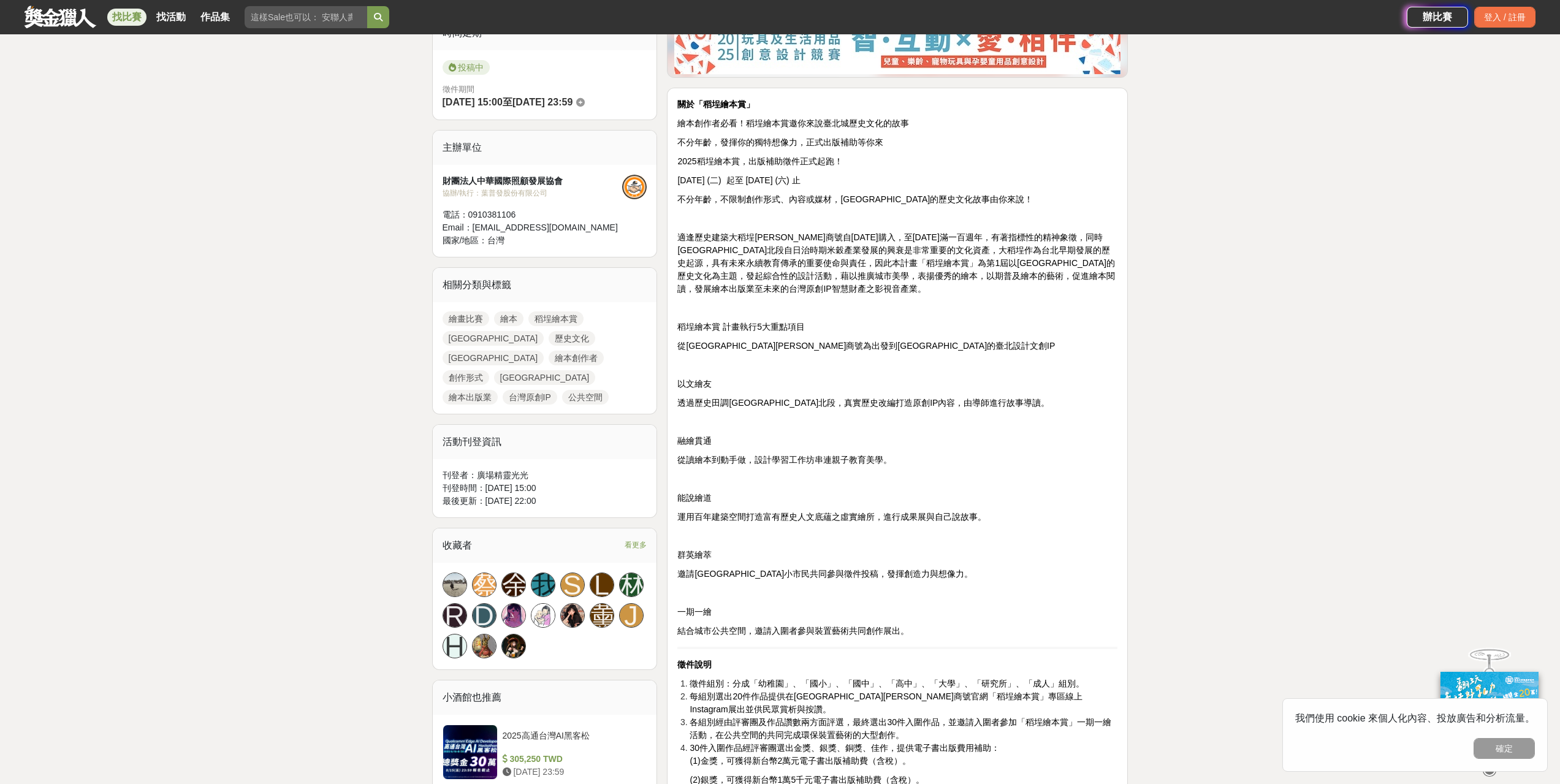
scroll to position [122, 0]
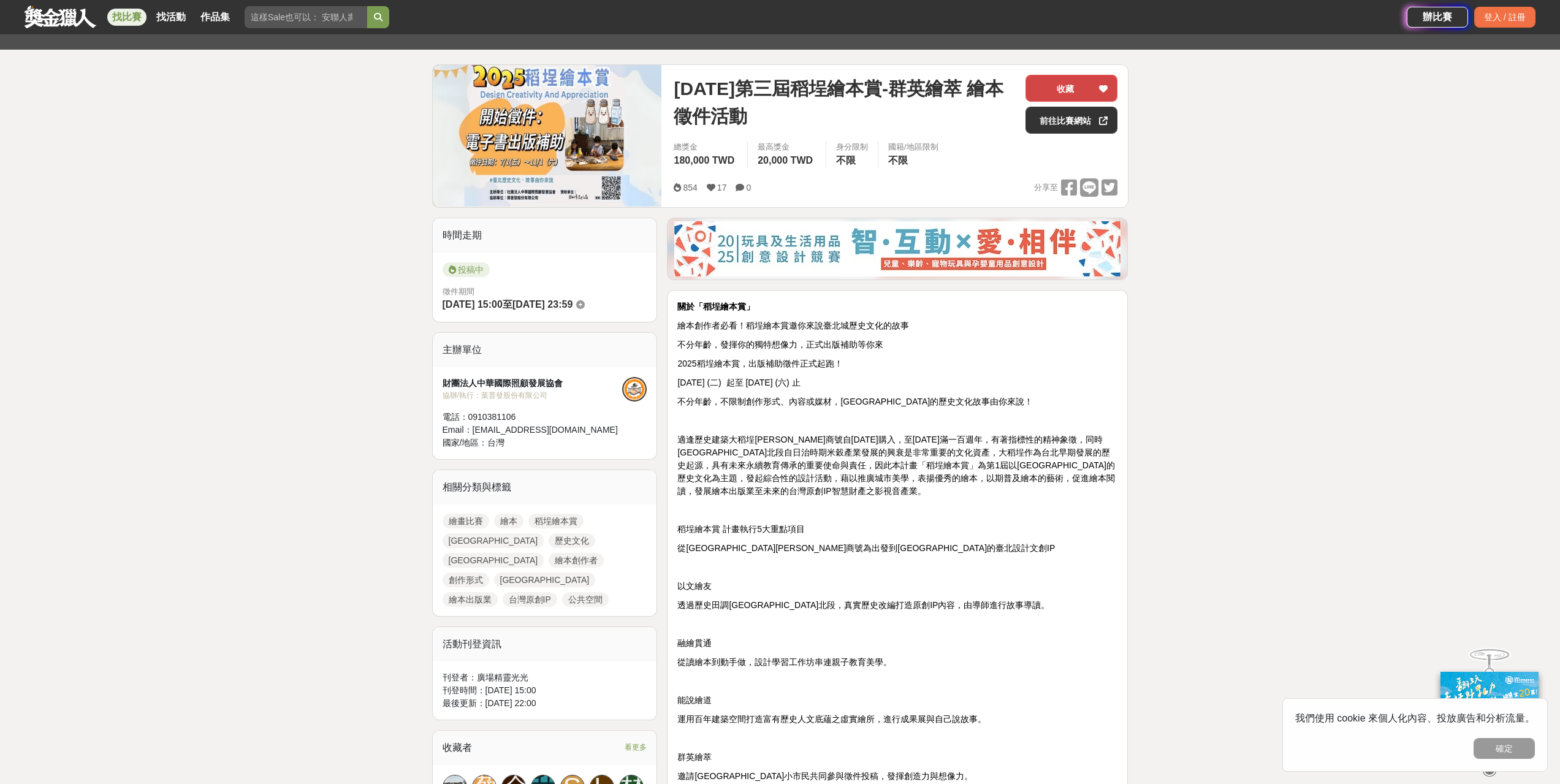
click at [1072, 85] on button "收藏" at bounding box center [1071, 88] width 92 height 27
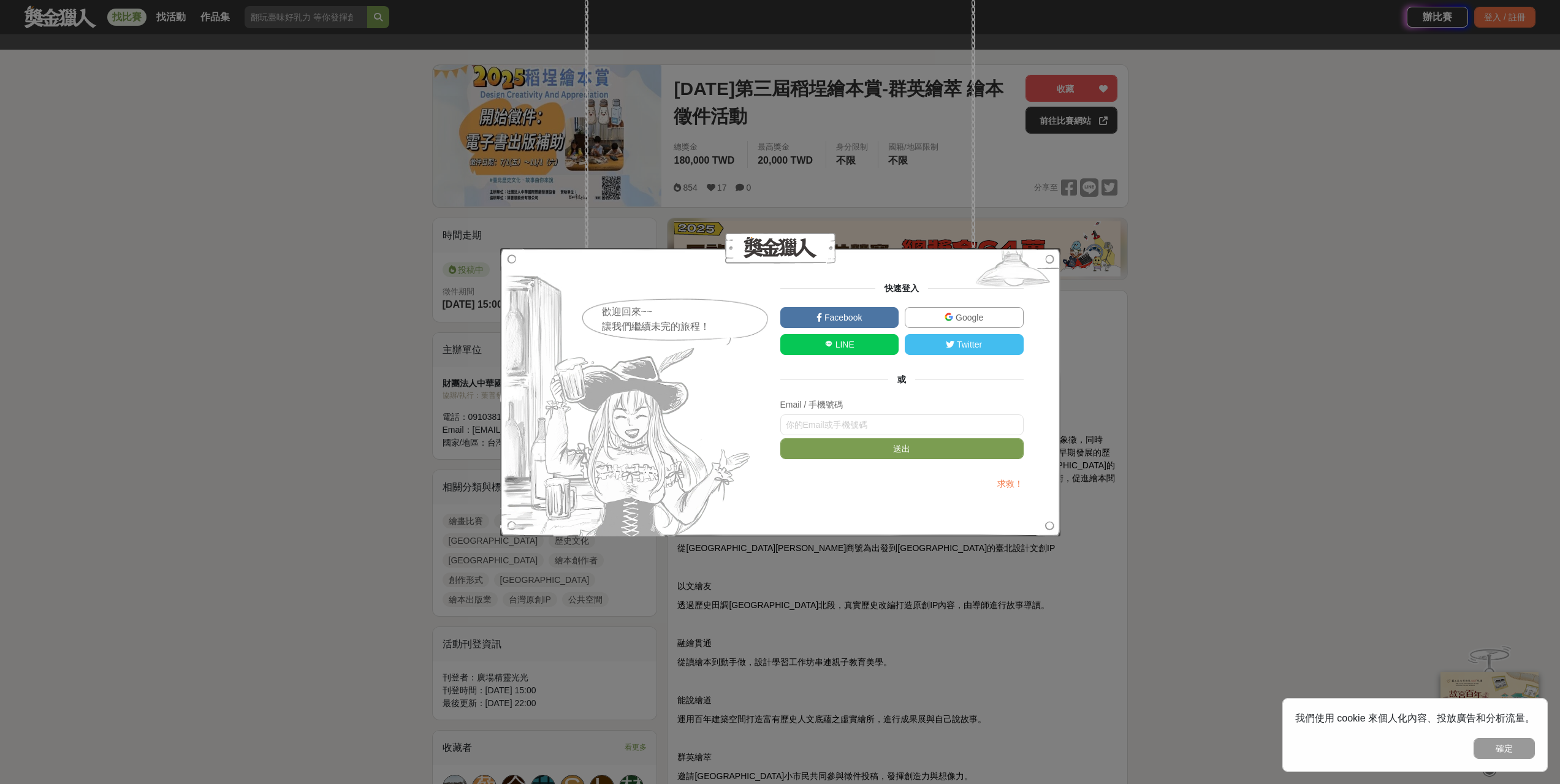
click at [1208, 271] on div "歡迎回來~~ 讓我們繼續未完的旅程！ 快速登入 Facebook Google LINE Twitter 或 Email / 手機號碼 送出 求救！" at bounding box center [780, 392] width 1560 height 784
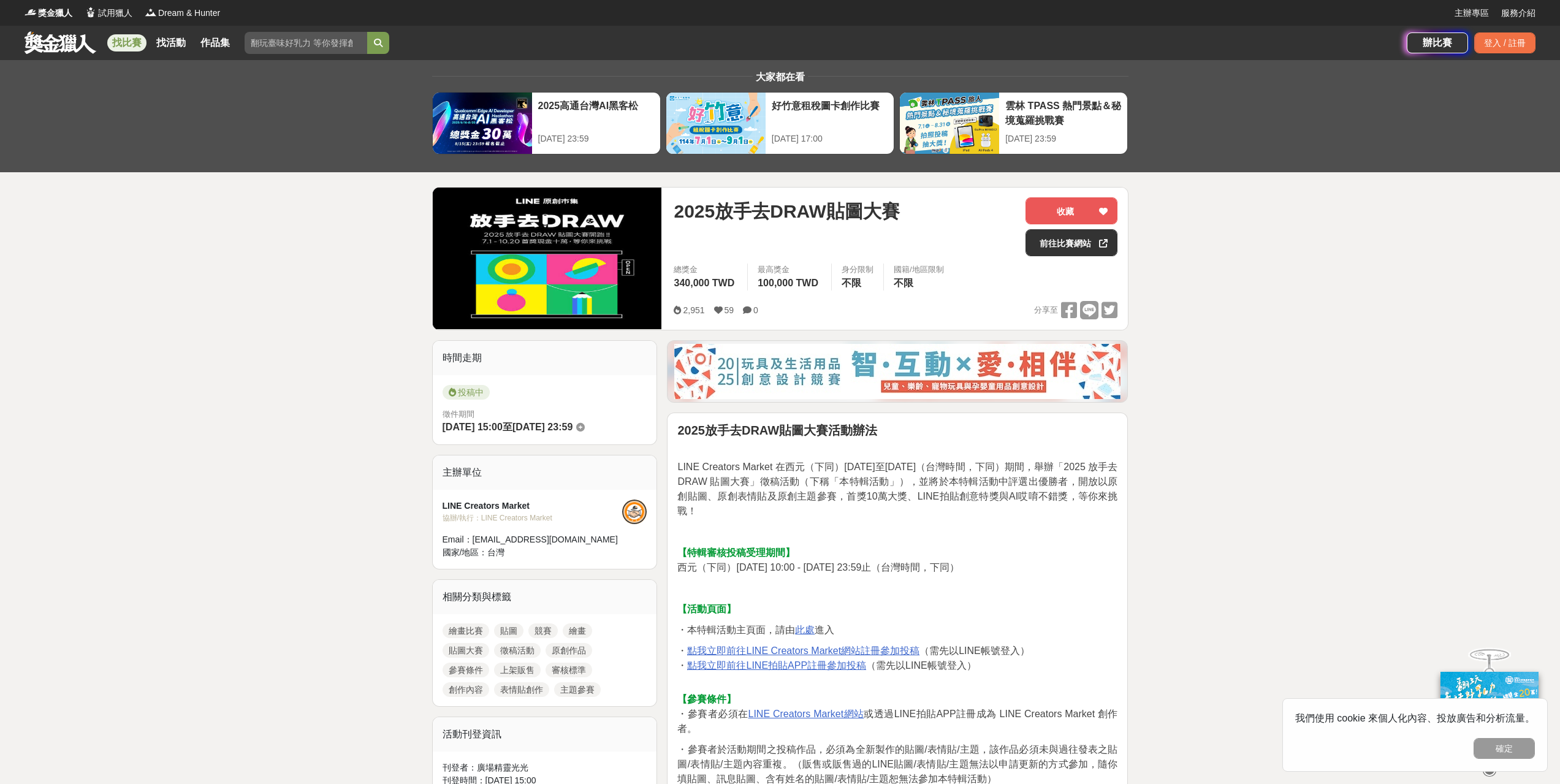
click at [804, 632] on u "此處" at bounding box center [805, 629] width 20 height 11
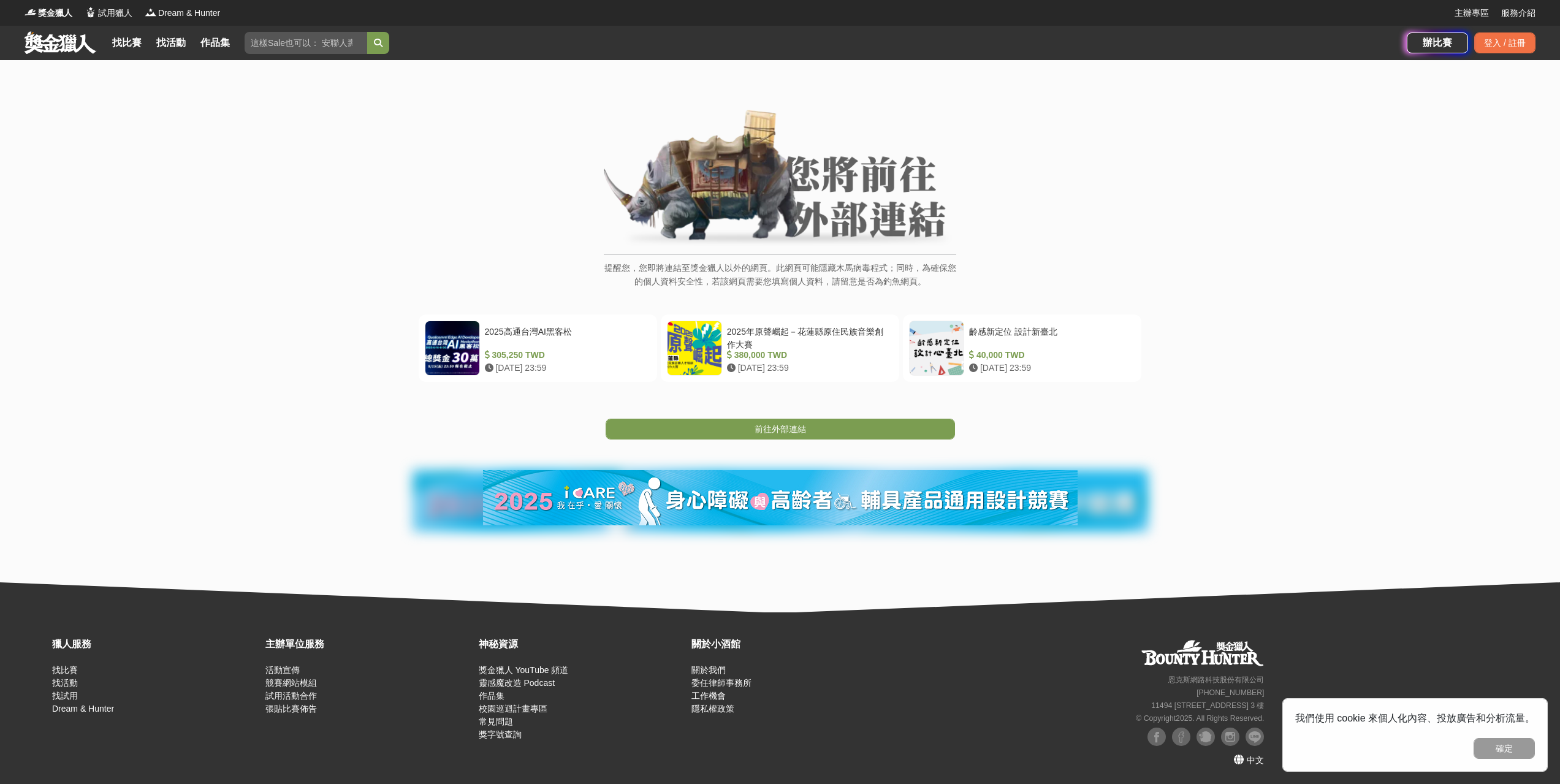
click at [779, 433] on span "前往外部連結" at bounding box center [780, 429] width 52 height 10
